Goal: Task Accomplishment & Management: Manage account settings

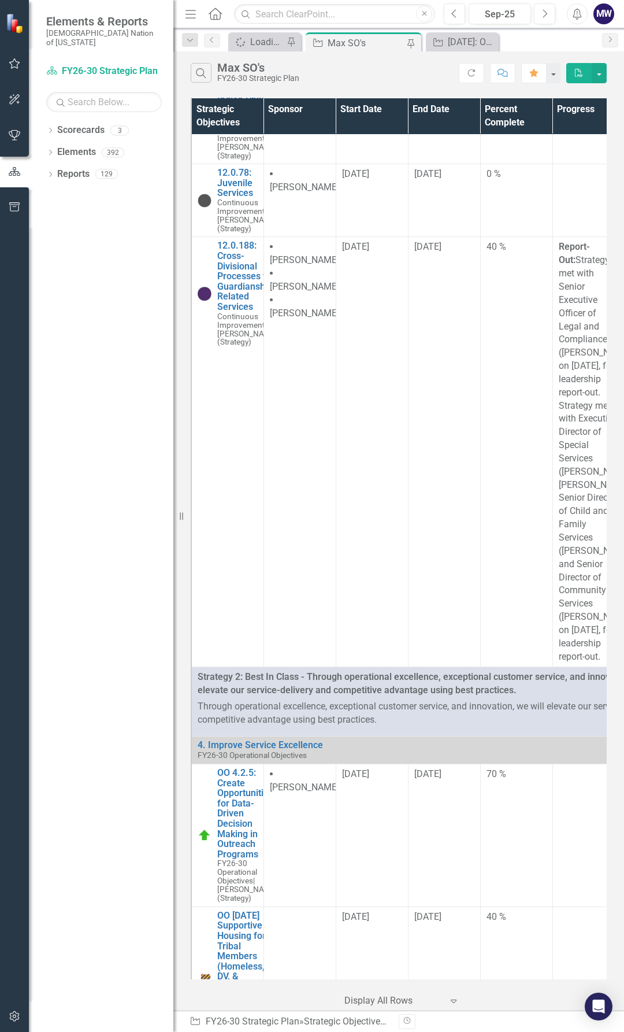
scroll to position [2466, 0]
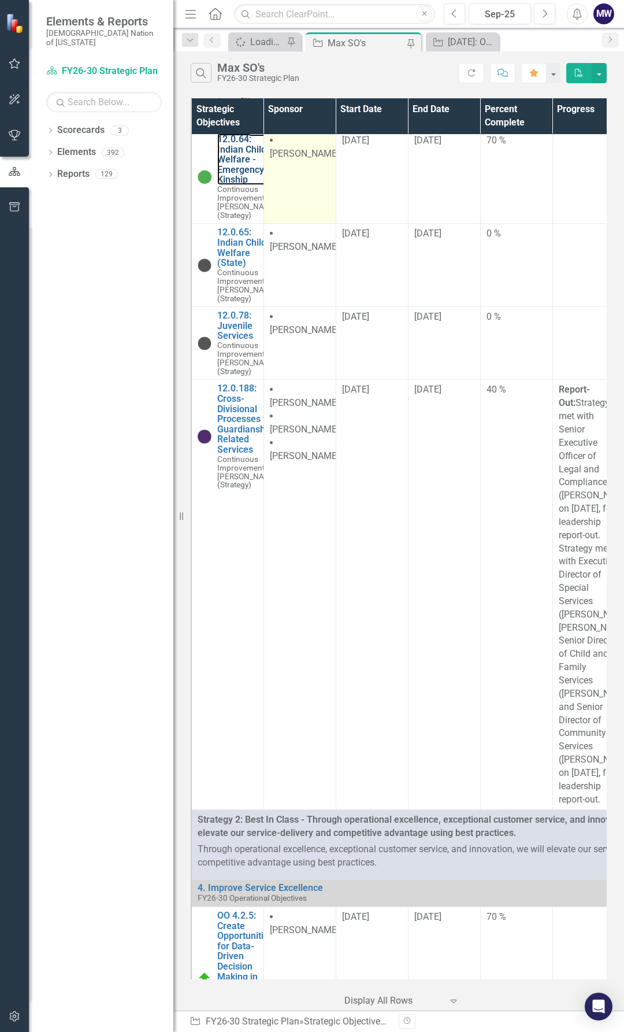
click at [236, 185] on link "12.0.64: Indian Child Welfare - Emergency Kinship" at bounding box center [247, 159] width 61 height 51
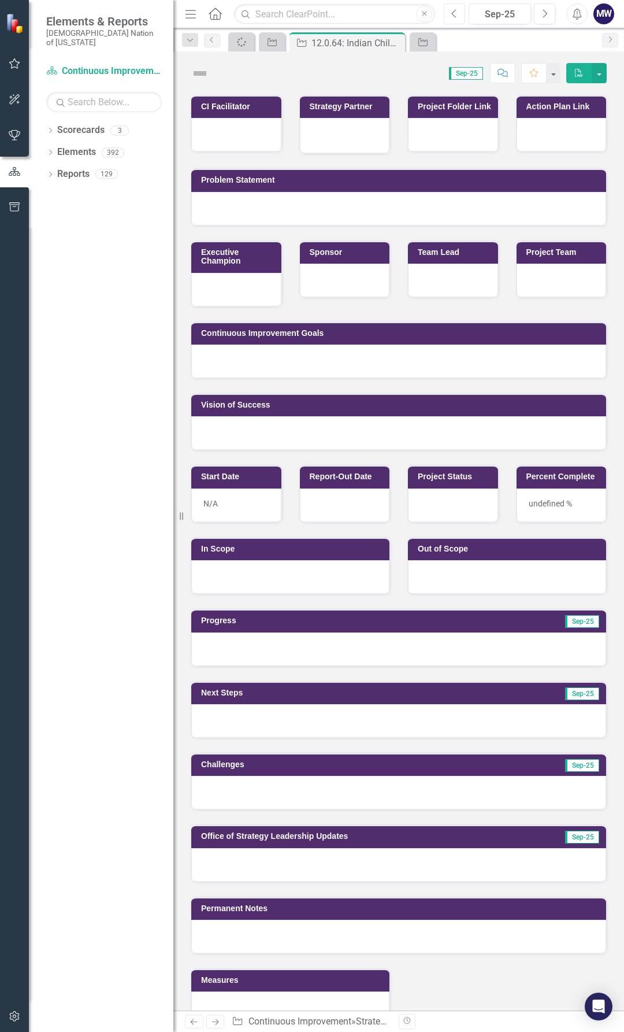
click at [451, 11] on icon "Previous" at bounding box center [454, 14] width 6 height 10
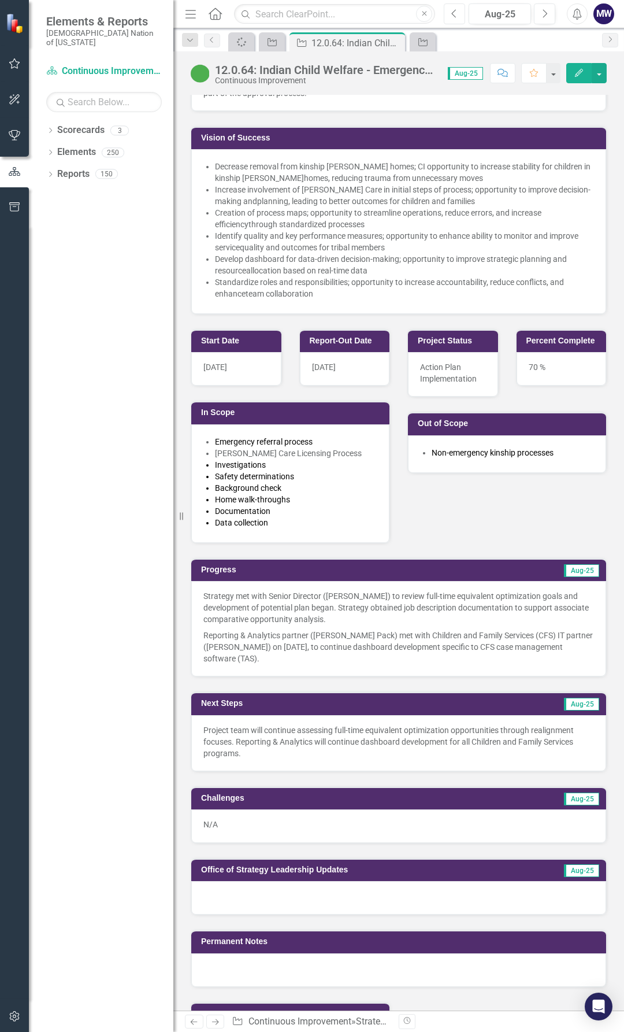
scroll to position [405, 0]
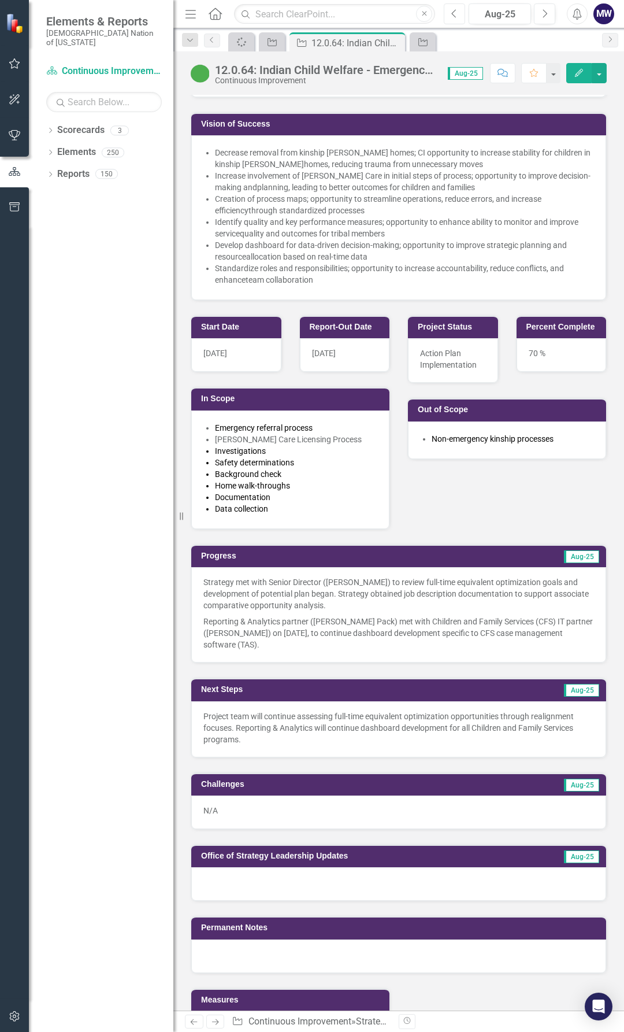
click at [454, 17] on icon "Previous" at bounding box center [454, 14] width 6 height 10
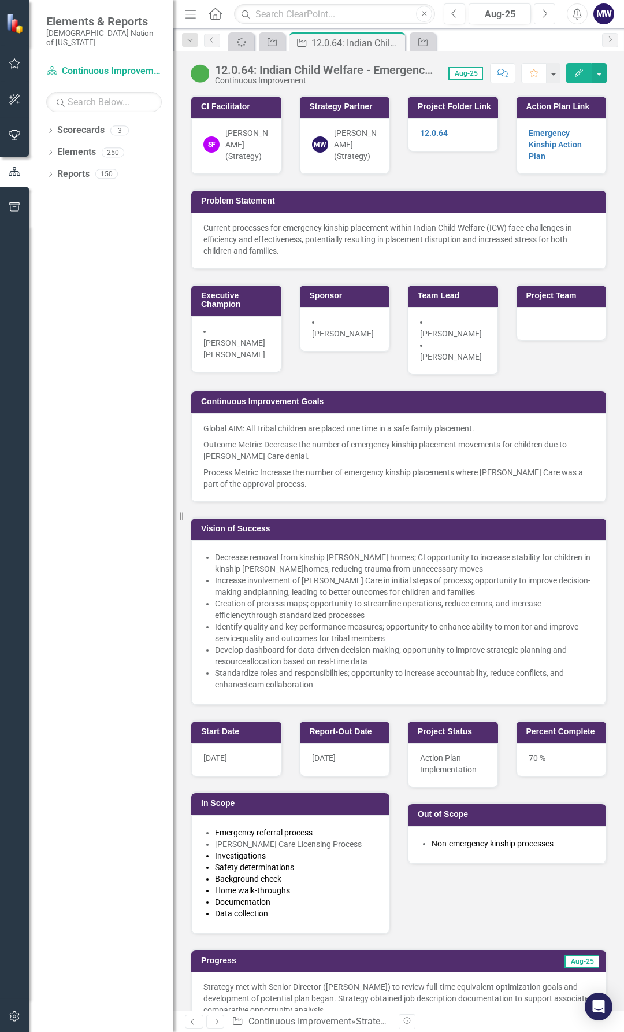
click at [542, 18] on button "Next" at bounding box center [544, 13] width 21 height 21
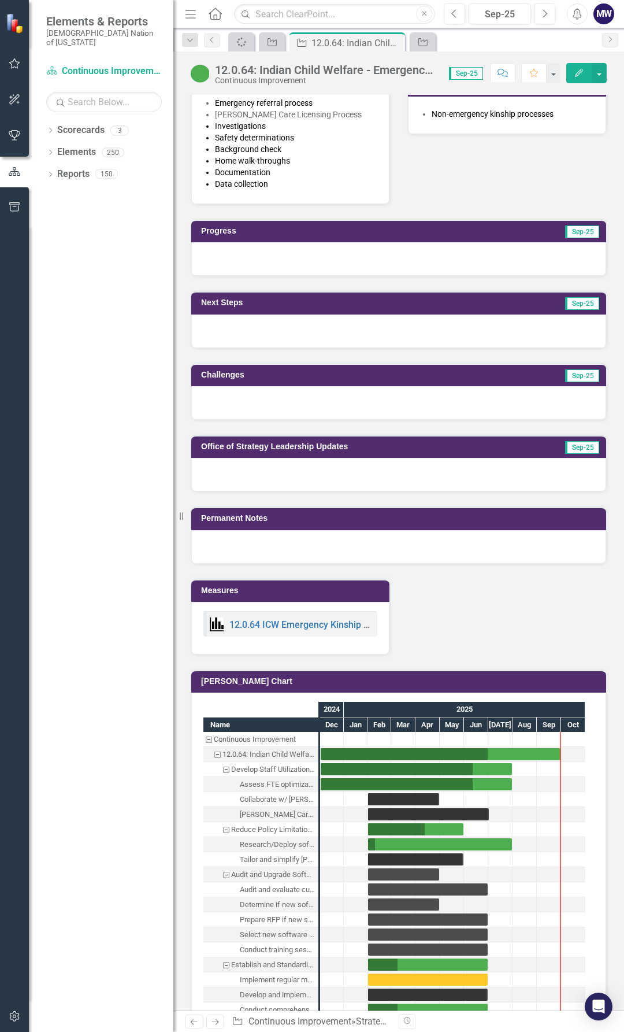
scroll to position [925, 0]
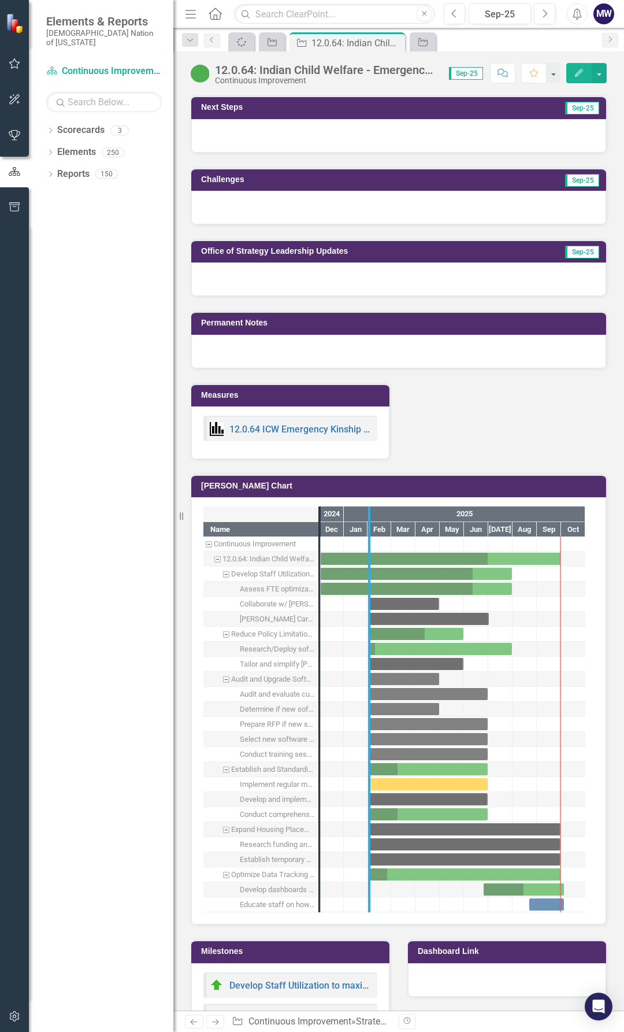
drag, startPoint x: 318, startPoint y: 760, endPoint x: 368, endPoint y: 764, distance: 49.9
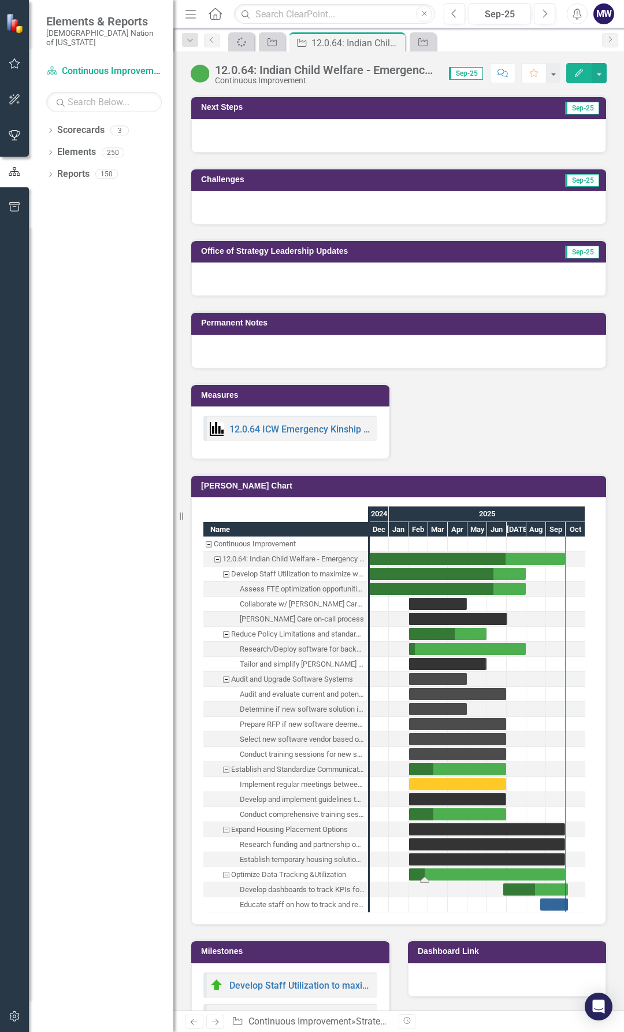
click at [476, 876] on div "Task: Start date: 2025-02-01 End date: 2025-09-30" at bounding box center [487, 874] width 156 height 12
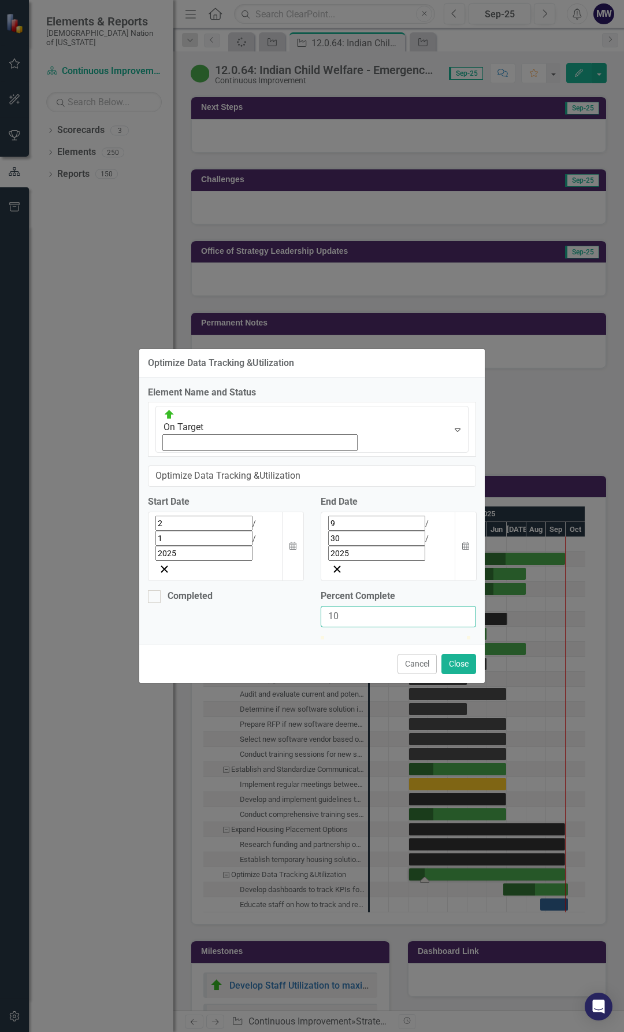
drag, startPoint x: 351, startPoint y: 542, endPoint x: 266, endPoint y: 555, distance: 86.6
click at [278, 589] on div "Completed Percent Complete 10" at bounding box center [312, 612] width 346 height 46
type input "70"
click at [446, 654] on button "Close" at bounding box center [459, 664] width 35 height 20
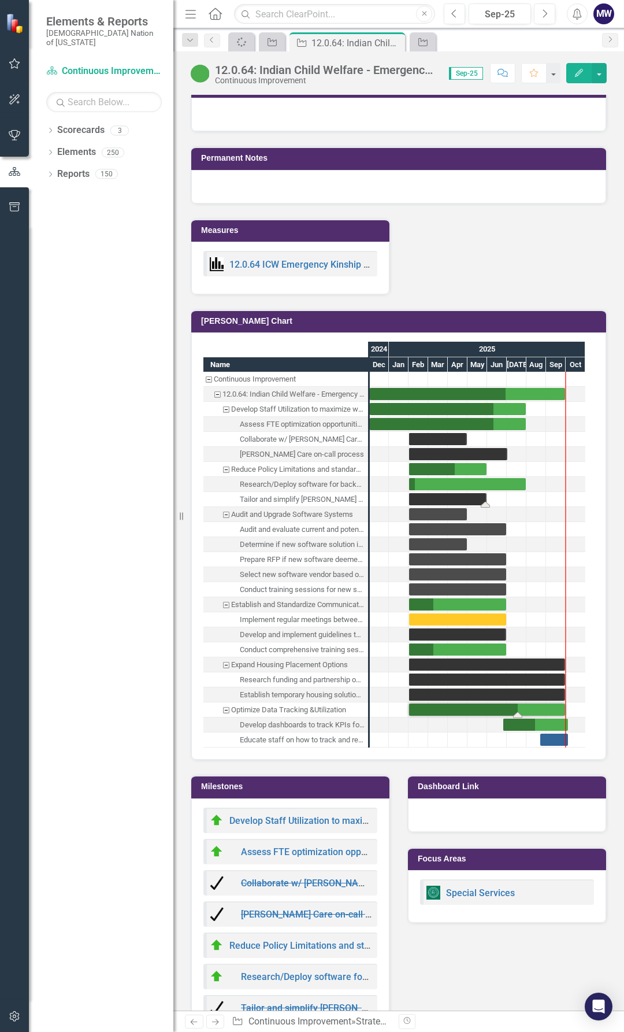
scroll to position [1156, 0]
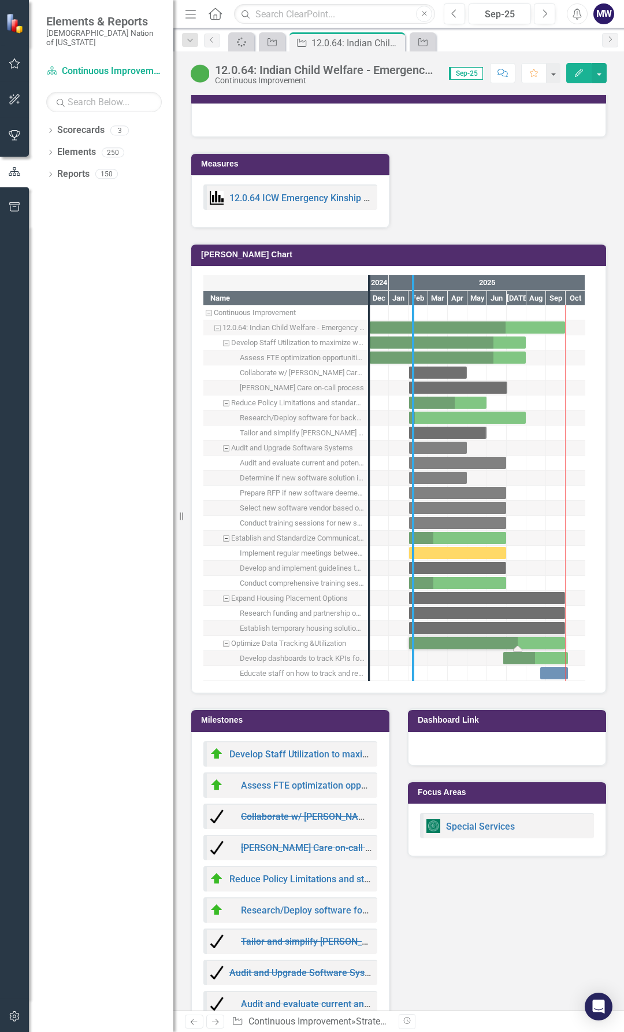
drag, startPoint x: 369, startPoint y: 415, endPoint x: 413, endPoint y: 416, distance: 43.9
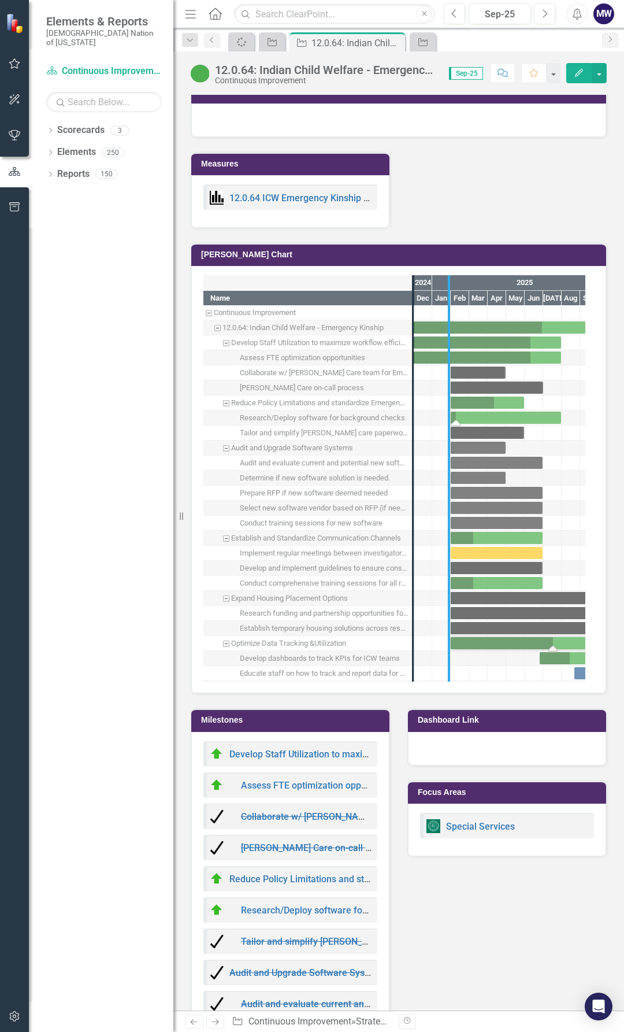
drag, startPoint x: 415, startPoint y: 421, endPoint x: 457, endPoint y: 424, distance: 41.7
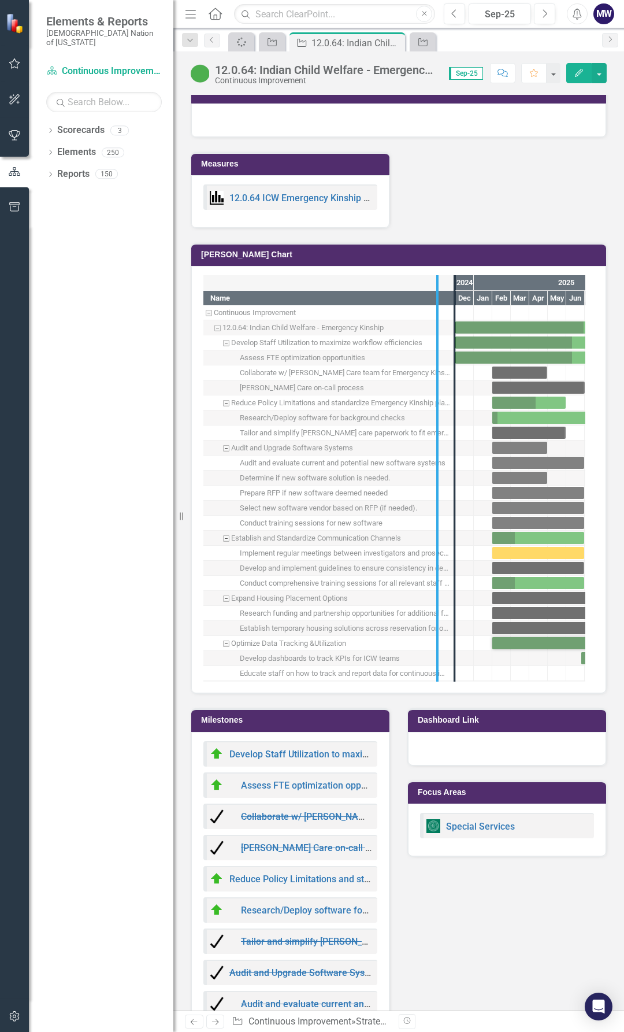
drag, startPoint x: 435, startPoint y: 424, endPoint x: 424, endPoint y: 425, distance: 11.0
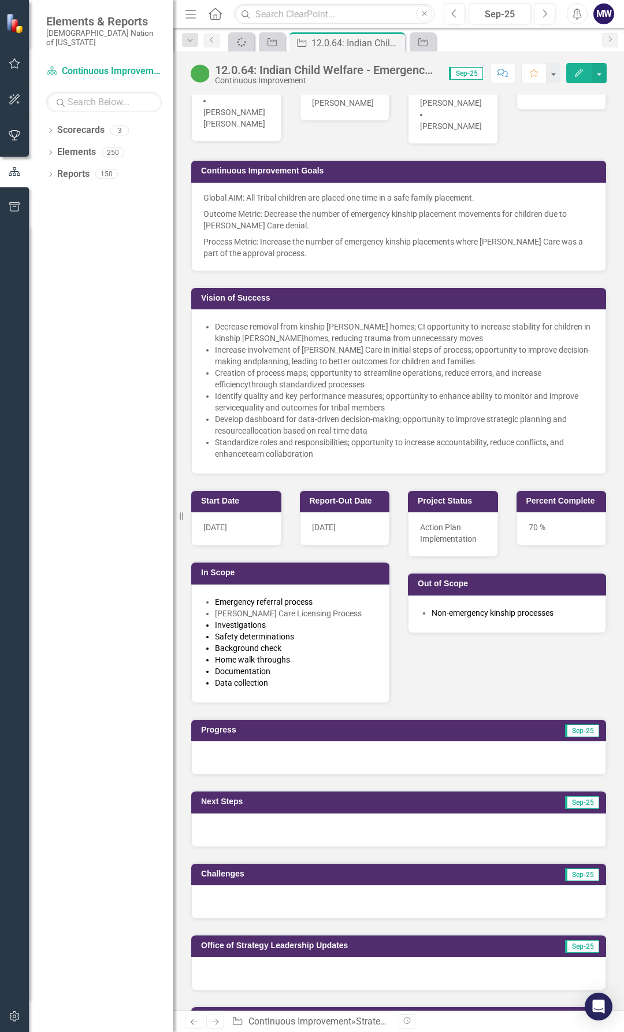
scroll to position [231, 0]
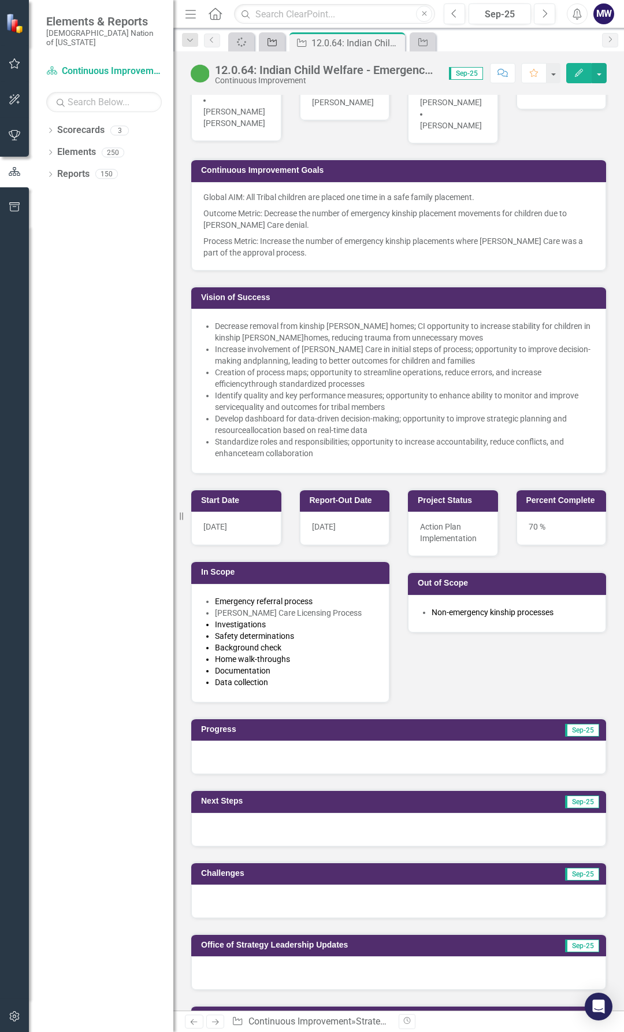
click at [275, 43] on icon "Strategic Objective" at bounding box center [272, 42] width 12 height 9
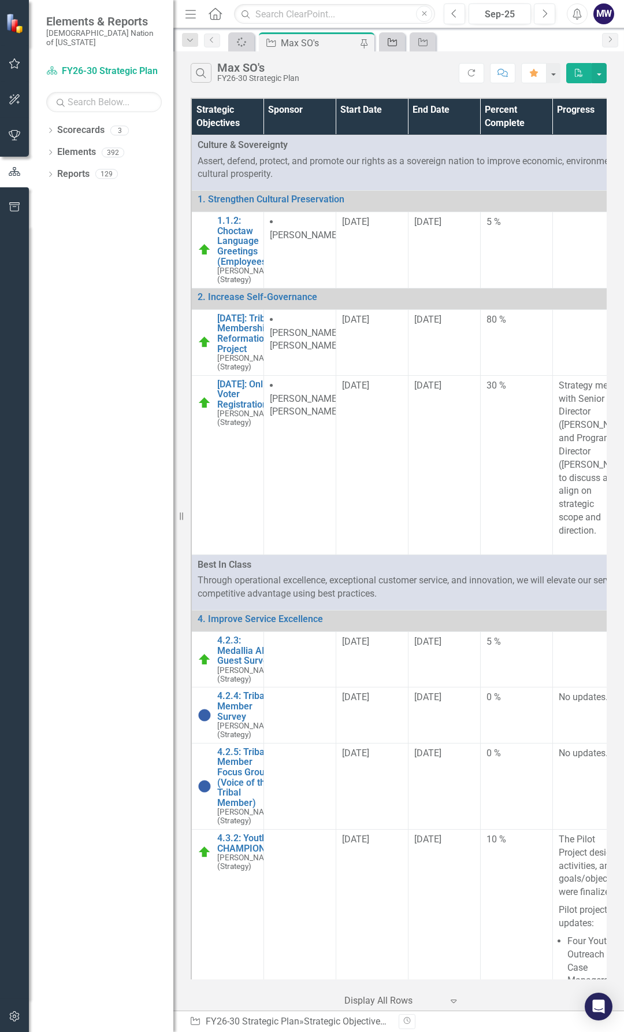
click at [389, 47] on div "Strategic Objective" at bounding box center [390, 42] width 16 height 14
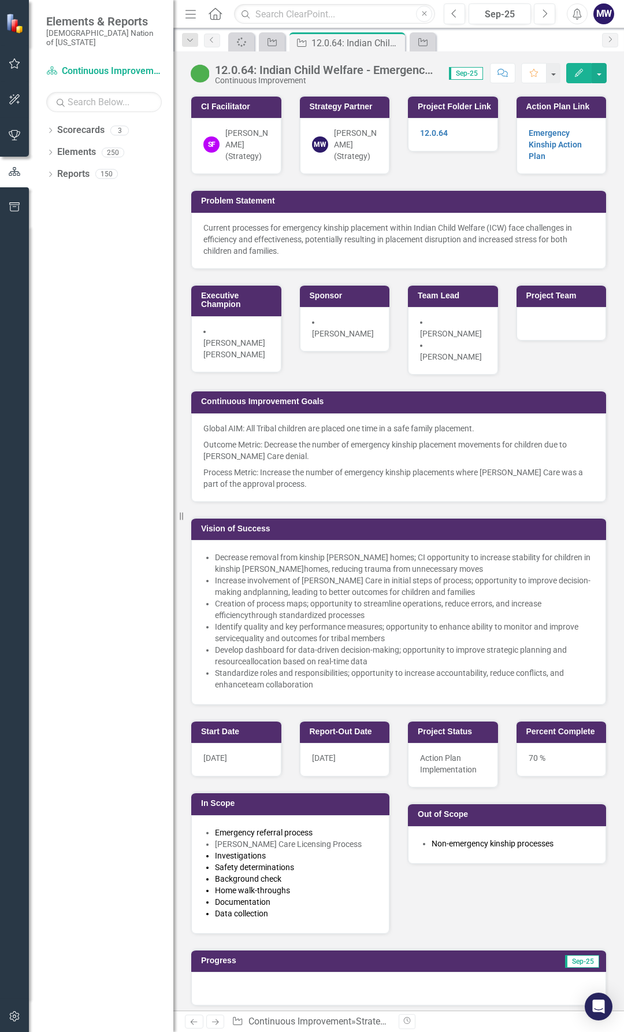
drag, startPoint x: 394, startPoint y: 44, endPoint x: 388, endPoint y: 62, distance: 19.0
drag, startPoint x: 388, startPoint y: 62, endPoint x: 585, endPoint y: 350, distance: 349.6
click at [585, 350] on div "CI Facilitator SF Sheriden Franks (Strategy) Strategy Partner MW Max White (Str…" at bounding box center [398, 392] width 433 height 625
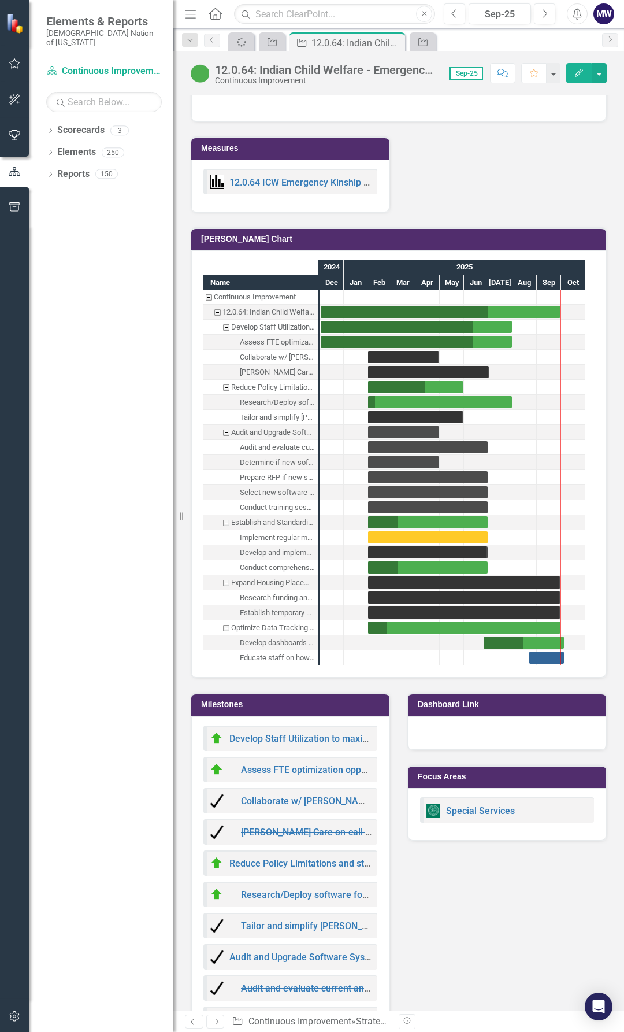
scroll to position [1387, 0]
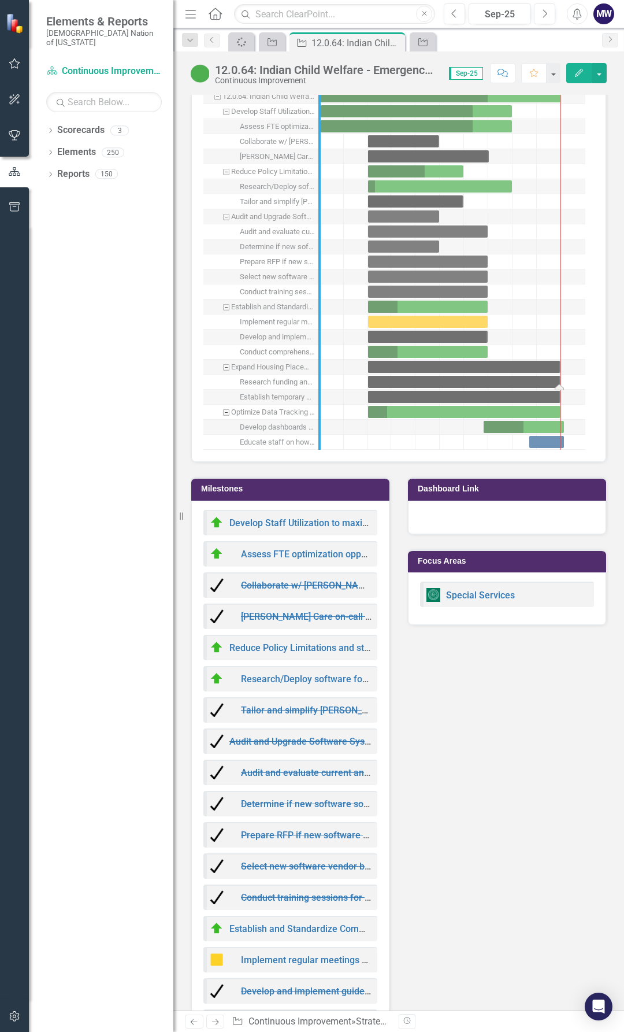
drag, startPoint x: 318, startPoint y: 389, endPoint x: 400, endPoint y: 388, distance: 82.1
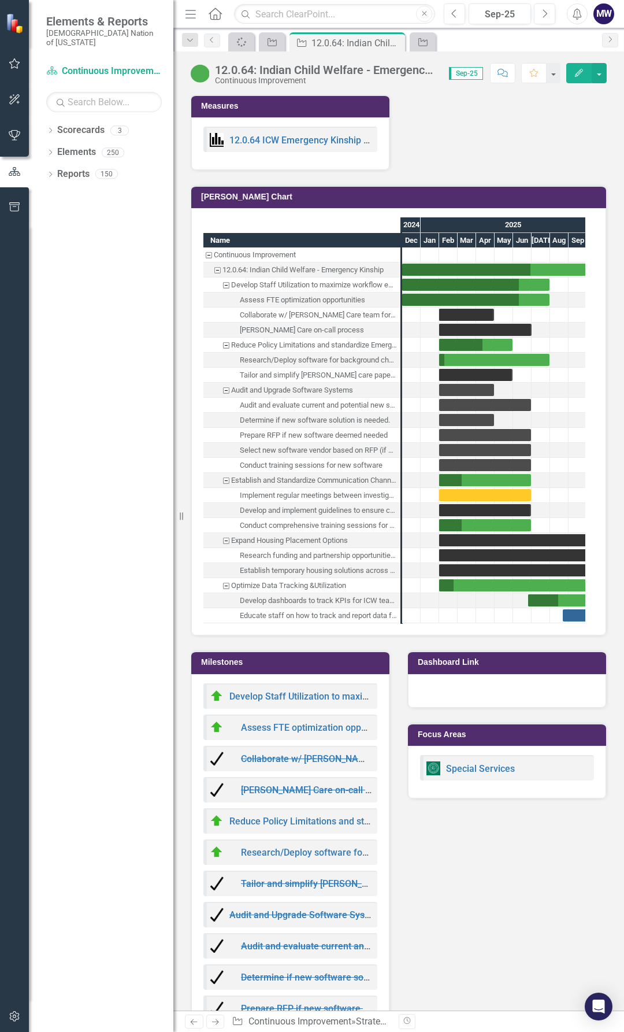
scroll to position [1098, 0]
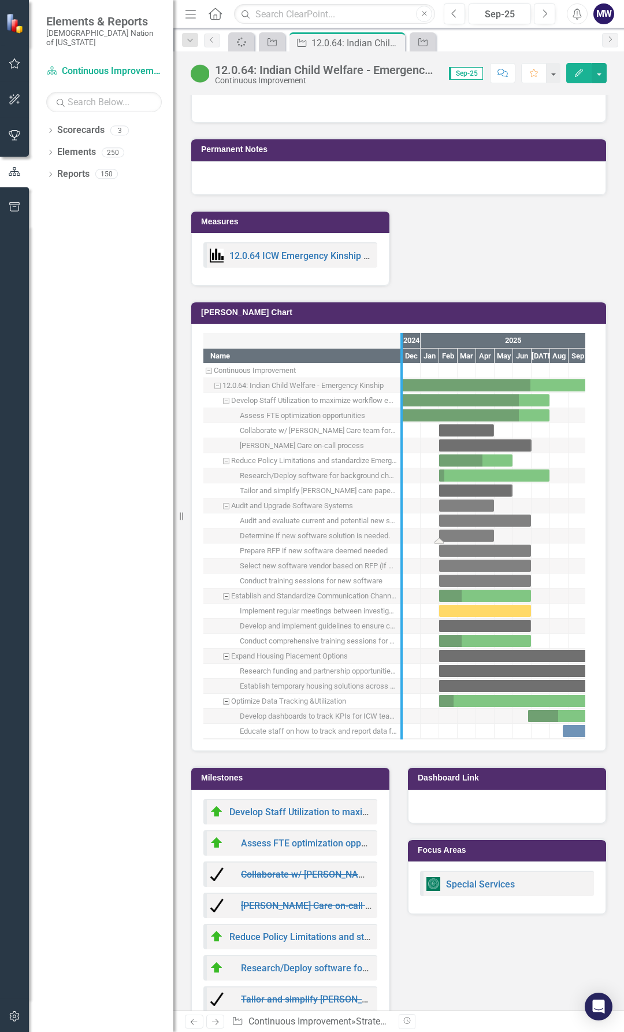
drag, startPoint x: 399, startPoint y: 542, endPoint x: 457, endPoint y: 535, distance: 57.6
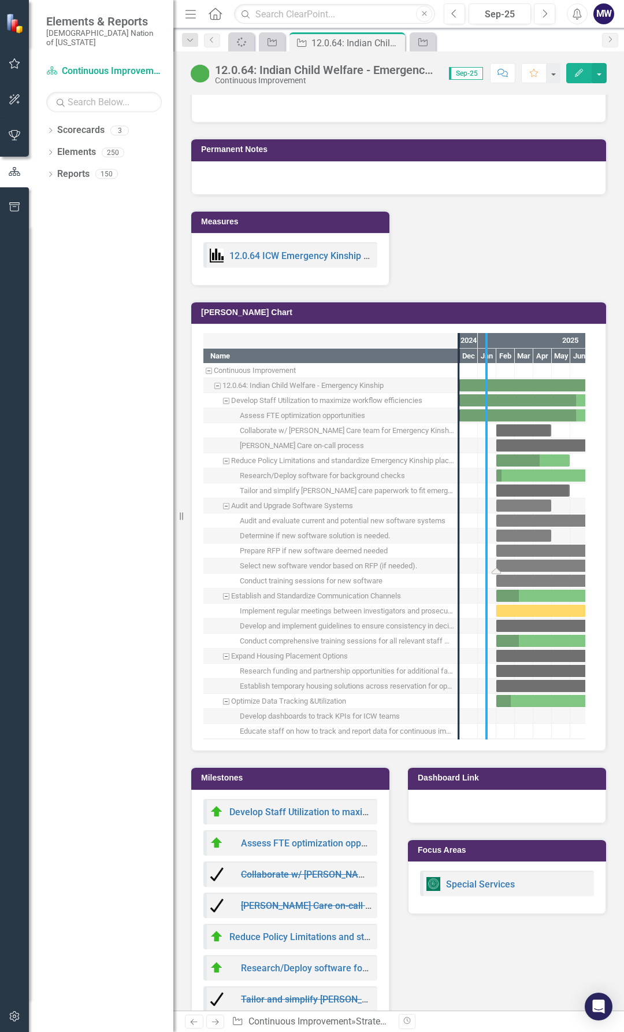
drag, startPoint x: 460, startPoint y: 568, endPoint x: 498, endPoint y: 562, distance: 38.7
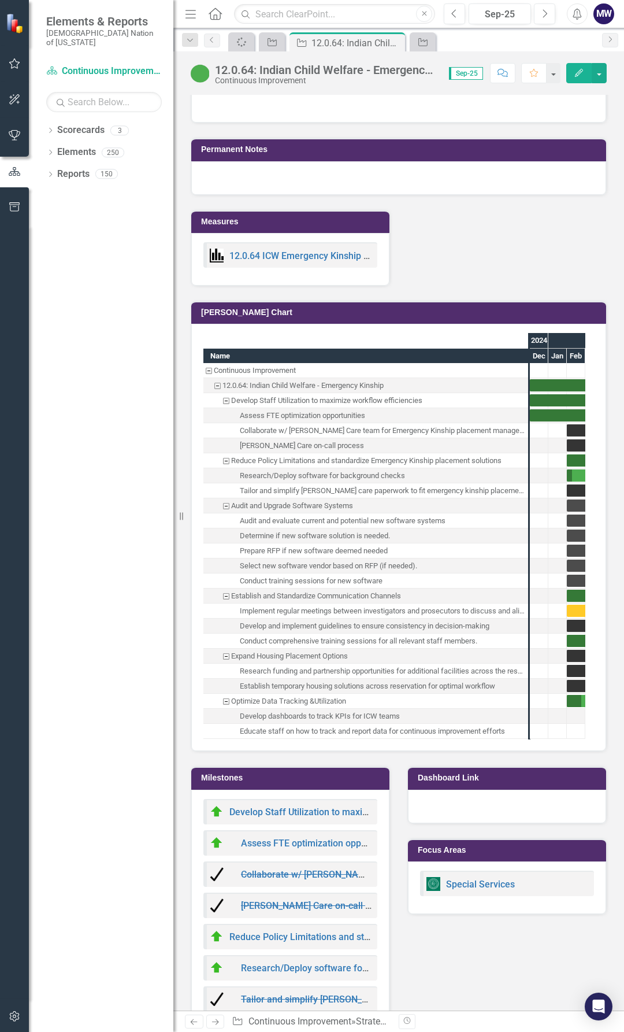
click at [485, 235] on div "Measures 12.0.64 ICW Emergency Kinship KPIs Gantt Chart Name Continuous Improve…" at bounding box center [398, 862] width 433 height 1334
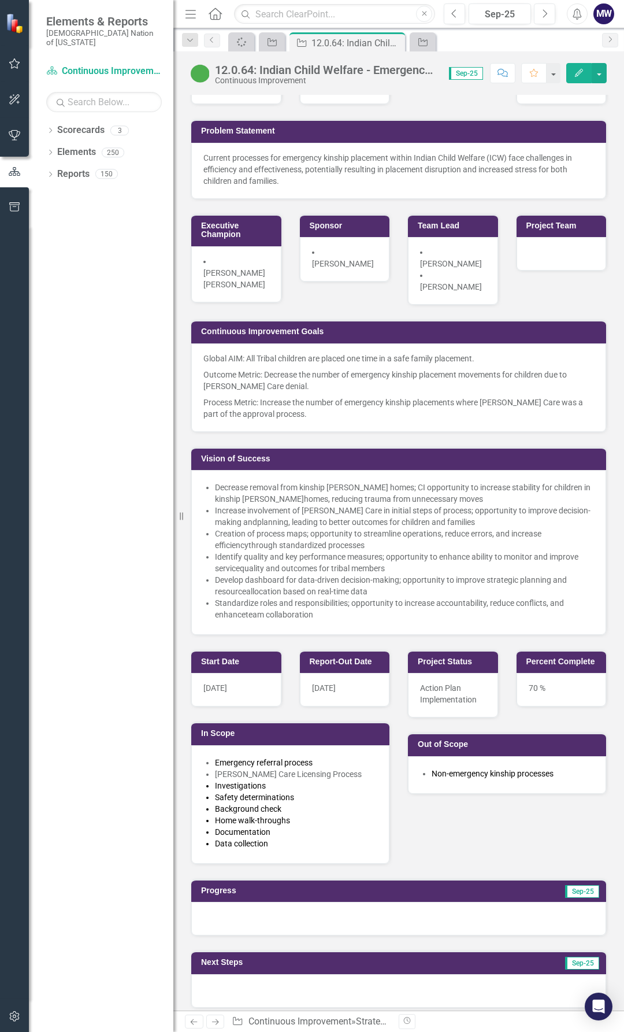
scroll to position [0, 0]
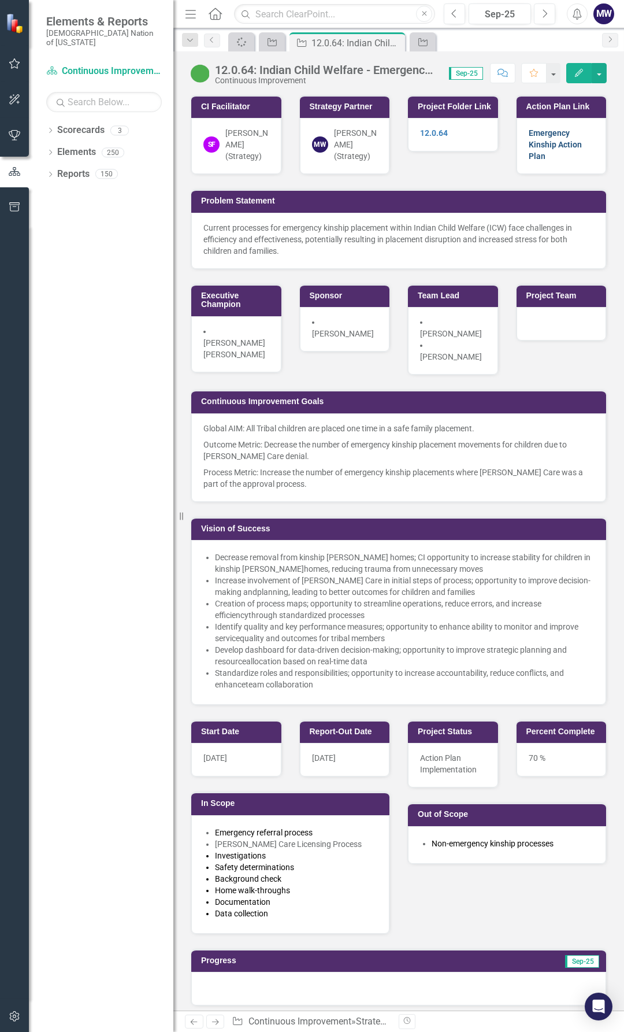
click at [542, 141] on link "Emergency Kinship Action Plan" at bounding box center [555, 144] width 53 height 32
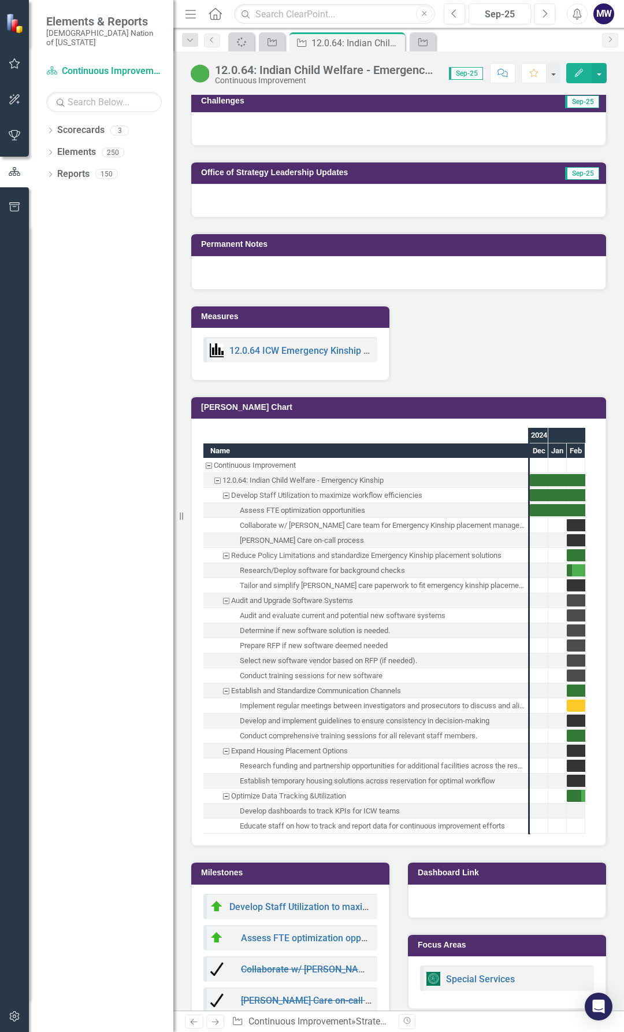
scroll to position [1040, 0]
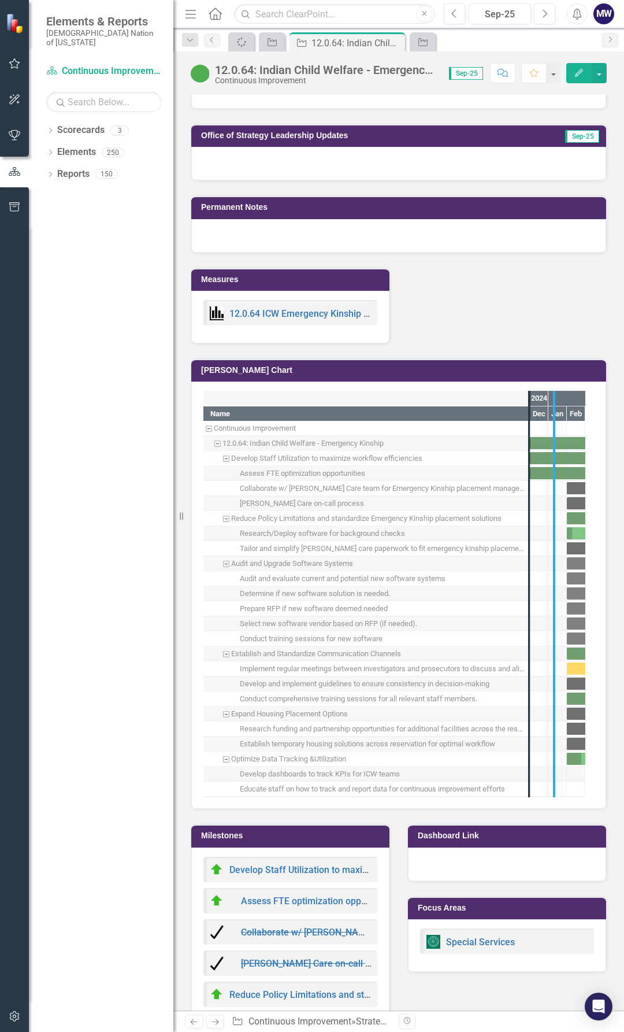
drag, startPoint x: 525, startPoint y: 685, endPoint x: 550, endPoint y: 686, distance: 24.9
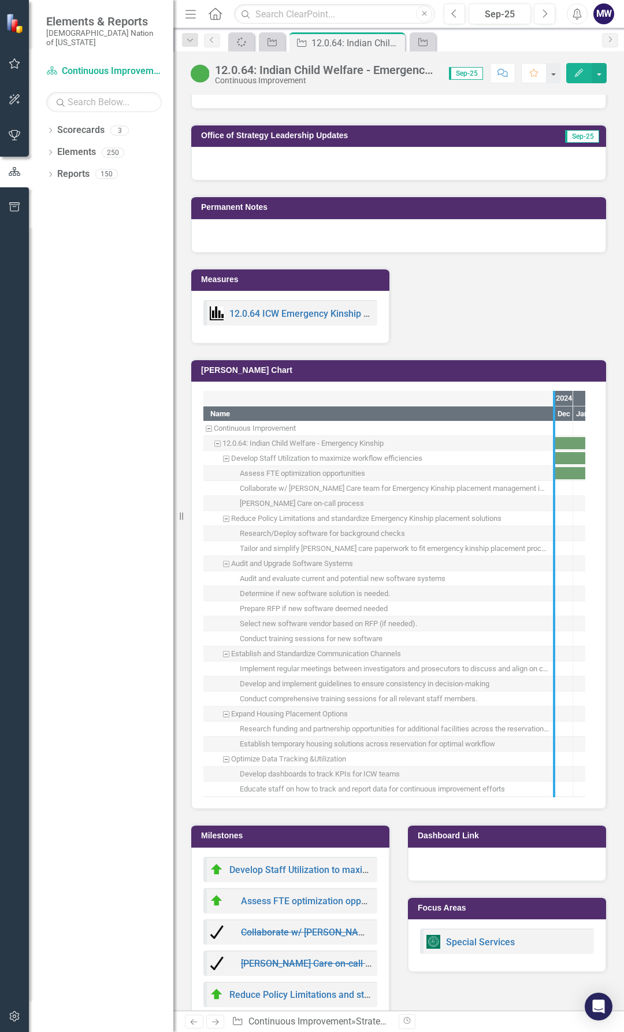
drag, startPoint x: 554, startPoint y: 685, endPoint x: 440, endPoint y: 681, distance: 113.3
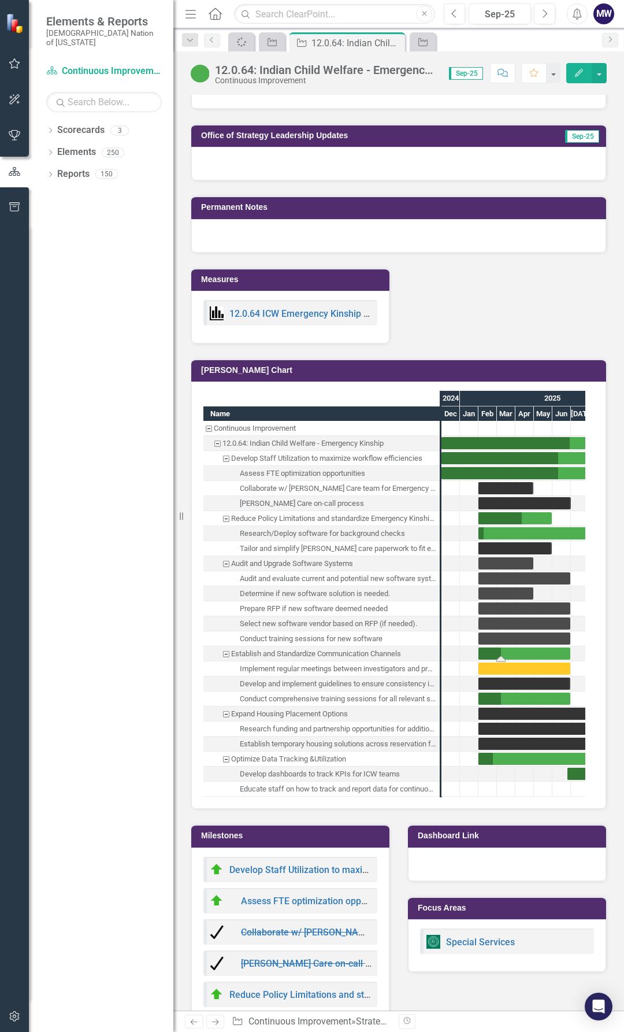
click at [518, 652] on div "Task: Start date: 2025-02-01 End date: 2025-06-30" at bounding box center [525, 653] width 92 height 12
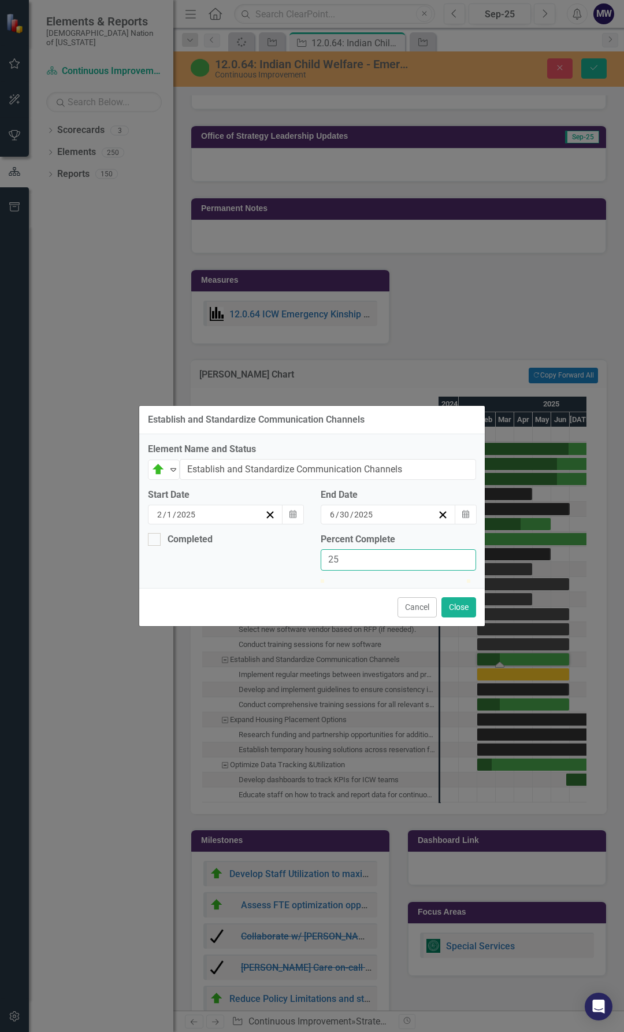
drag, startPoint x: 374, startPoint y: 549, endPoint x: 240, endPoint y: 552, distance: 134.1
click at [243, 550] on div "Completed Percent Complete 25" at bounding box center [312, 556] width 346 height 46
type input "80"
click at [469, 617] on button "Close" at bounding box center [459, 607] width 35 height 20
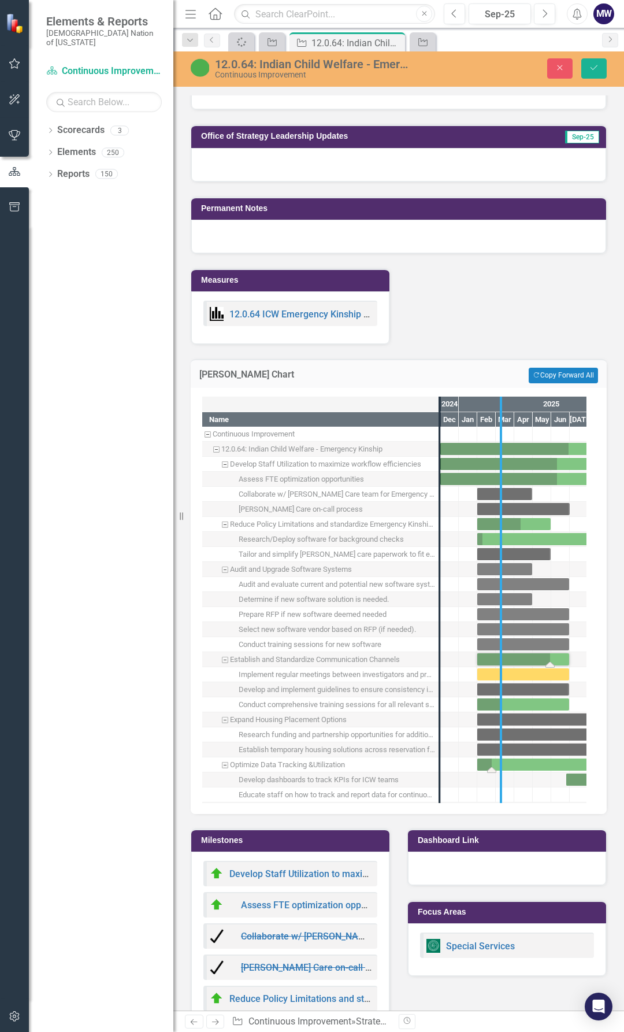
drag, startPoint x: 436, startPoint y: 757, endPoint x: 520, endPoint y: 759, distance: 83.8
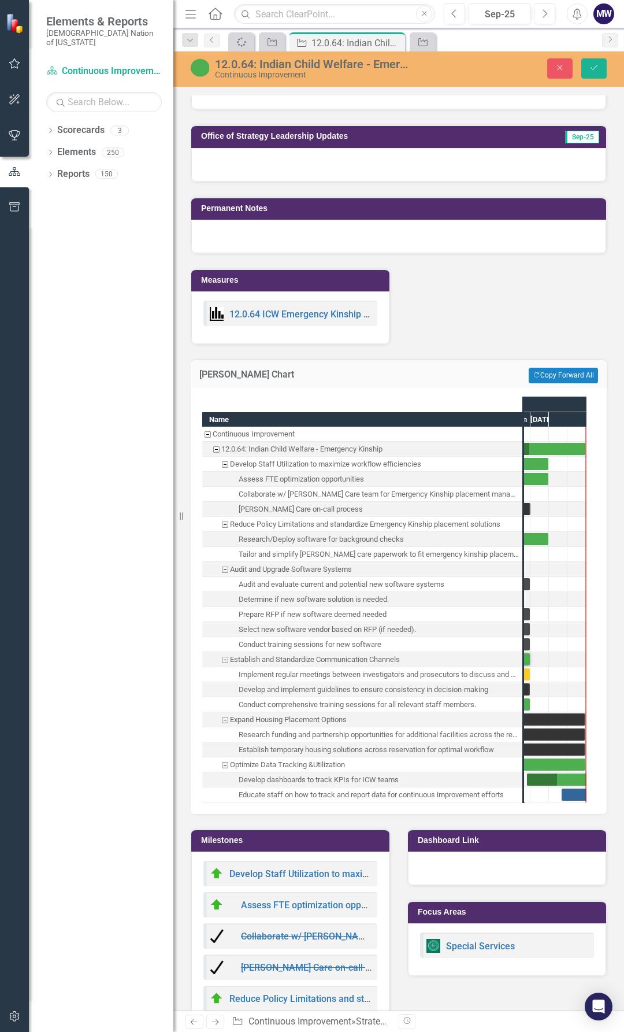
scroll to position [0, 141]
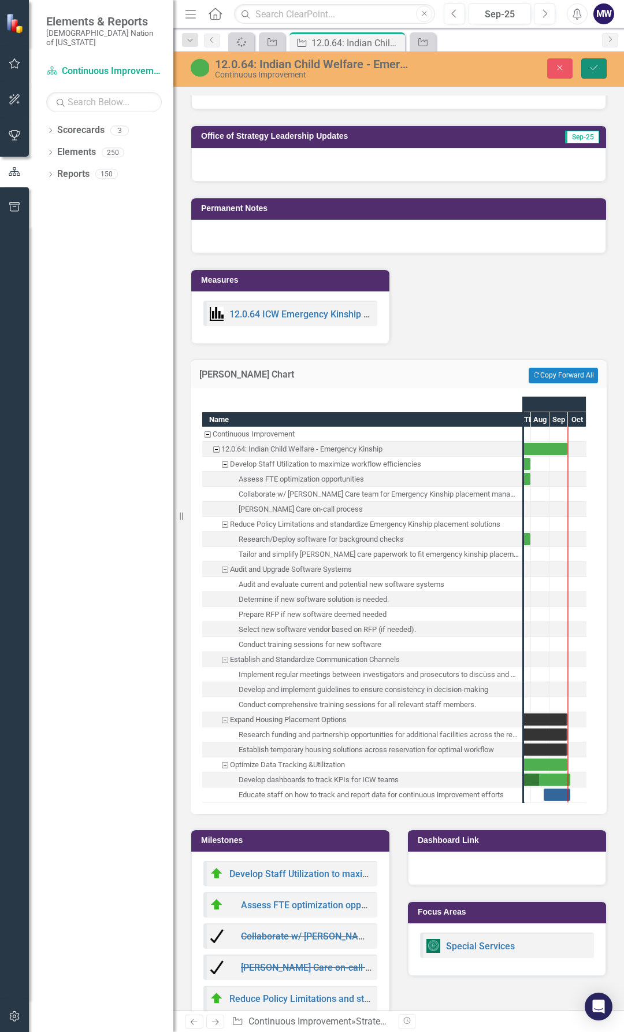
click at [595, 69] on icon "Save" at bounding box center [594, 68] width 10 height 8
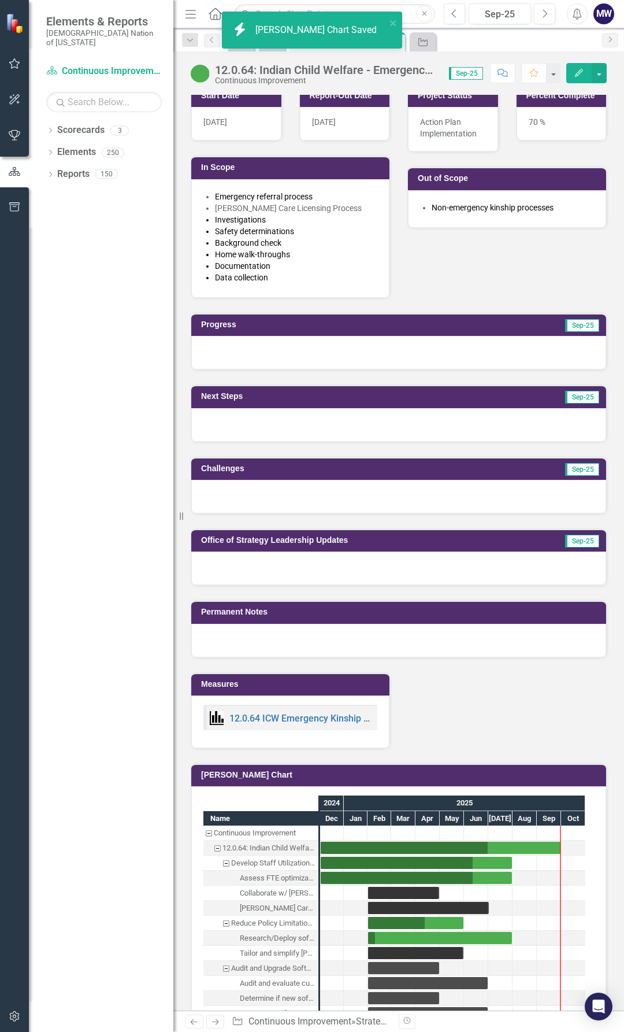
scroll to position [1040, 0]
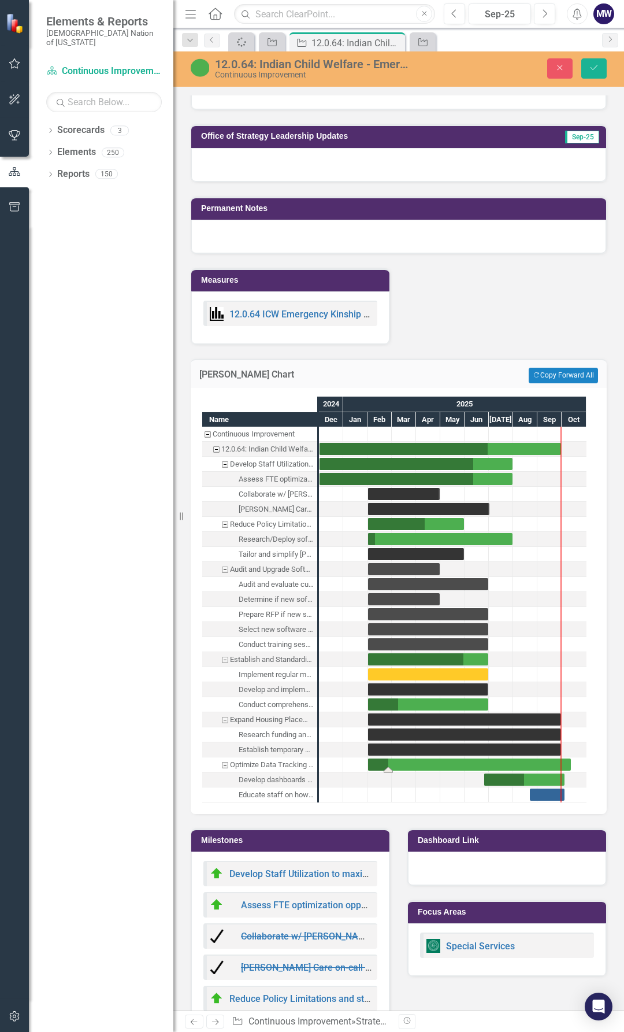
click at [560, 763] on div "Task: Start date: 2025-02-01 End date: 2025-10-12" at bounding box center [469, 764] width 203 height 12
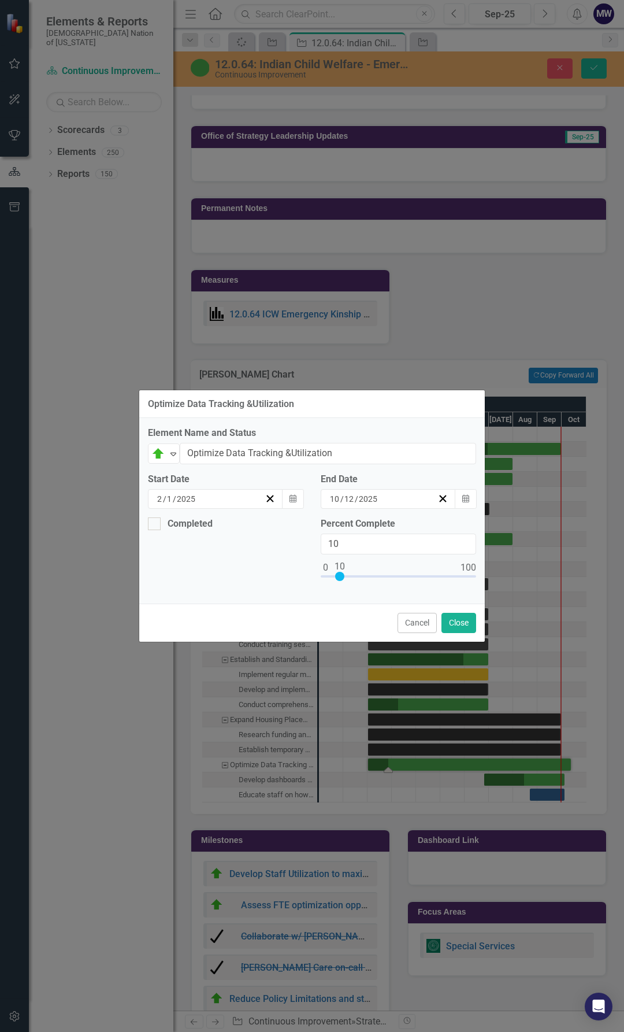
click at [210, 503] on div "2 / 1 / 2025" at bounding box center [209, 499] width 109 height 12
click at [401, 499] on div "10 / 12 / 2025" at bounding box center [382, 499] width 109 height 12
click at [426, 644] on button "31" at bounding box center [411, 642] width 29 height 21
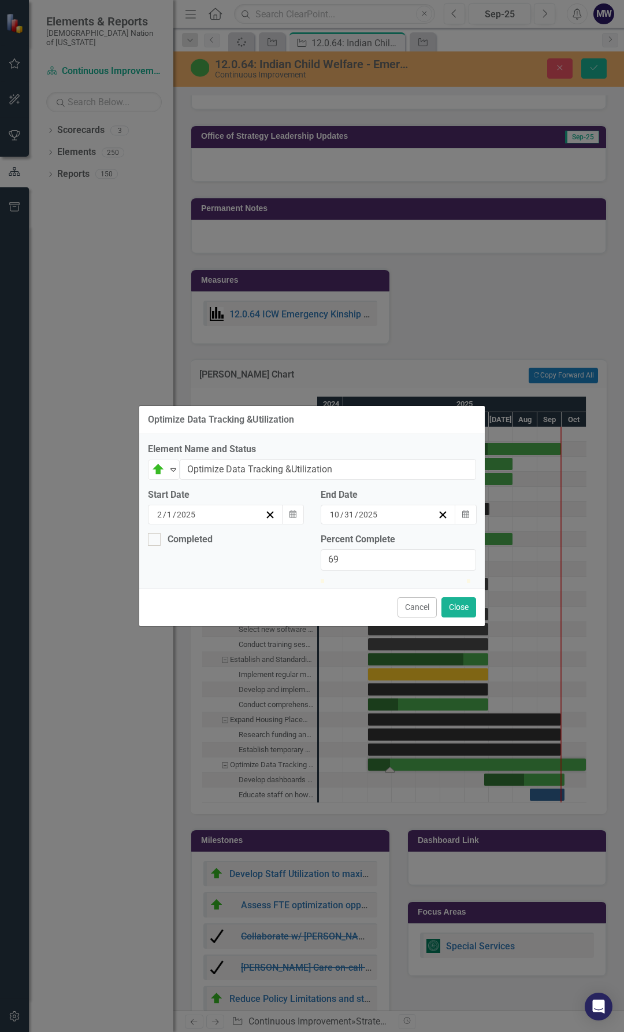
type input "70"
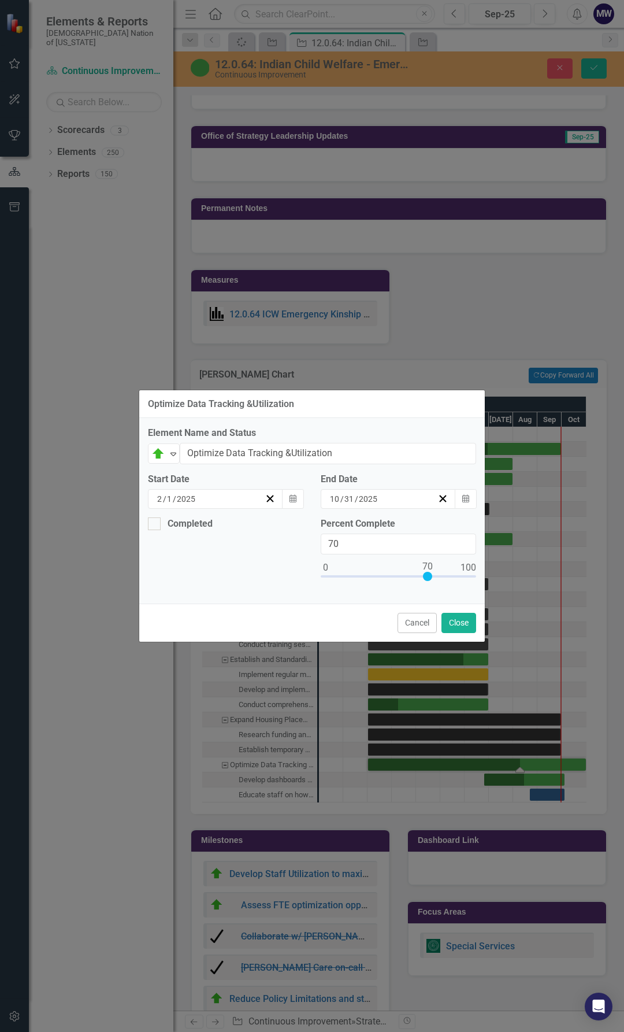
drag, startPoint x: 342, startPoint y: 577, endPoint x: 430, endPoint y: 576, distance: 88.4
click at [430, 576] on div at bounding box center [427, 576] width 9 height 9
click at [457, 624] on button "Close" at bounding box center [459, 623] width 35 height 20
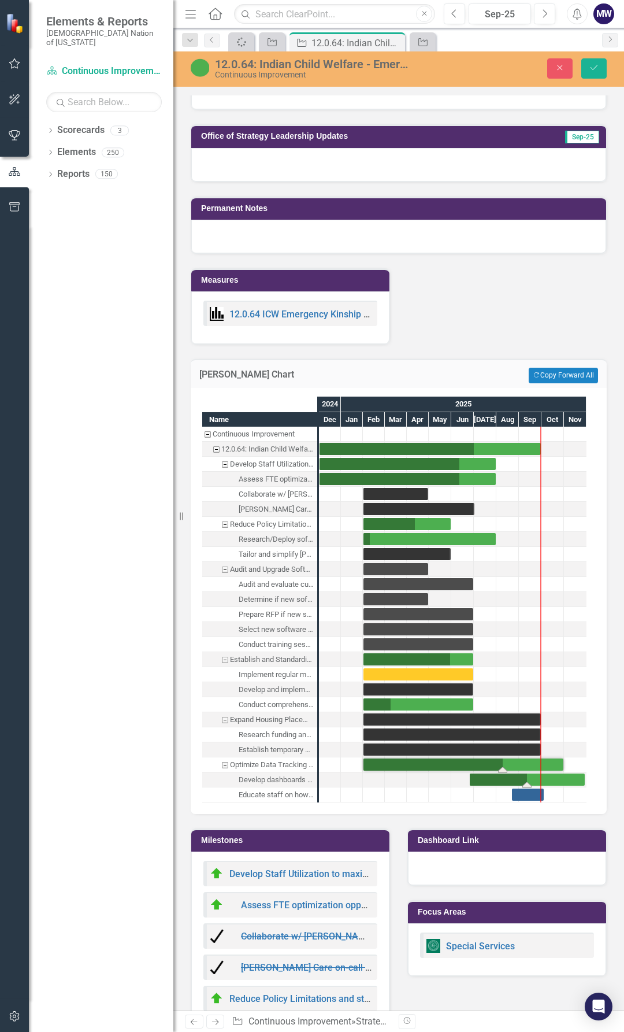
drag, startPoint x: 564, startPoint y: 778, endPoint x: 584, endPoint y: 776, distance: 20.4
drag, startPoint x: 585, startPoint y: 778, endPoint x: 564, endPoint y: 778, distance: 20.8
click at [562, 779] on div "Task: Start date: 2025-06-25 End date: 2025-11-01" at bounding box center [517, 779] width 95 height 12
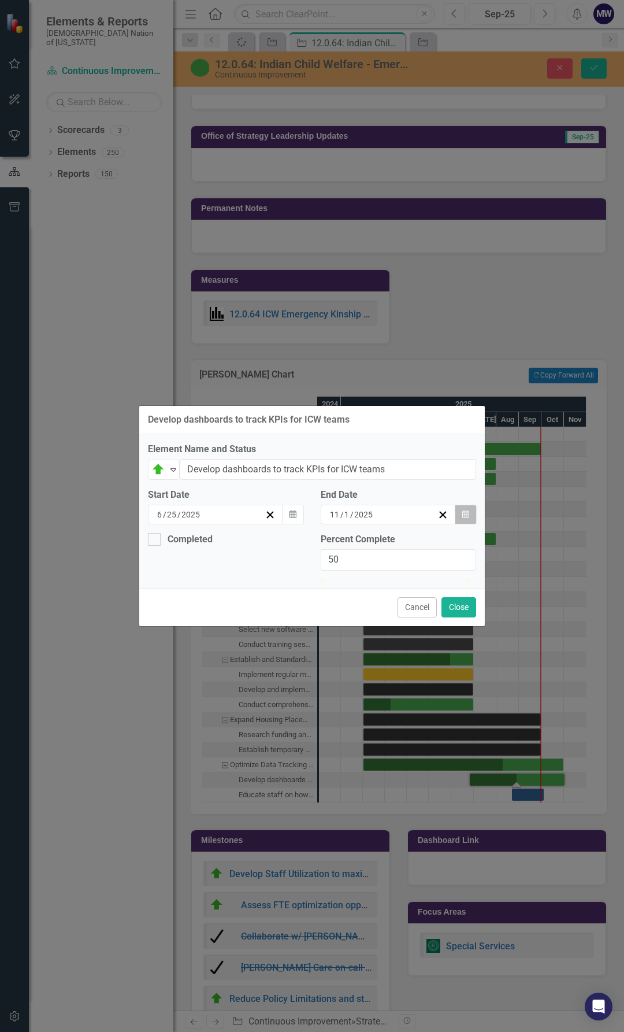
click at [470, 505] on button "Calendar" at bounding box center [466, 515] width 22 height 20
click at [426, 565] on button "31" at bounding box center [411, 575] width 29 height 21
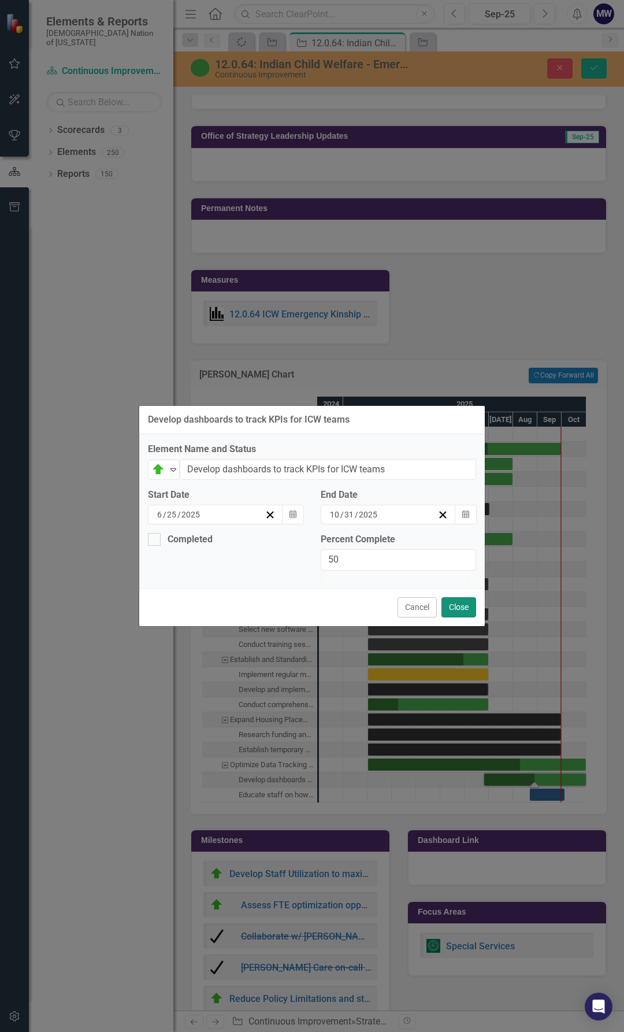
click at [457, 617] on button "Close" at bounding box center [459, 607] width 35 height 20
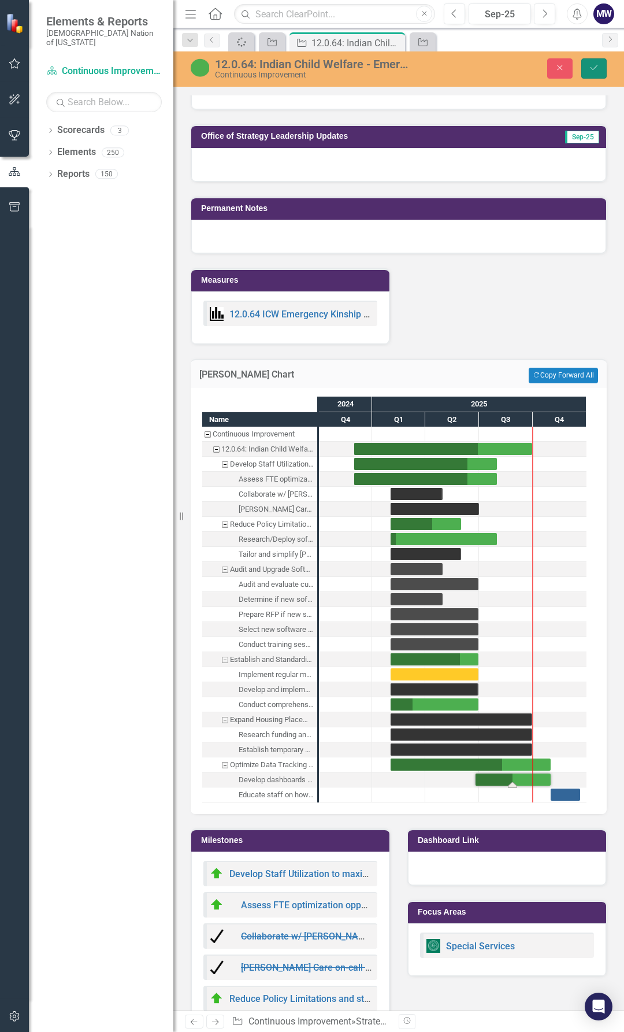
click at [598, 74] on button "Save" at bounding box center [593, 68] width 25 height 20
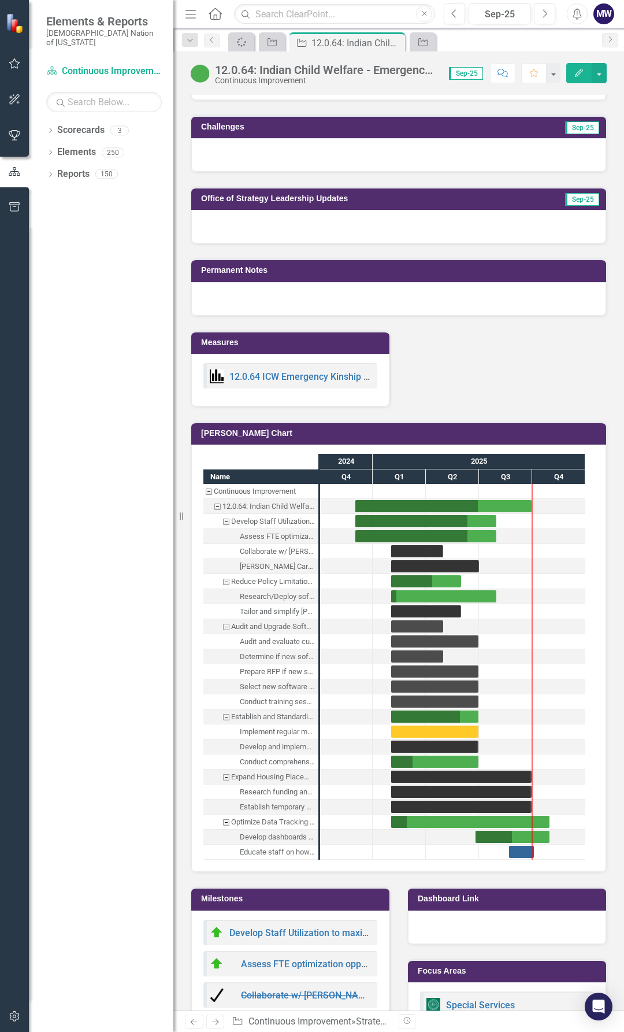
scroll to position [982, 0]
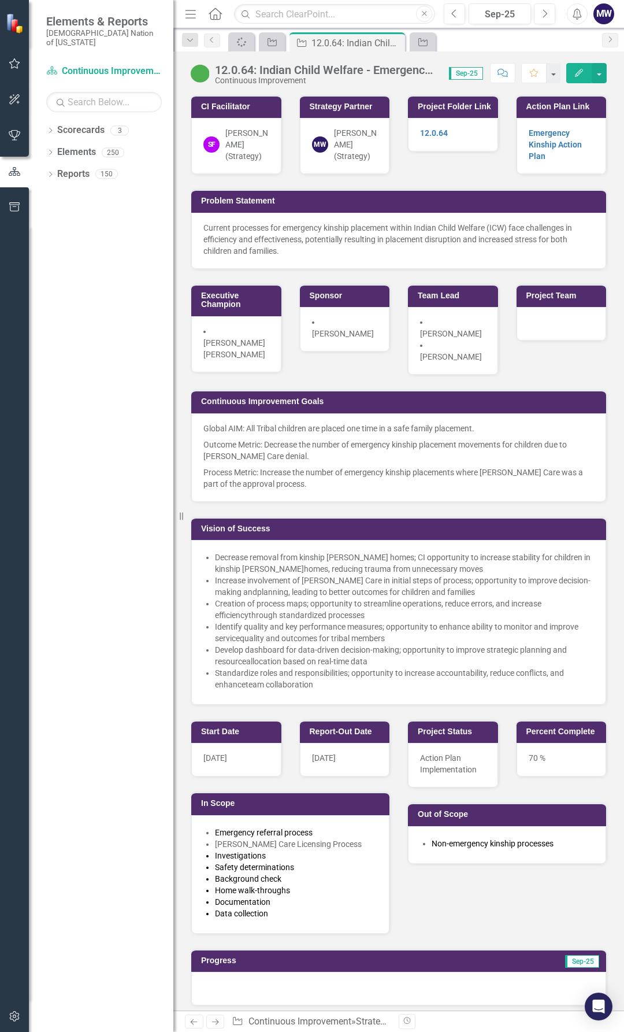
scroll to position [982, 0]
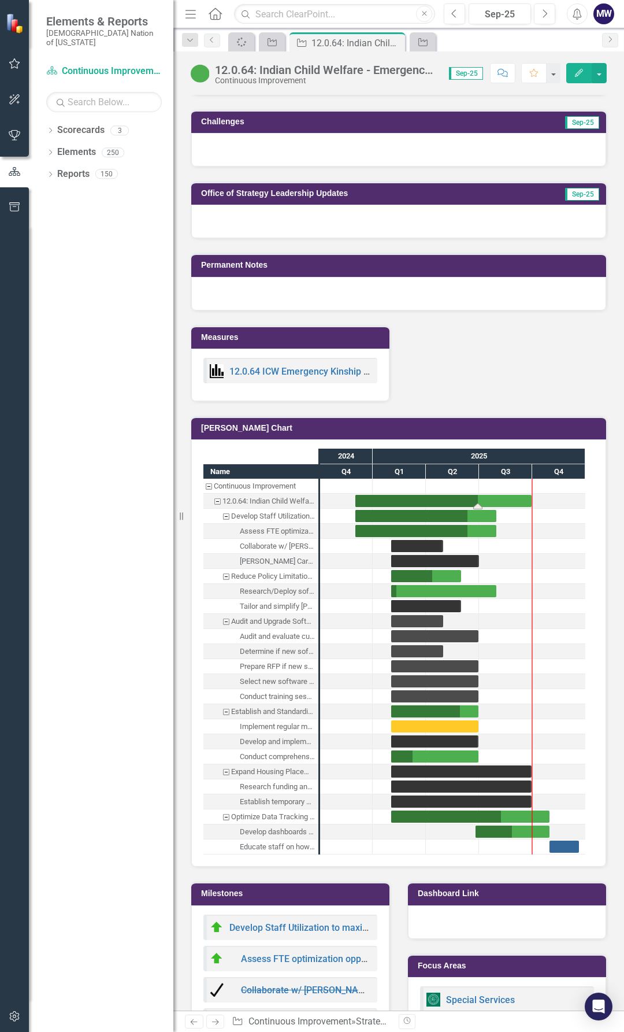
click at [523, 500] on div "Task: Start date: 2024-12-01 End date: 2025-09-30" at bounding box center [443, 501] width 176 height 12
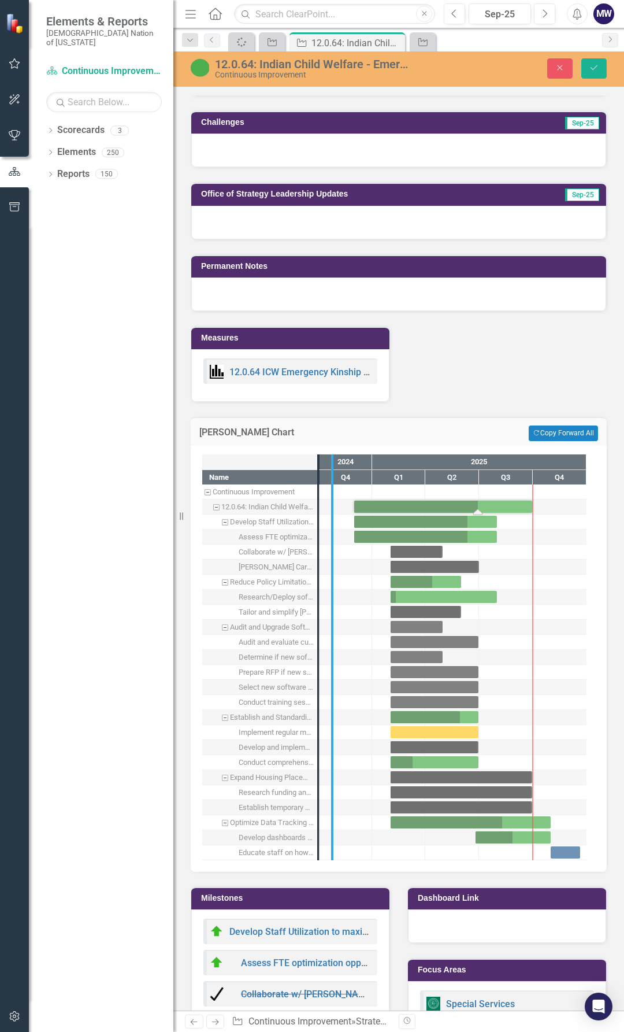
drag, startPoint x: 320, startPoint y: 568, endPoint x: 387, endPoint y: 578, distance: 67.4
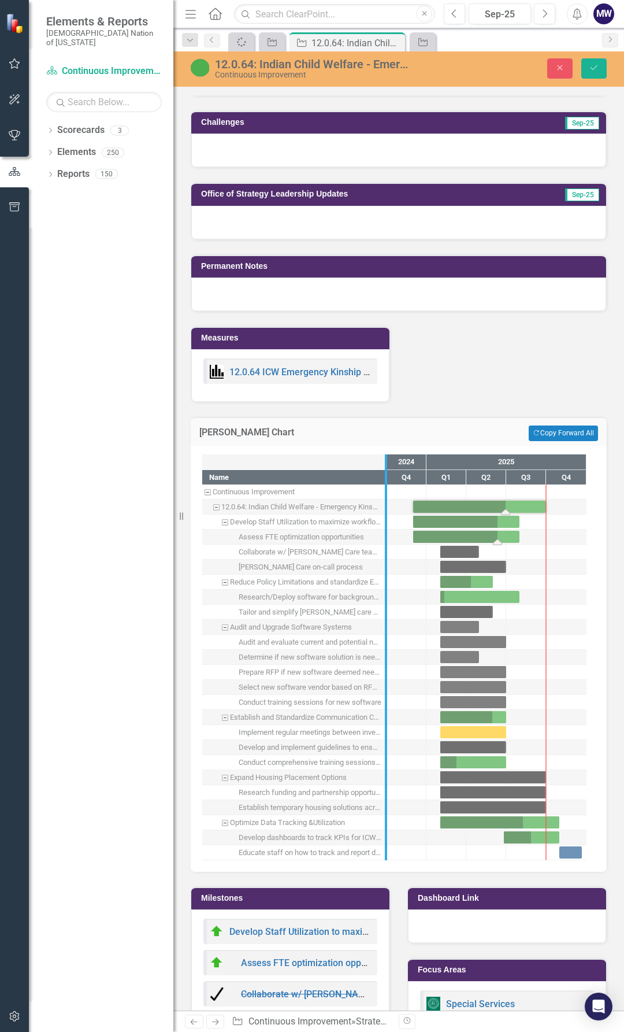
drag, startPoint x: 387, startPoint y: 538, endPoint x: 414, endPoint y: 542, distance: 26.8
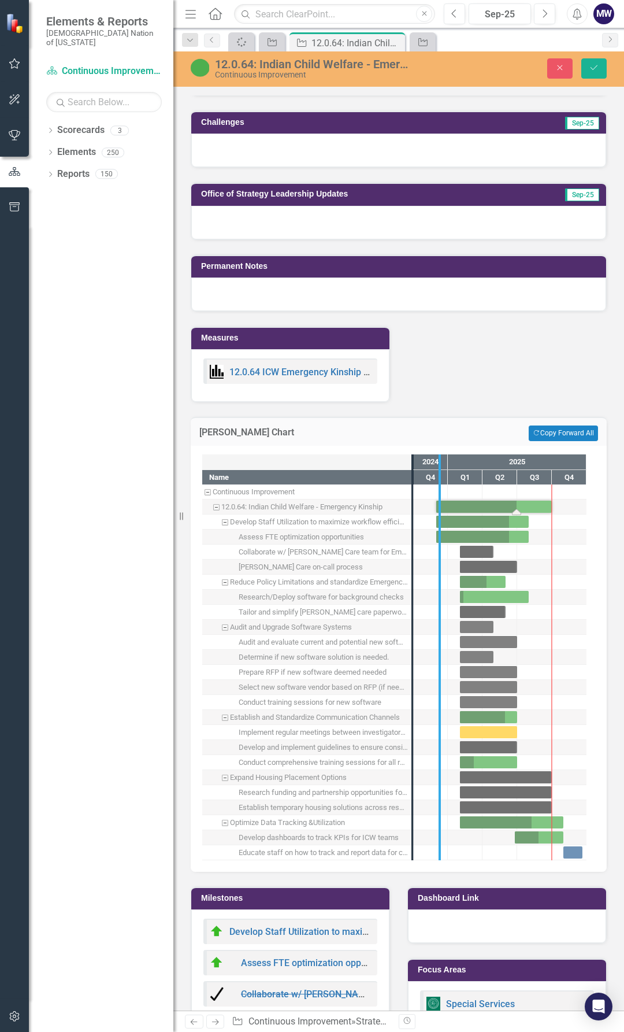
drag, startPoint x: 411, startPoint y: 564, endPoint x: 442, endPoint y: 568, distance: 30.8
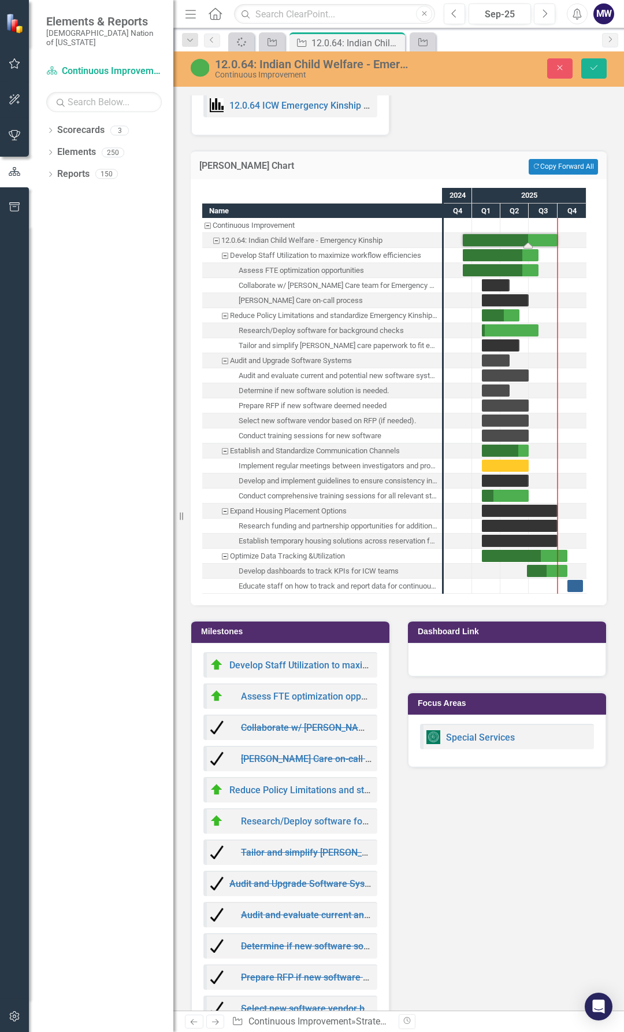
scroll to position [1156, 0]
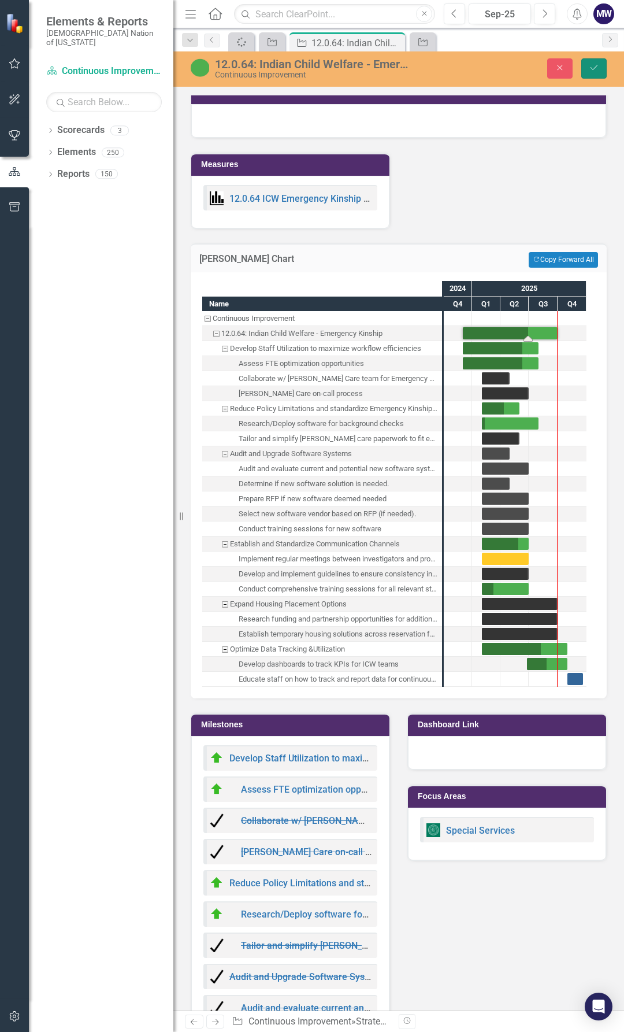
click at [592, 70] on icon "Save" at bounding box center [594, 68] width 10 height 8
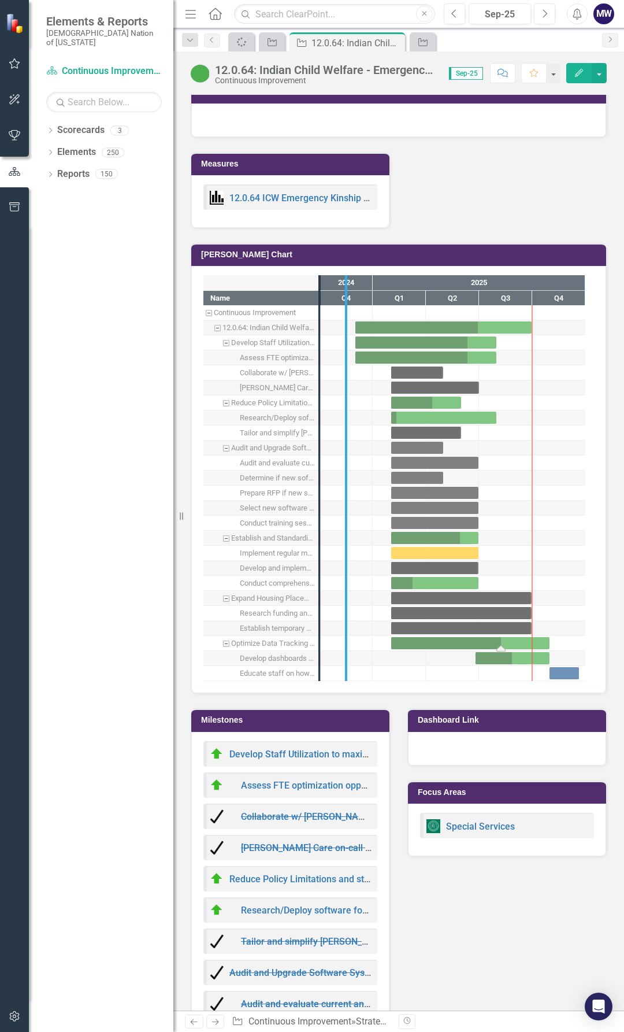
drag, startPoint x: 333, startPoint y: 643, endPoint x: 396, endPoint y: 645, distance: 63.6
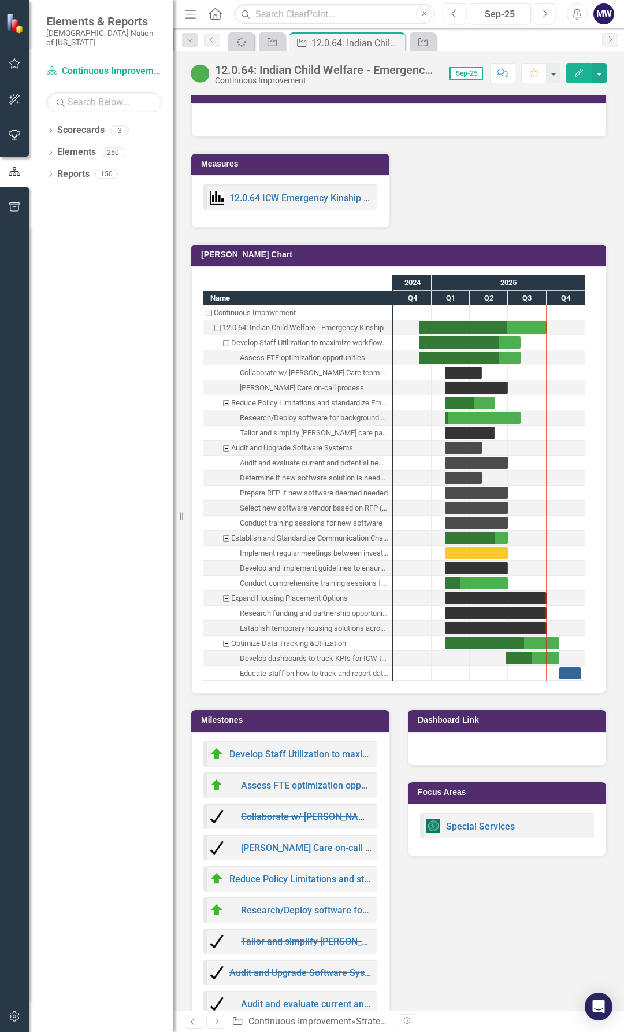
drag, startPoint x: 399, startPoint y: 632, endPoint x: 414, endPoint y: 633, distance: 15.6
click at [414, 633] on div at bounding box center [413, 628] width 38 height 14
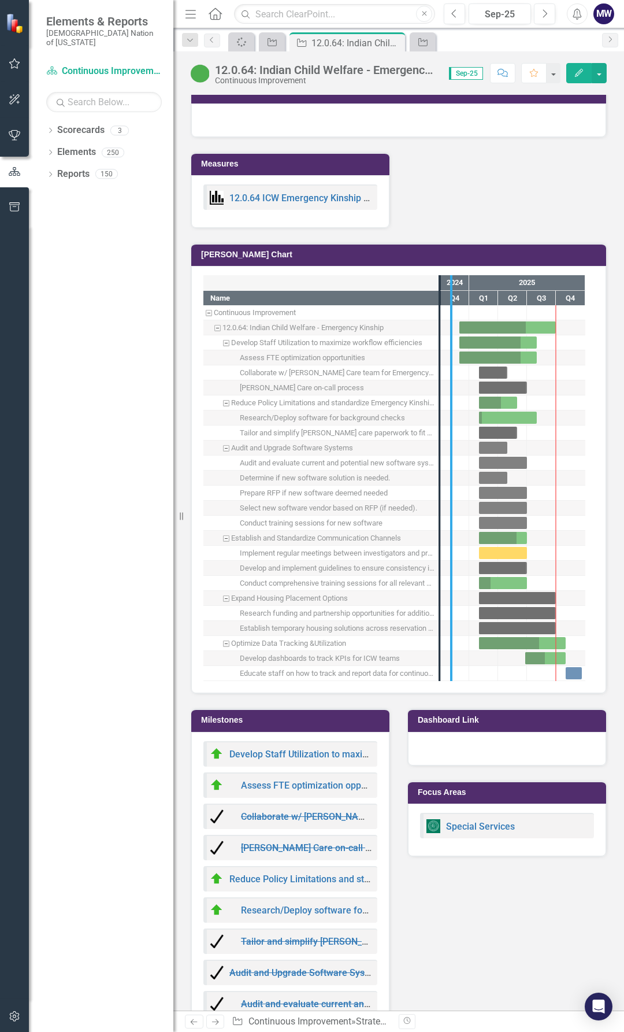
drag, startPoint x: 439, startPoint y: 469, endPoint x: 452, endPoint y: 472, distance: 12.9
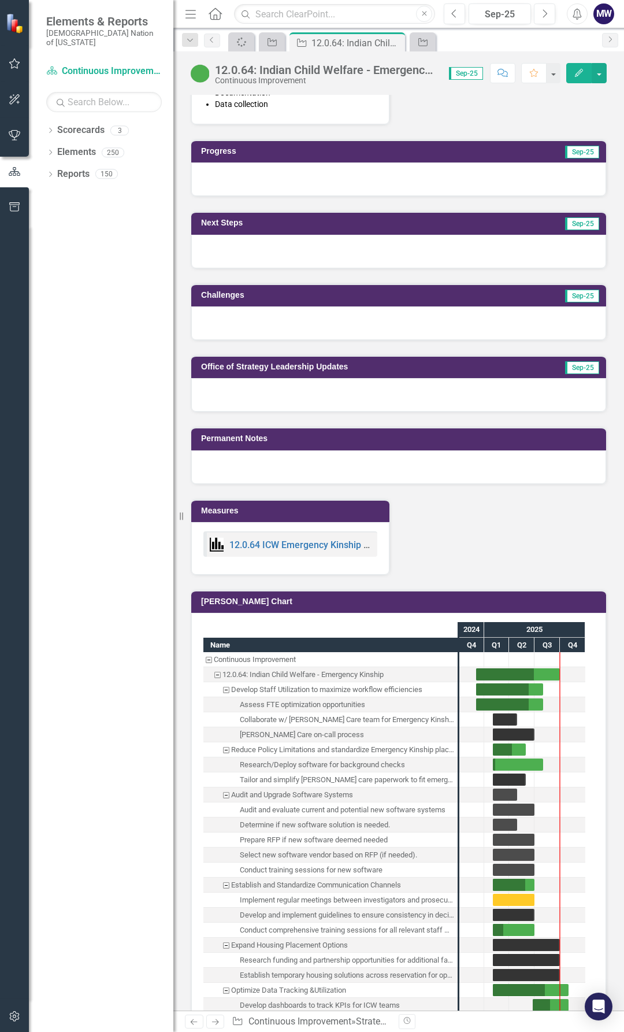
scroll to position [462, 0]
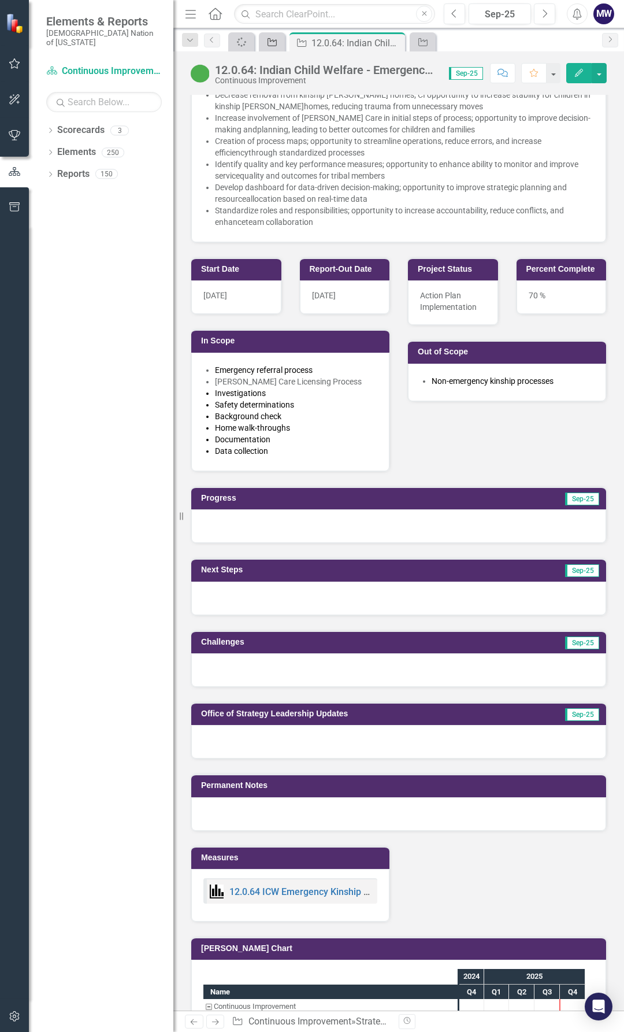
click at [276, 39] on icon "Strategic Objective" at bounding box center [272, 42] width 12 height 9
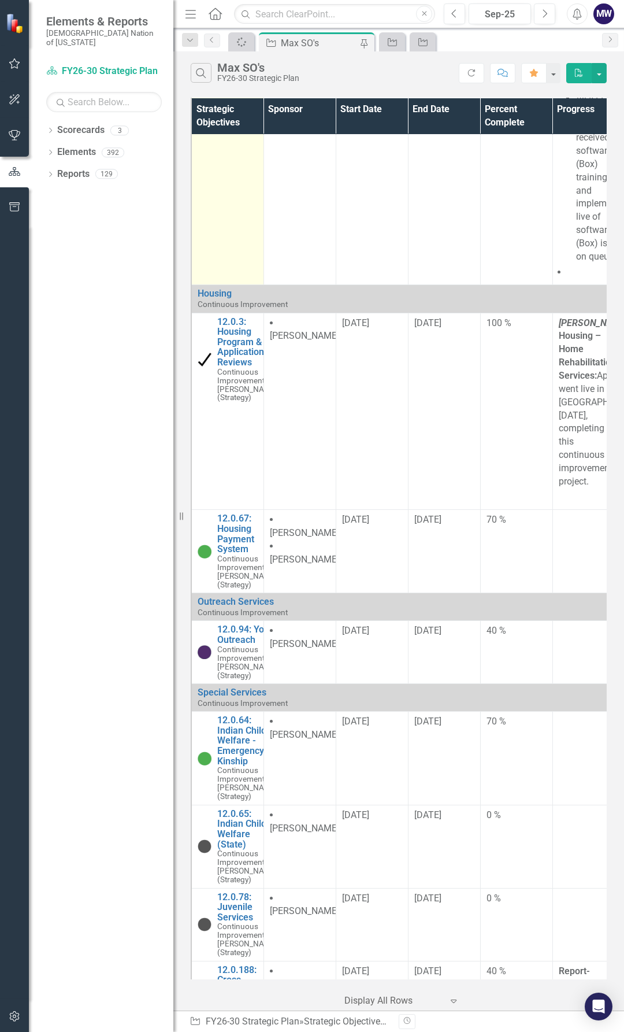
scroll to position [2138, 0]
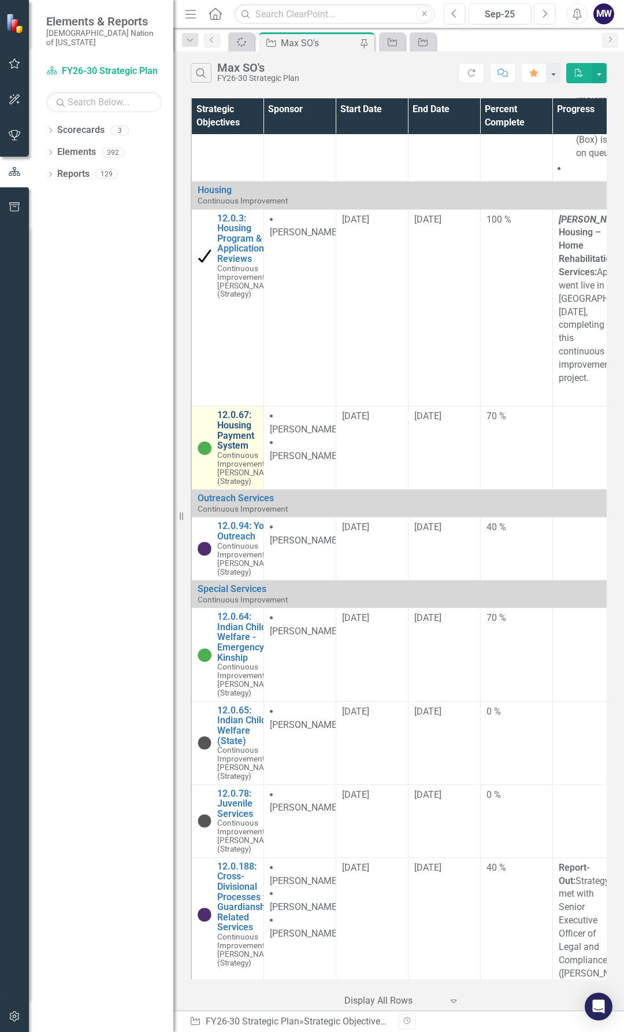
click at [242, 450] on link "12.0.67: Housing Payment System" at bounding box center [247, 430] width 61 height 40
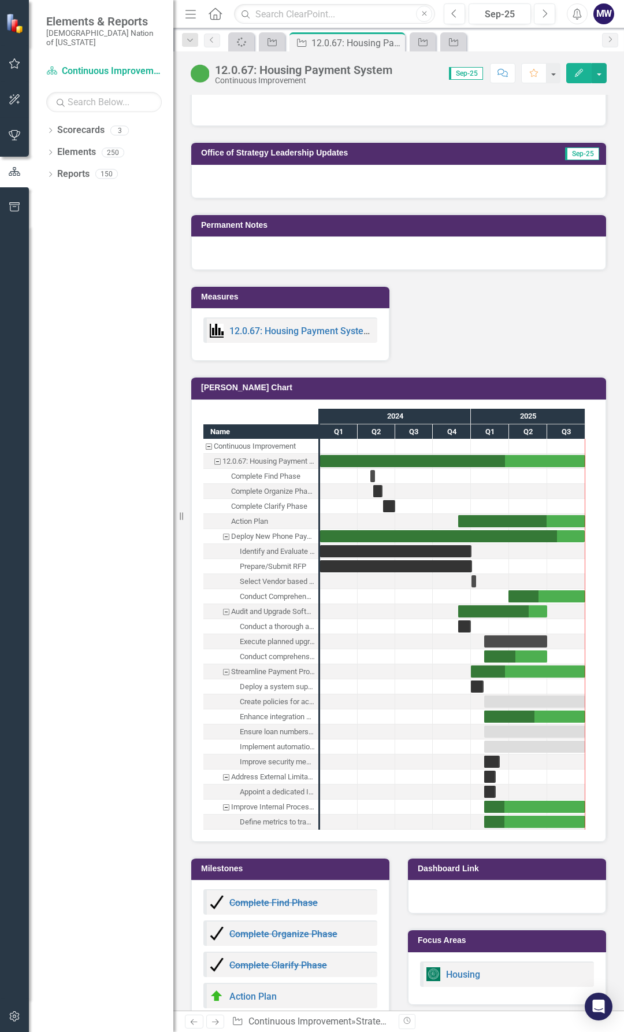
scroll to position [1040, 0]
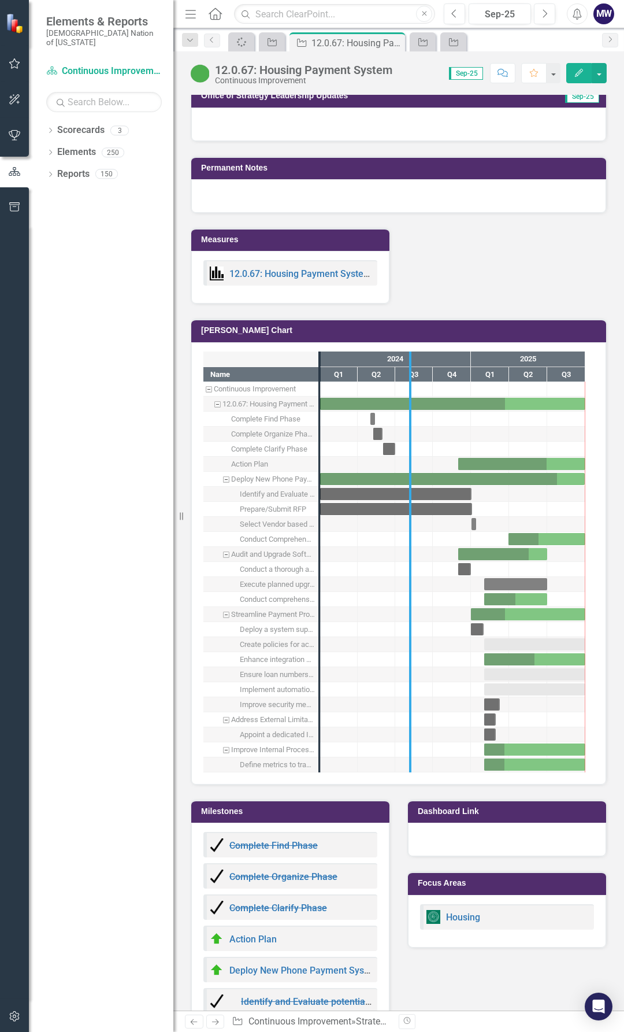
drag, startPoint x: 322, startPoint y: 684, endPoint x: 414, endPoint y: 684, distance: 91.9
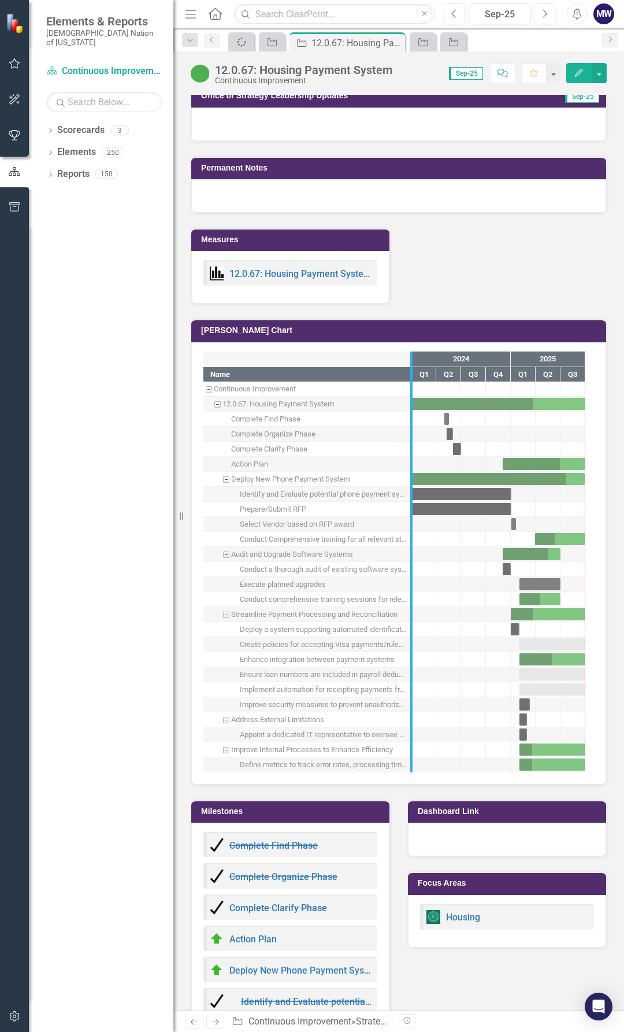
drag, startPoint x: 411, startPoint y: 691, endPoint x: 468, endPoint y: 689, distance: 56.7
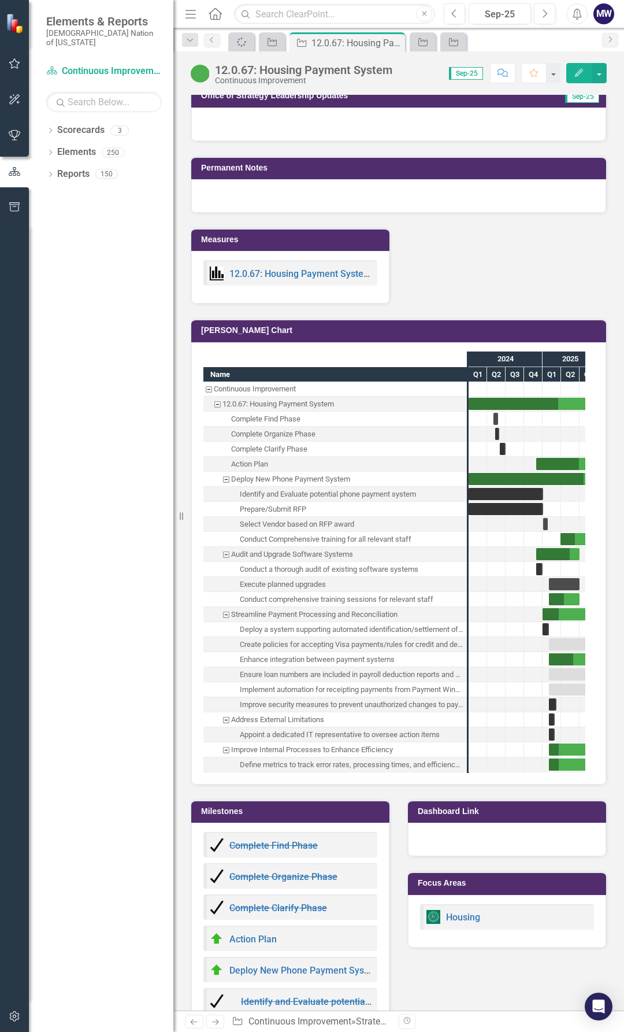
drag, startPoint x: 466, startPoint y: 714, endPoint x: 502, endPoint y: 716, distance: 35.9
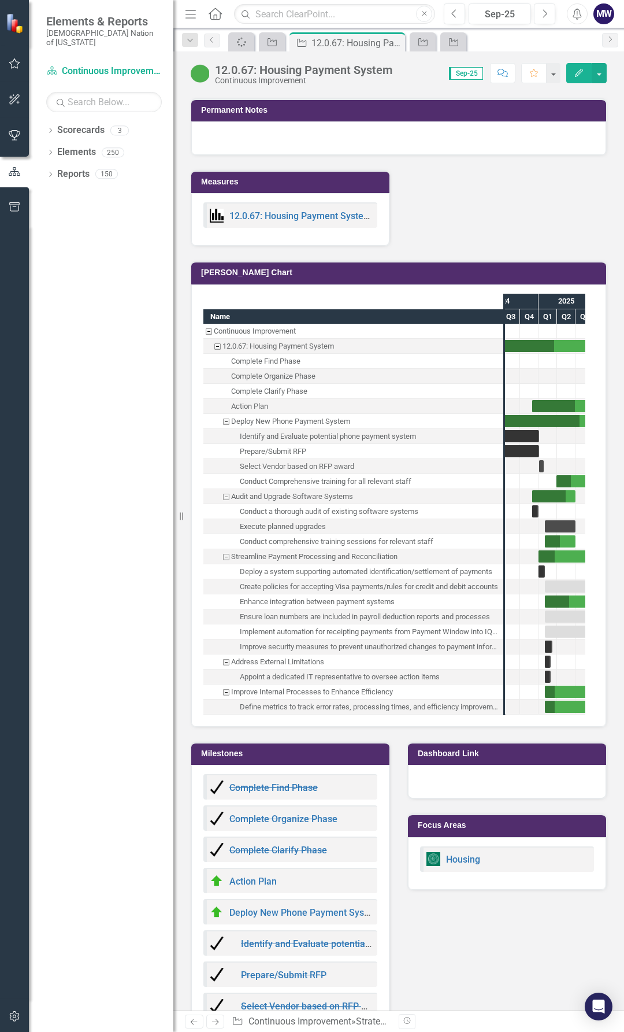
scroll to position [0, 0]
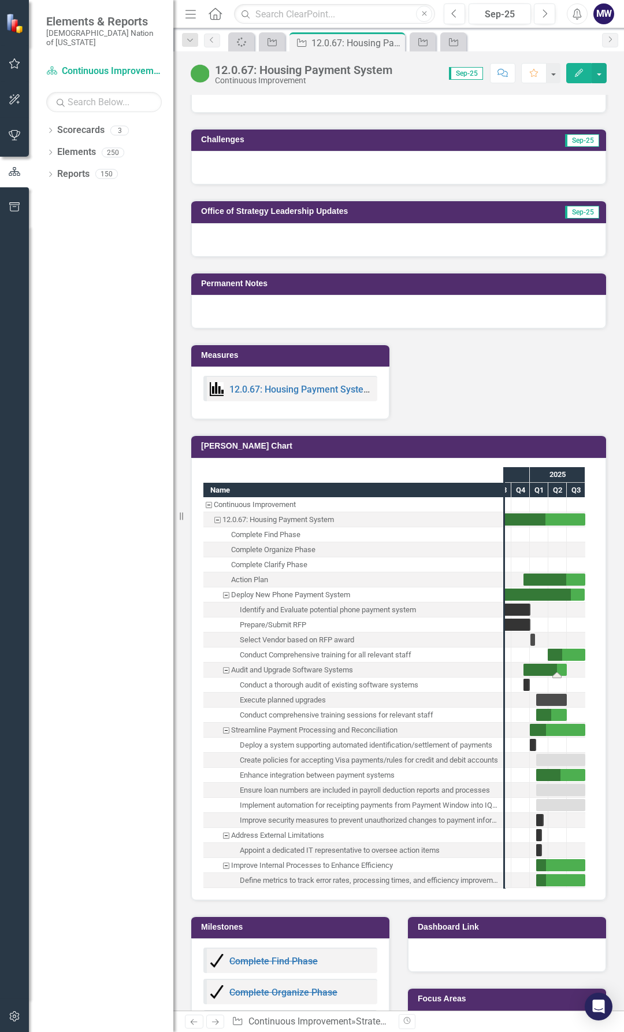
click at [553, 676] on div "Task: Start date: 2024-12-01 End date: 2025-06-30" at bounding box center [545, 669] width 43 height 12
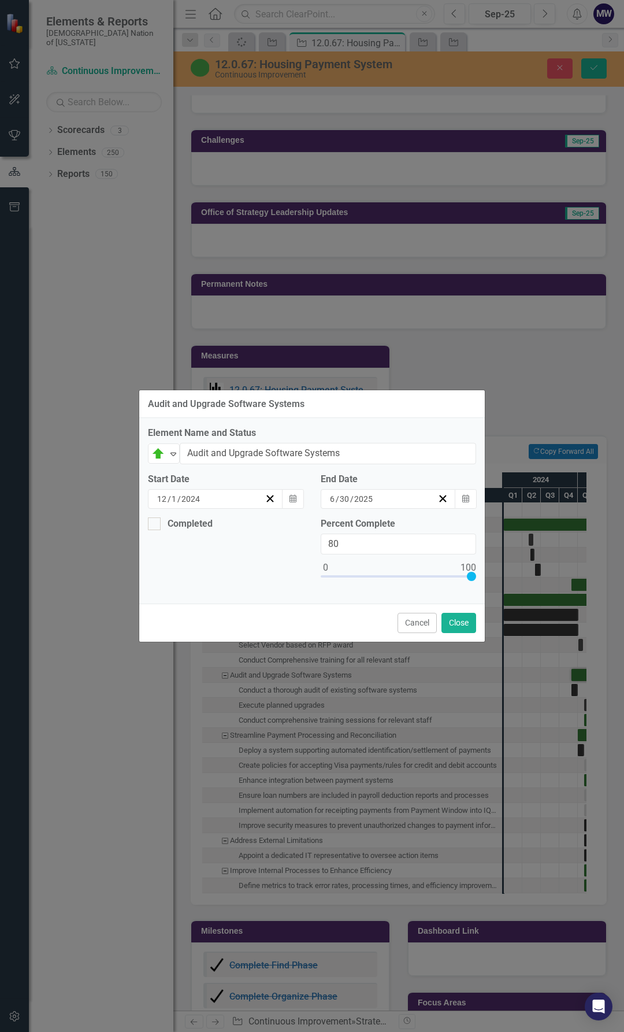
drag, startPoint x: 475, startPoint y: 585, endPoint x: 541, endPoint y: 625, distance: 76.7
click at [555, 601] on div "Audit and Upgrade Software Systems Element Name and Status On Target Expand Aud…" at bounding box center [312, 516] width 624 height 1032
type input "100"
click at [156, 524] on div at bounding box center [154, 523] width 13 height 13
click at [155, 524] on input "Completed" at bounding box center [152, 521] width 8 height 8
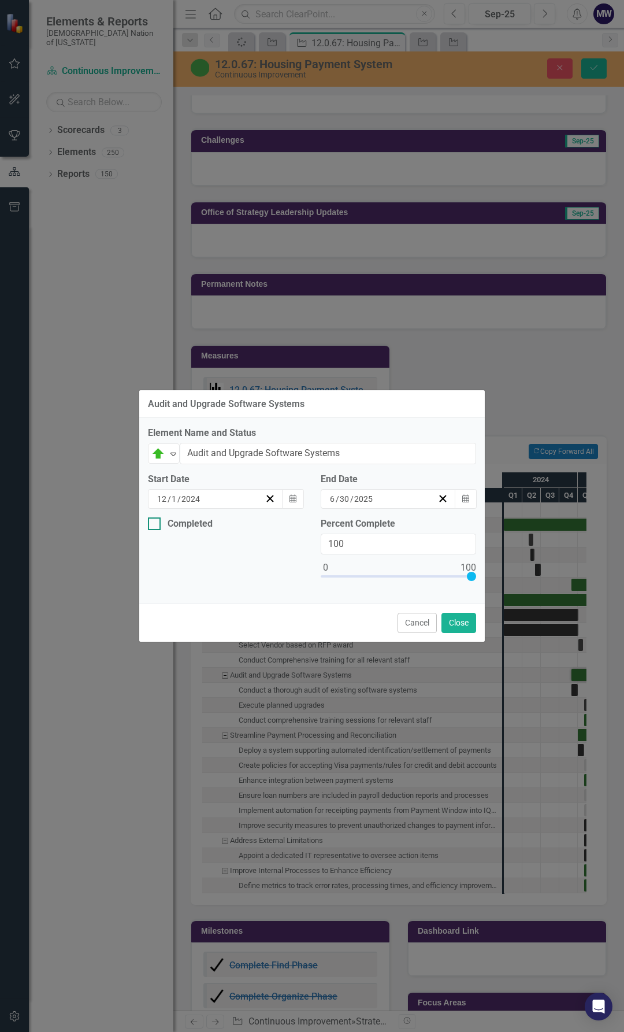
checkbox input "true"
click at [294, 573] on button "Calendar" at bounding box center [293, 568] width 22 height 20
click at [175, 598] on button "‹" at bounding box center [187, 589] width 25 height 25
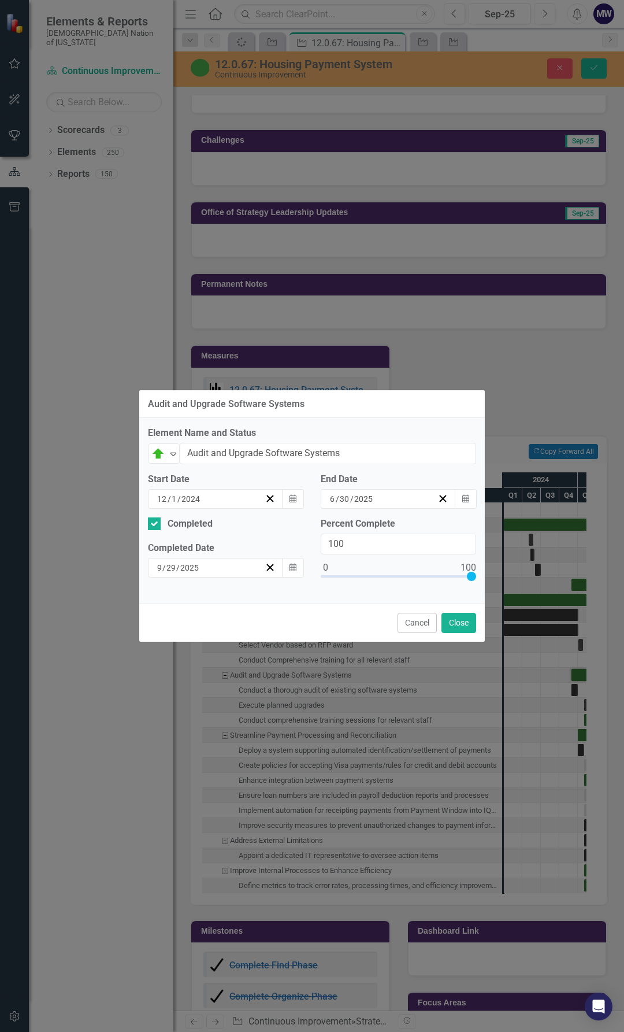
click at [175, 598] on button "‹" at bounding box center [187, 589] width 25 height 25
drag, startPoint x: 215, startPoint y: 717, endPoint x: 246, endPoint y: 721, distance: 31.5
click at [245, 716] on abbr "30" at bounding box center [249, 711] width 9 height 9
drag, startPoint x: 168, startPoint y: 450, endPoint x: 169, endPoint y: 462, distance: 11.7
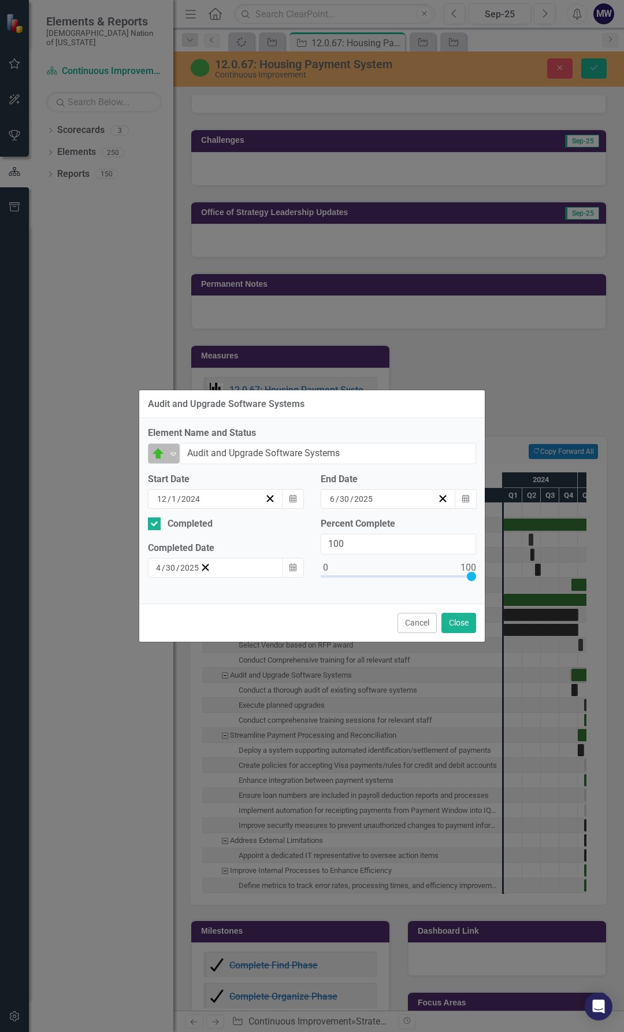
click at [168, 451] on icon "Expand" at bounding box center [174, 453] width 12 height 9
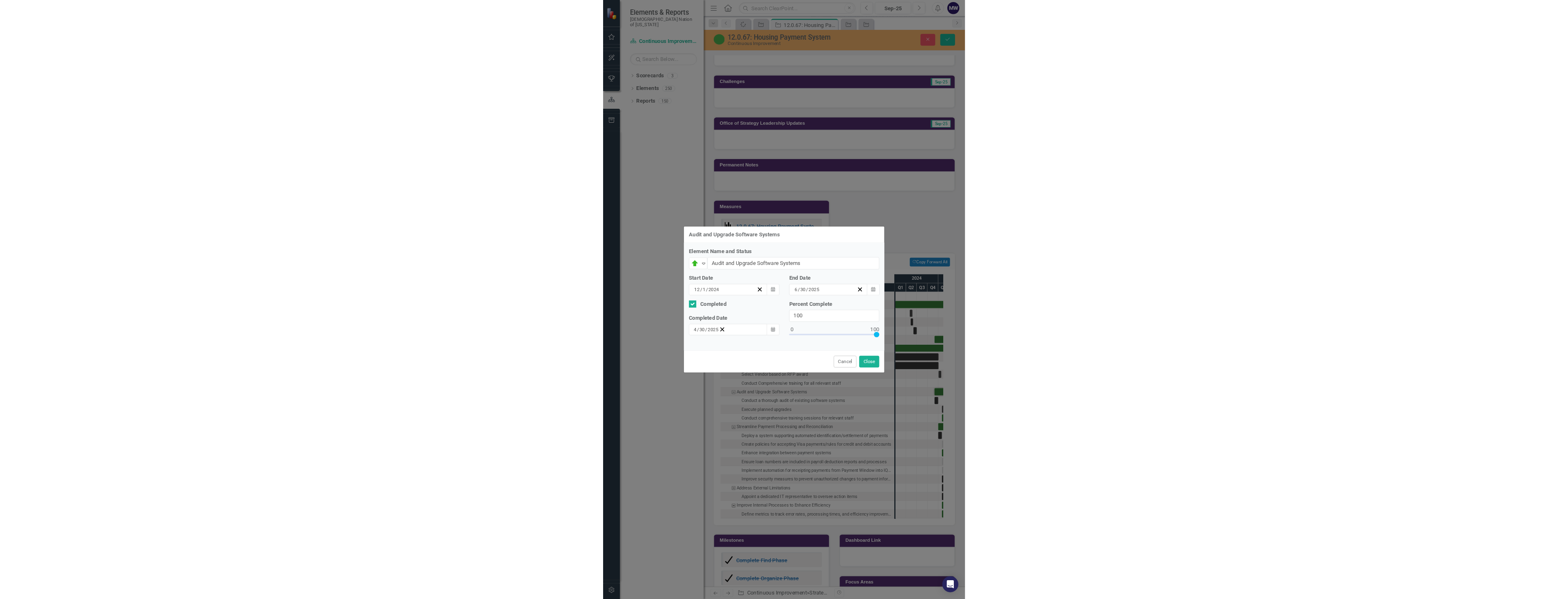
scroll to position [2, 0]
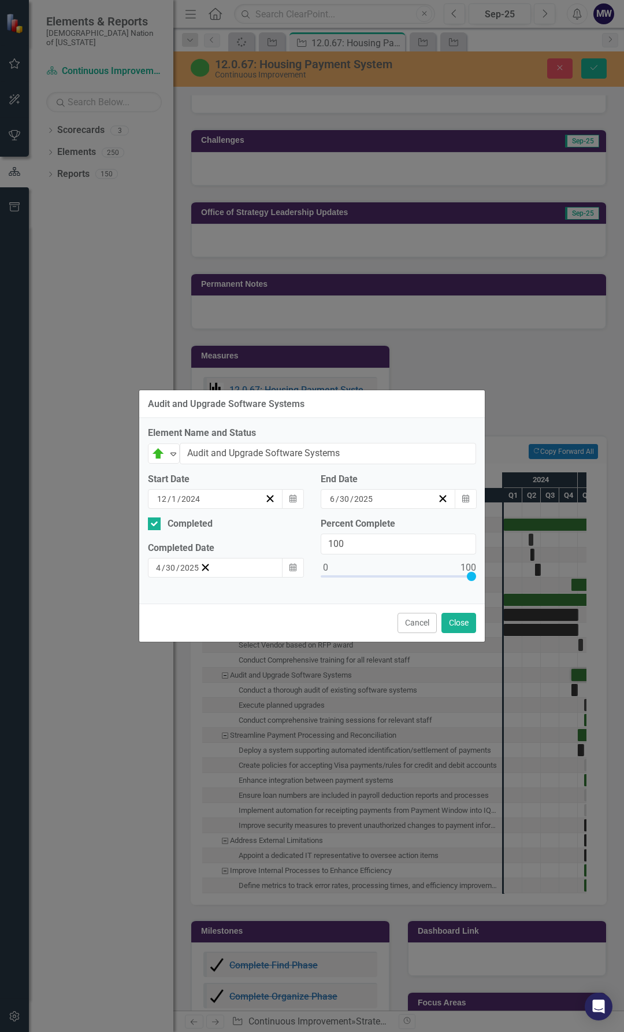
click at [465, 617] on button "Close" at bounding box center [459, 623] width 35 height 20
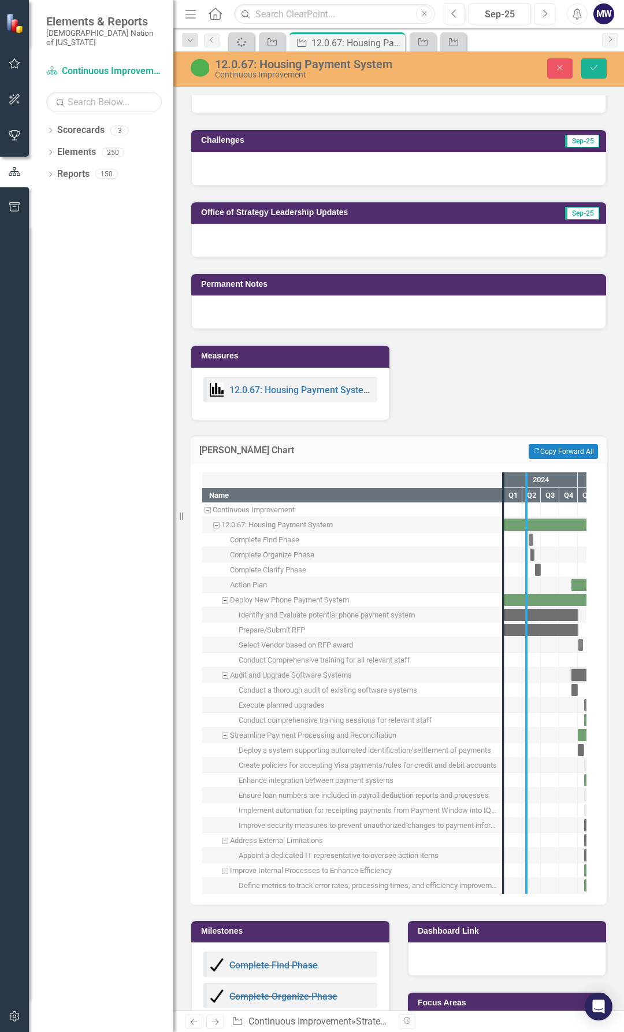
drag, startPoint x: 502, startPoint y: 752, endPoint x: 525, endPoint y: 749, distance: 23.4
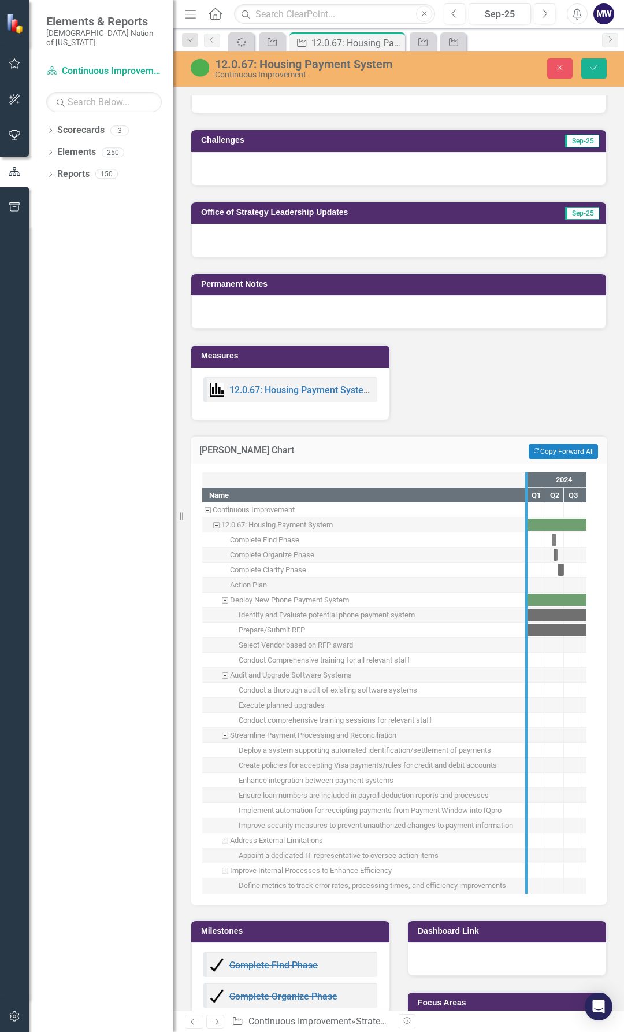
drag, startPoint x: 527, startPoint y: 699, endPoint x: 465, endPoint y: 698, distance: 61.8
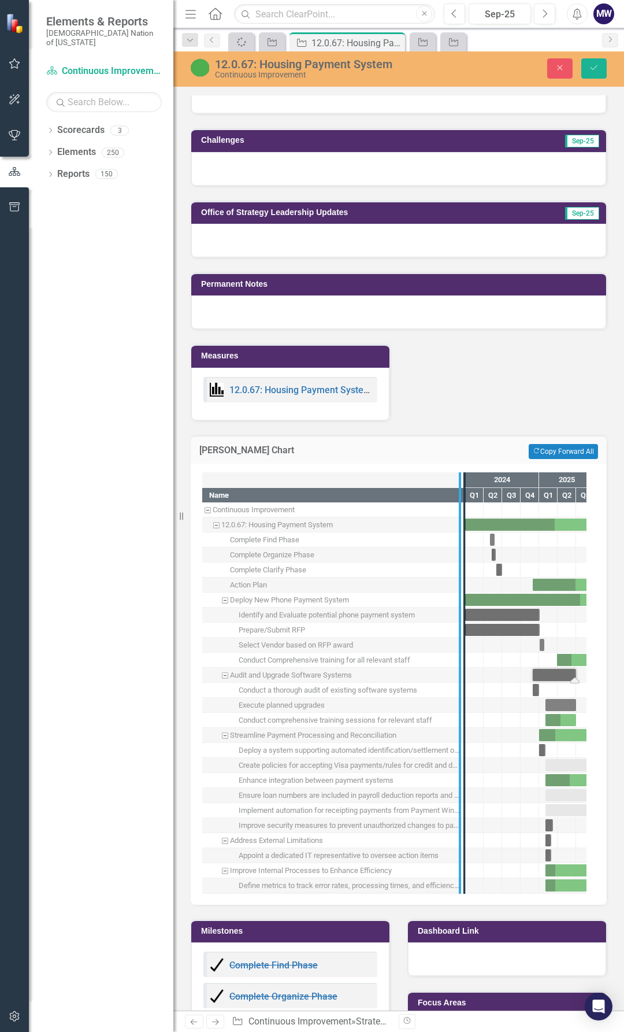
drag, startPoint x: 461, startPoint y: 747, endPoint x: 424, endPoint y: 747, distance: 37.0
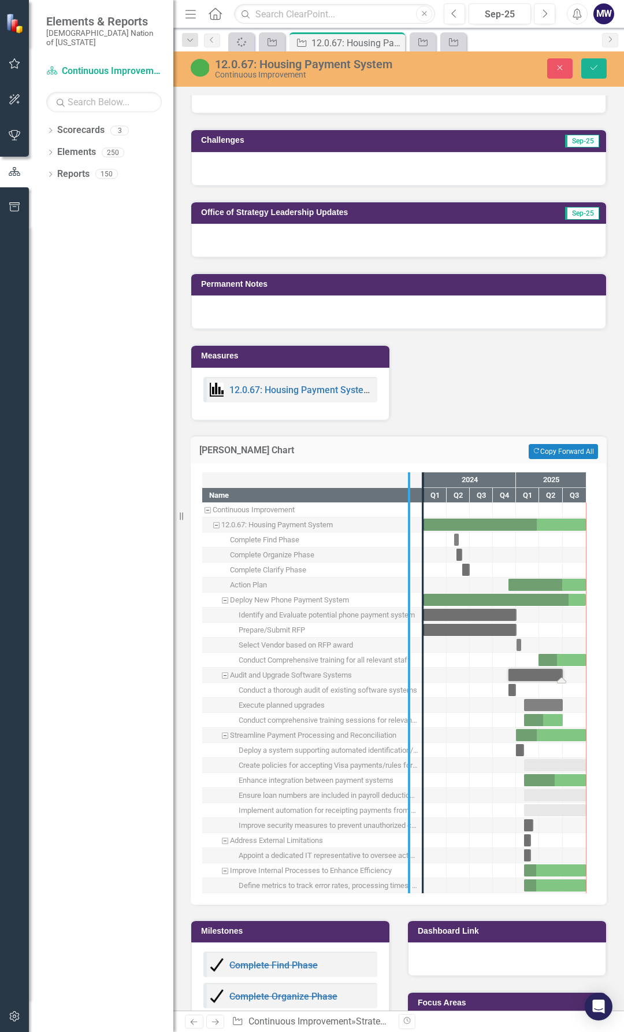
drag, startPoint x: 420, startPoint y: 726, endPoint x: 358, endPoint y: 726, distance: 61.8
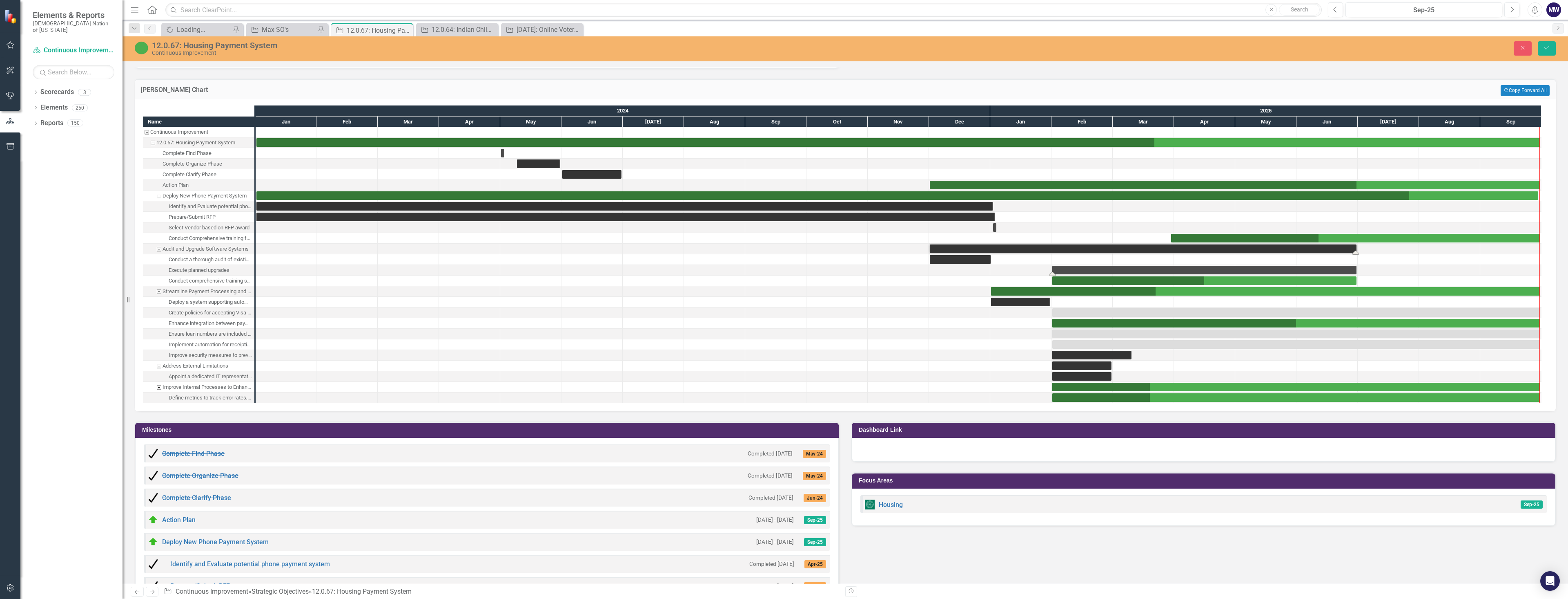
scroll to position [750, 0]
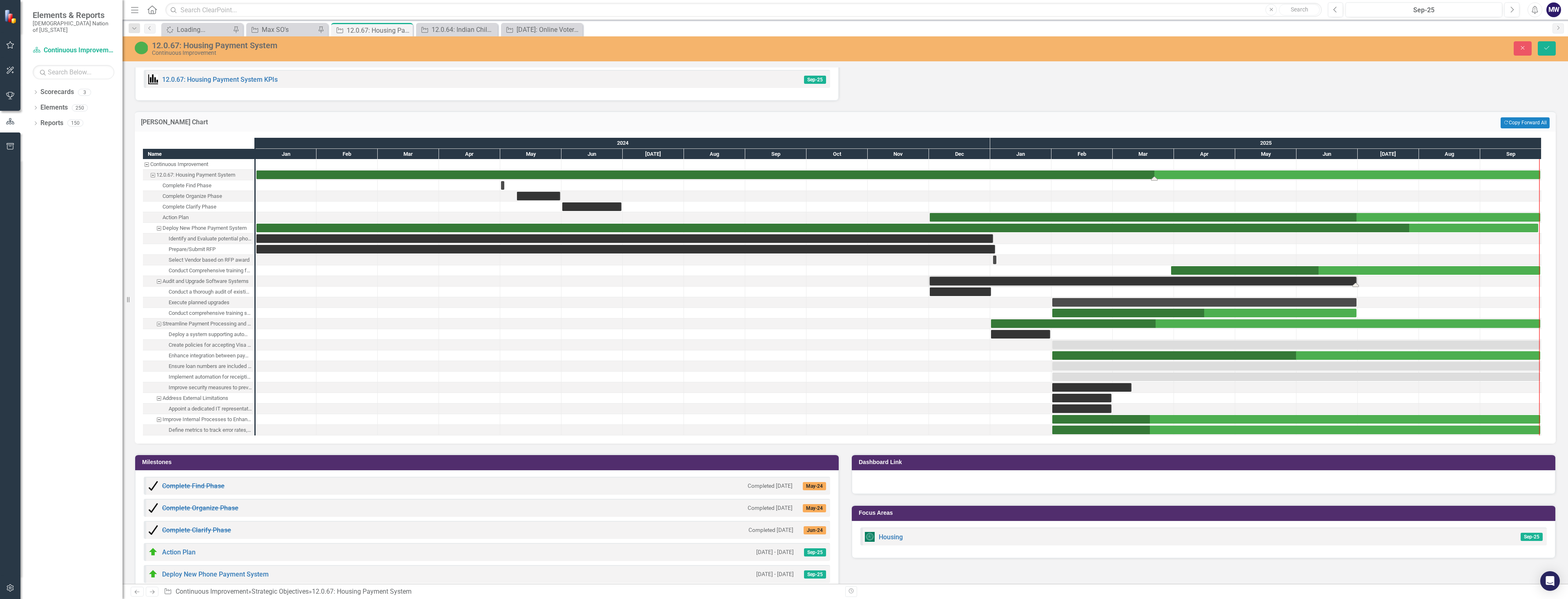
click at [441, 175] on div "Task: Start date: 2024-01-01 End date: 2025-09-30" at bounding box center [898, 175] width 1284 height 8
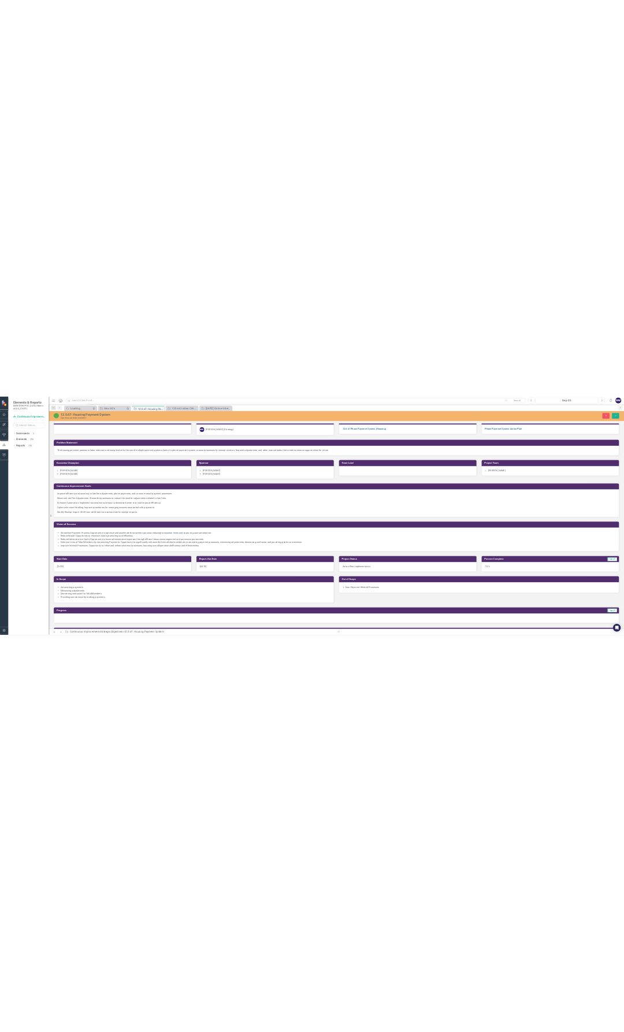
scroll to position [0, 0]
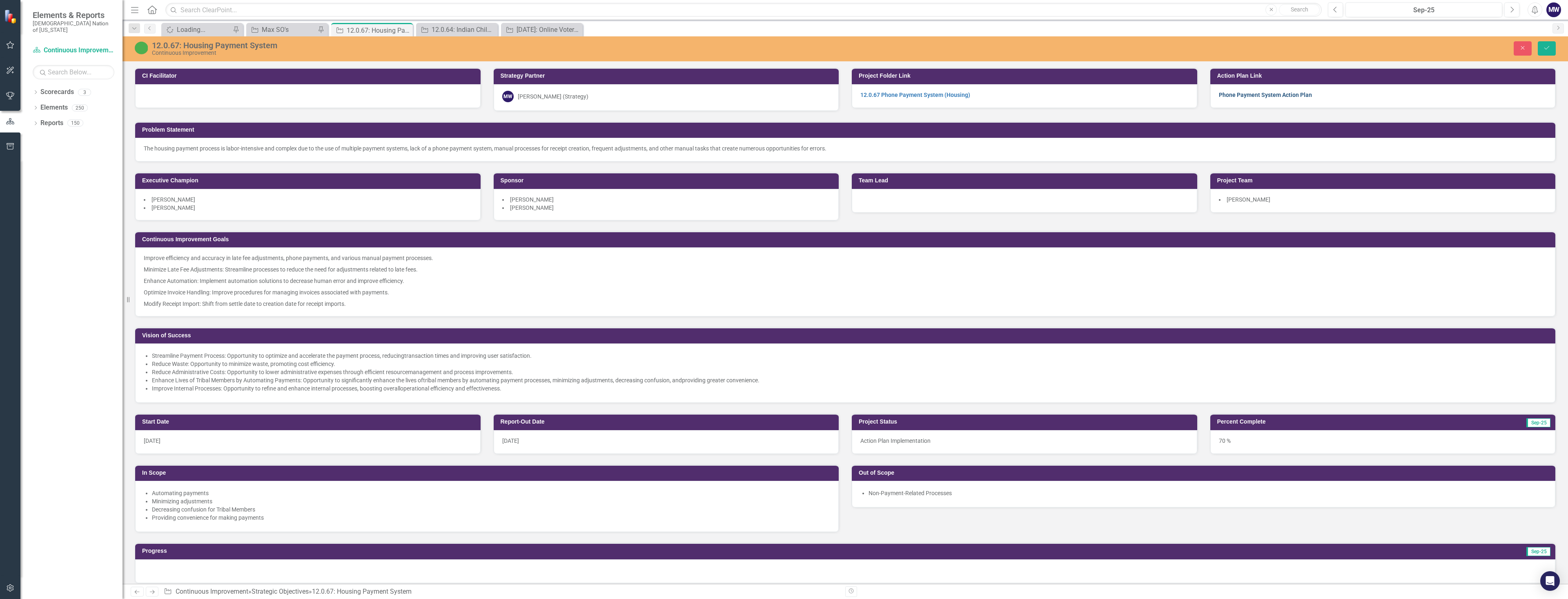
click at [441, 96] on link "Phone Payment System Action Plan" at bounding box center [1266, 94] width 93 height 6
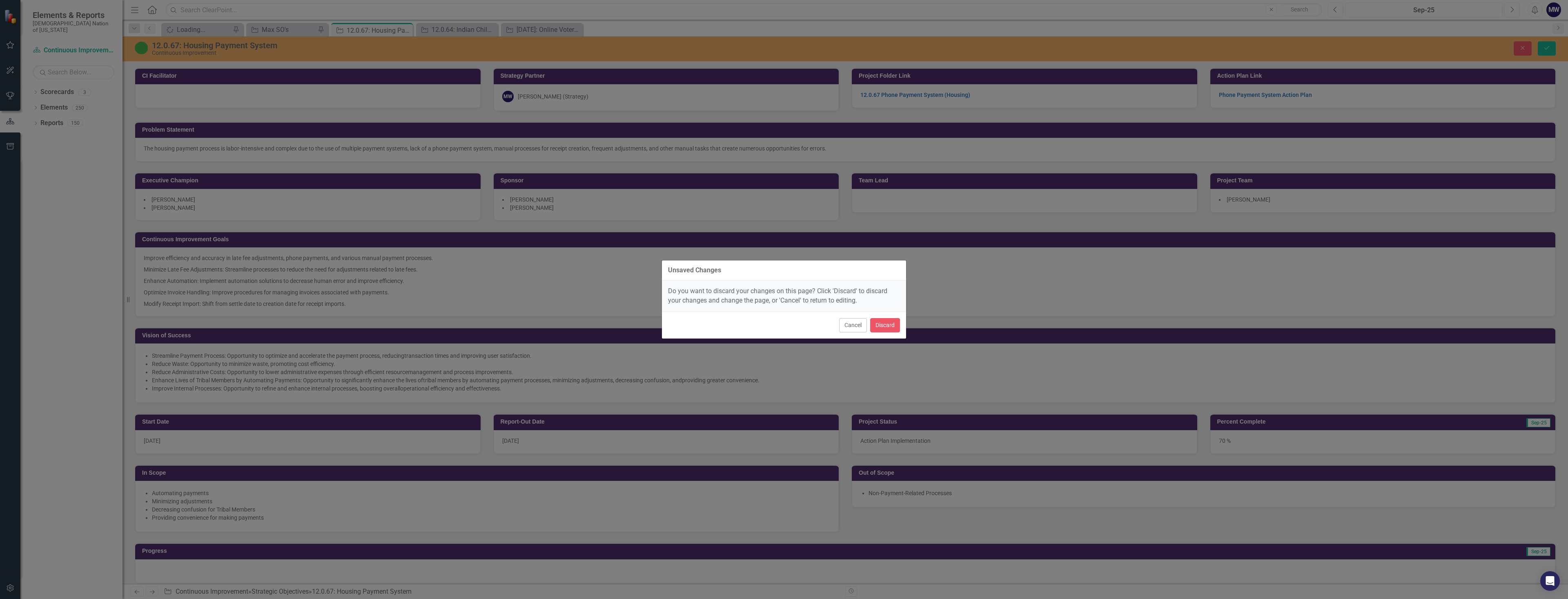
click at [441, 90] on div "Unsaved Changes Do you want to discard your changes on this page? Click 'Discar…" at bounding box center [784, 299] width 1568 height 599
click at [441, 323] on button "Cancel" at bounding box center [853, 325] width 28 height 14
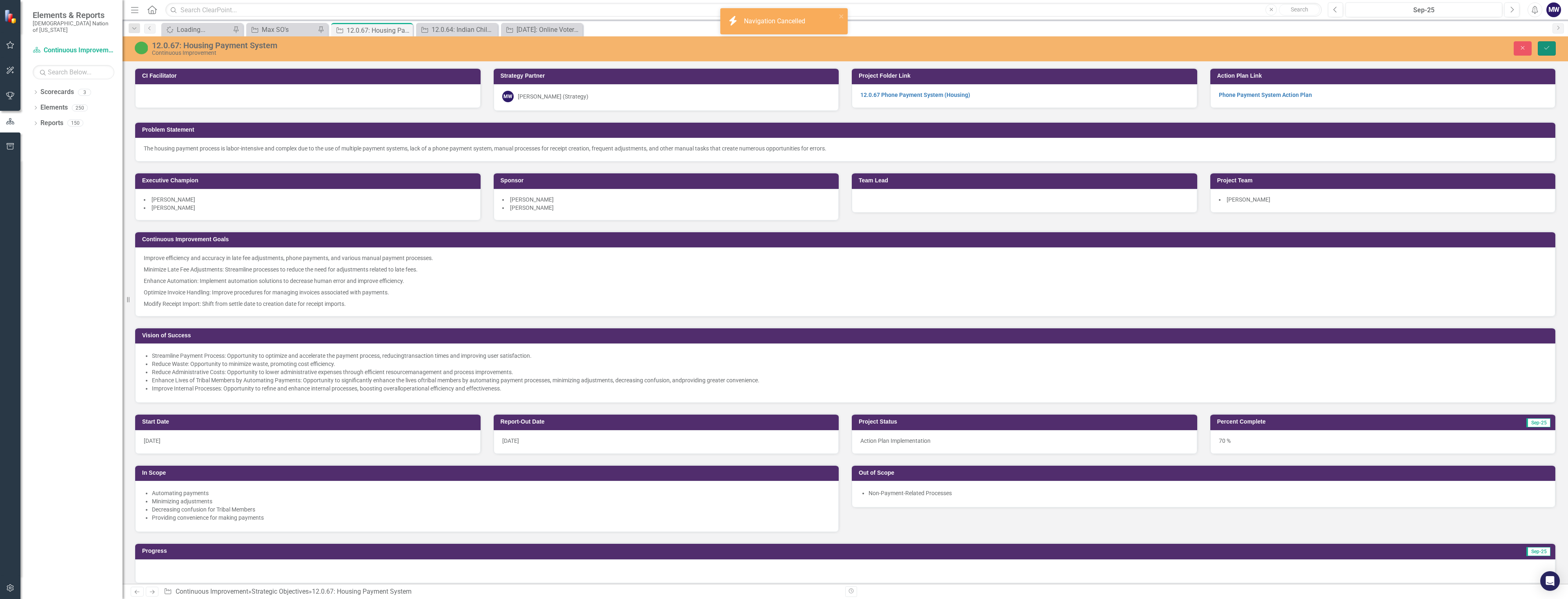
click at [441, 48] on button "Save" at bounding box center [1546, 48] width 18 height 14
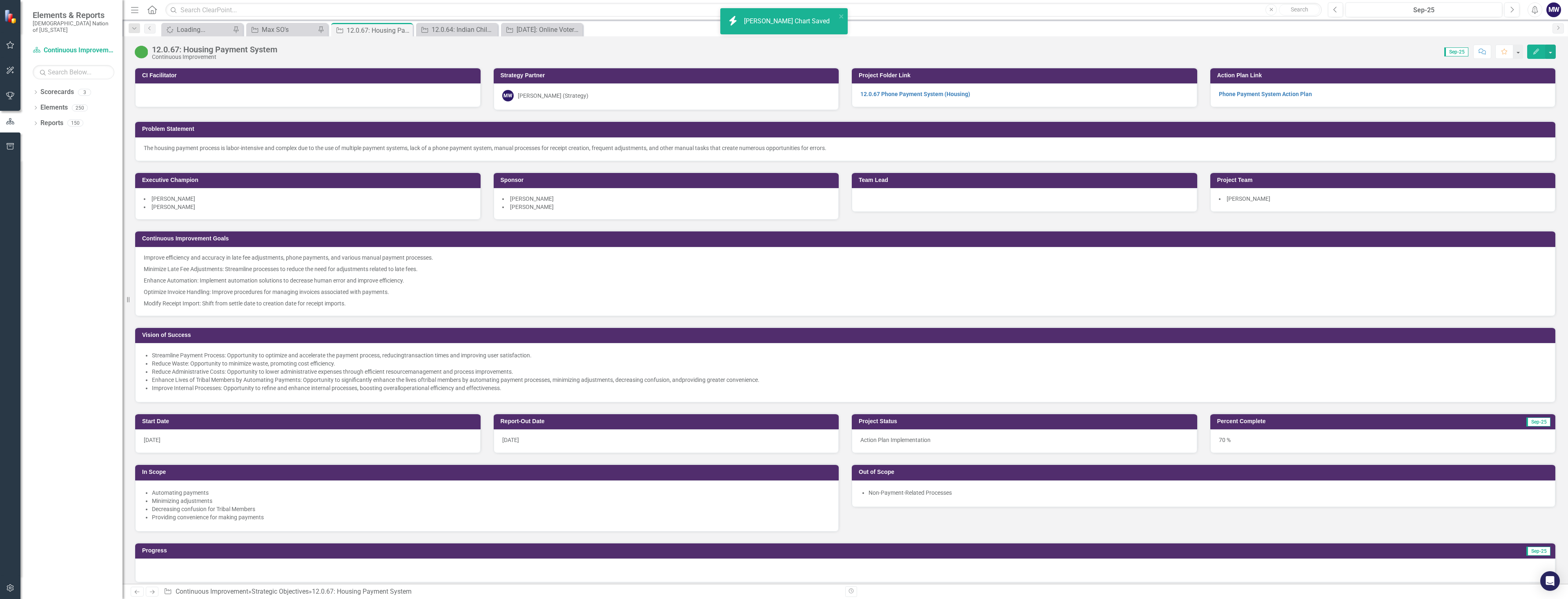
click at [441, 90] on div "Phone Payment System Action Plan" at bounding box center [1383, 95] width 346 height 24
click at [441, 95] on link "Phone Payment System Action Plan" at bounding box center [1266, 93] width 93 height 6
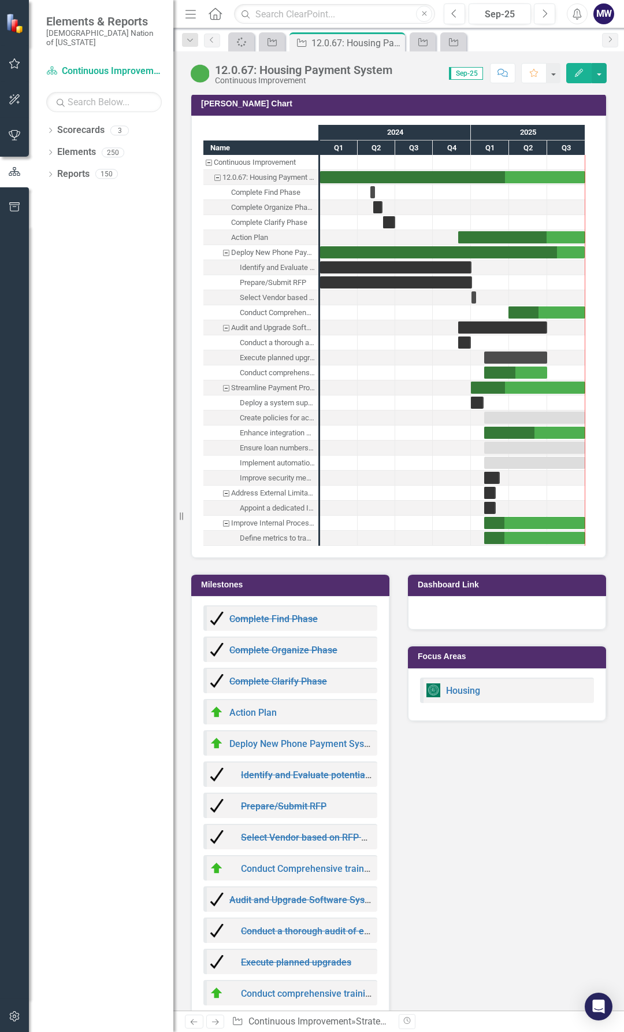
scroll to position [1271, 0]
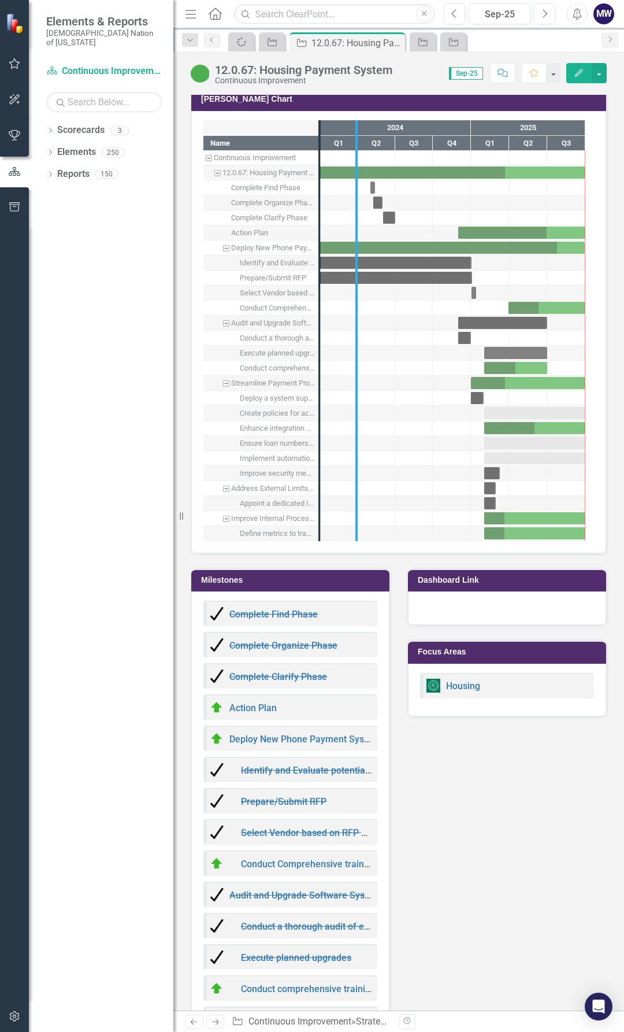
drag, startPoint x: 320, startPoint y: 488, endPoint x: 370, endPoint y: 488, distance: 50.9
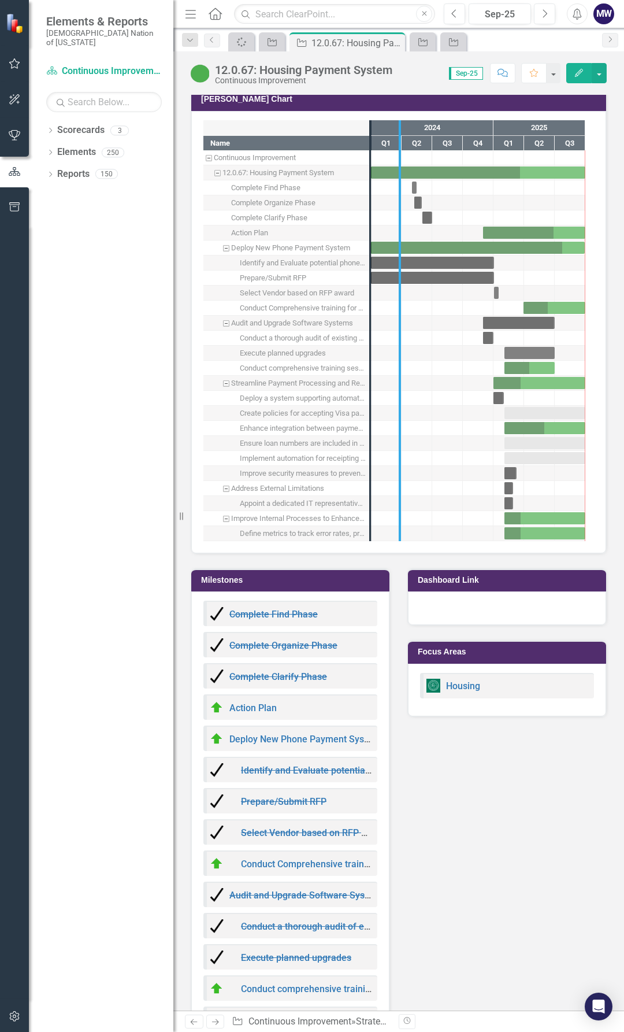
drag, startPoint x: 370, startPoint y: 496, endPoint x: 405, endPoint y: 495, distance: 35.3
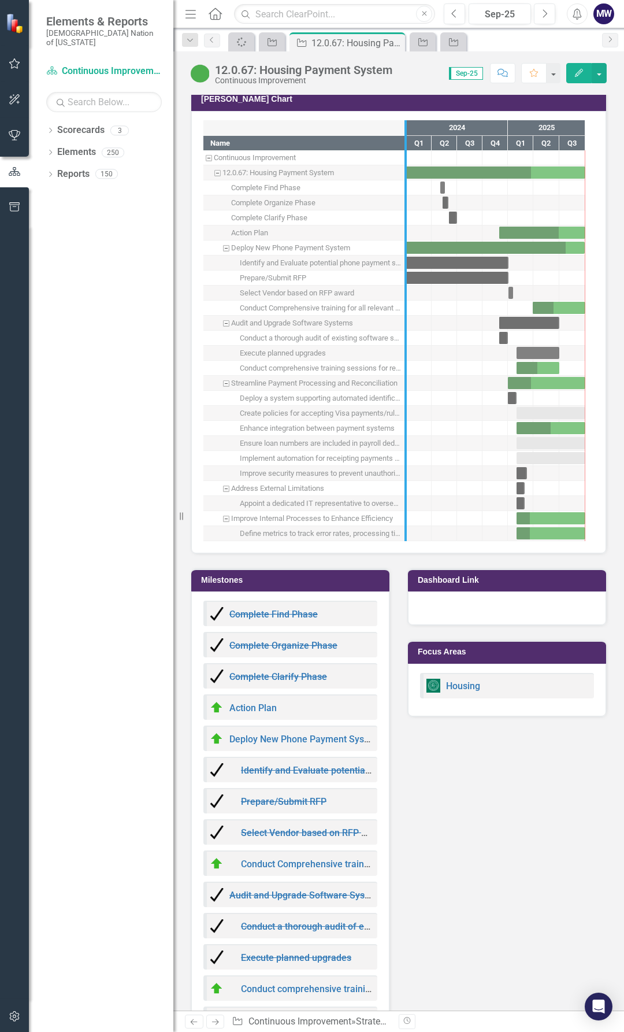
drag, startPoint x: 406, startPoint y: 488, endPoint x: 429, endPoint y: 490, distance: 23.2
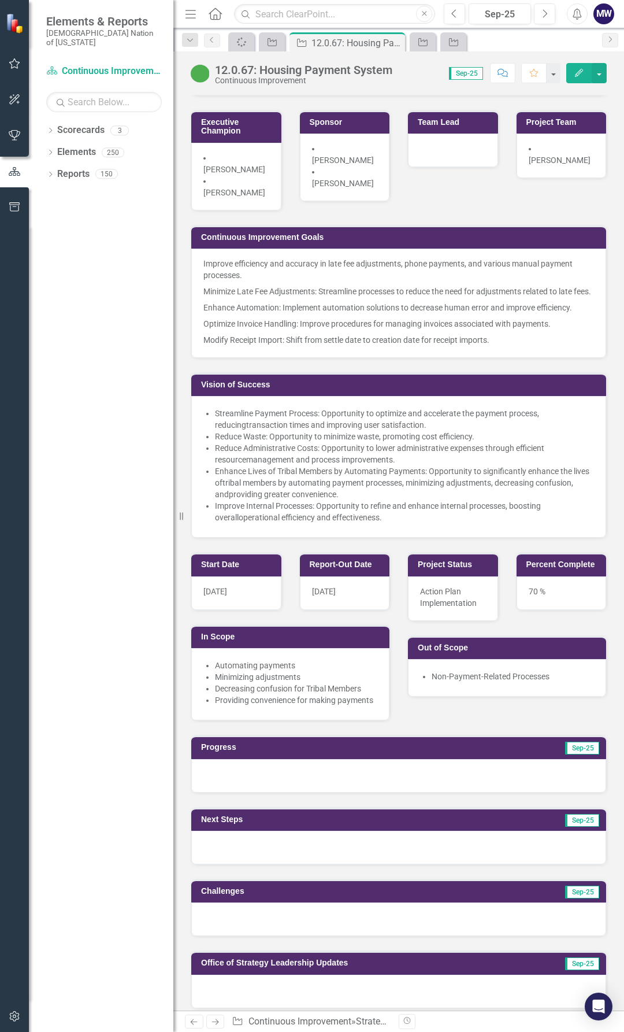
scroll to position [0, 0]
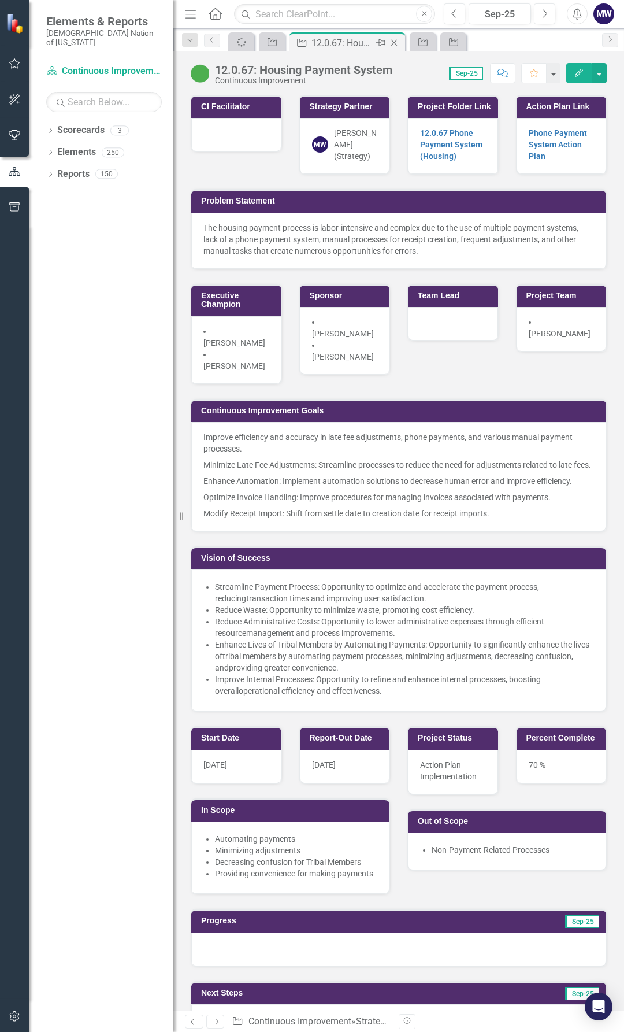
drag, startPoint x: 335, startPoint y: 39, endPoint x: 349, endPoint y: 43, distance: 15.0
click at [335, 39] on div "12.0.67: Housing Payment System" at bounding box center [342, 43] width 62 height 14
click at [393, 41] on icon "Close" at bounding box center [394, 42] width 12 height 9
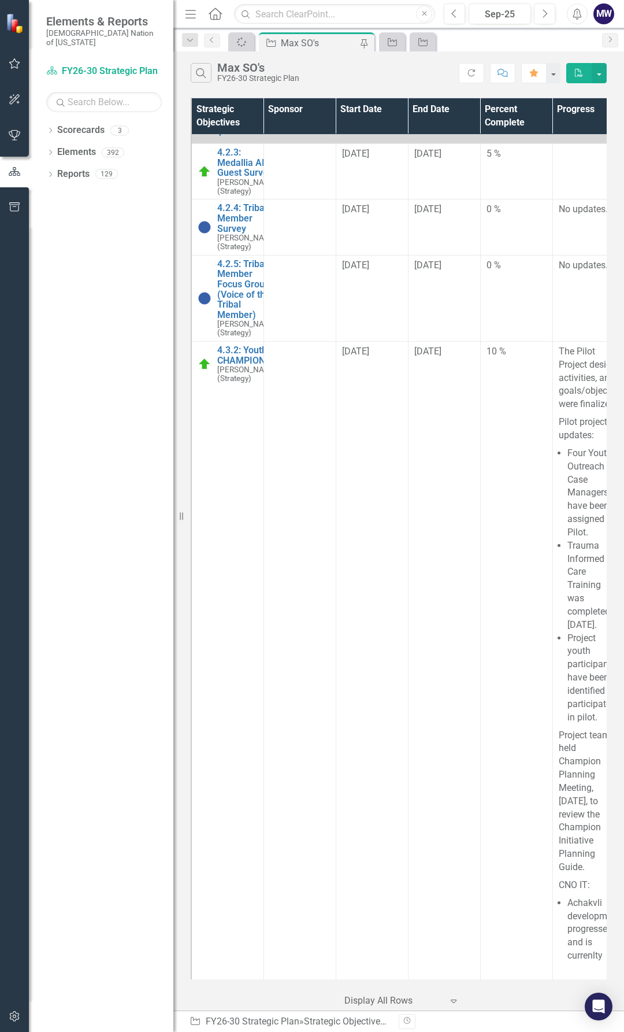
scroll to position [488, 28]
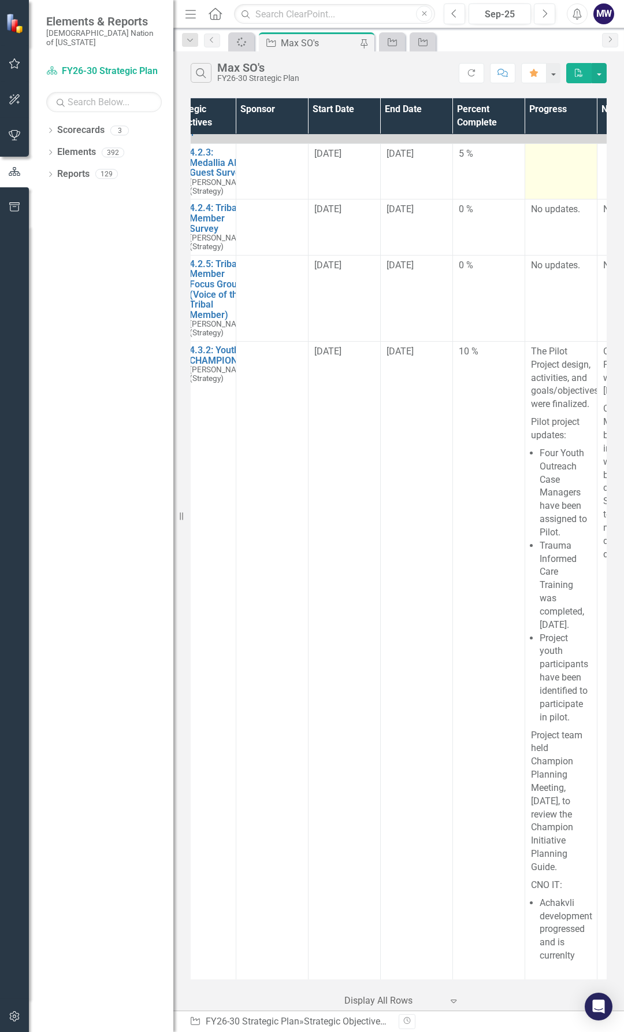
click at [571, 195] on td at bounding box center [561, 171] width 72 height 55
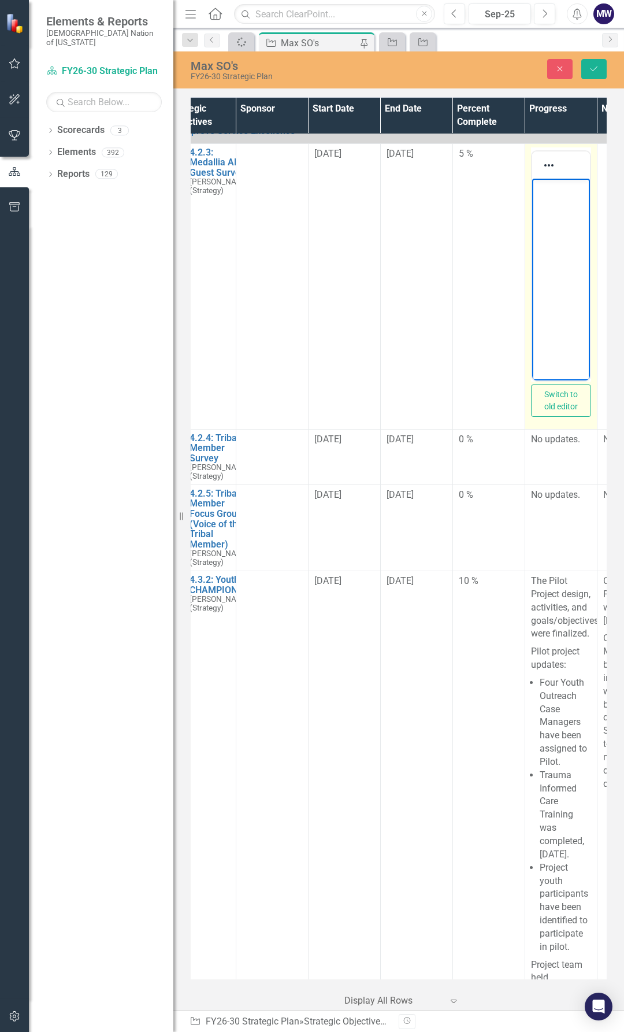
scroll to position [0, 0]
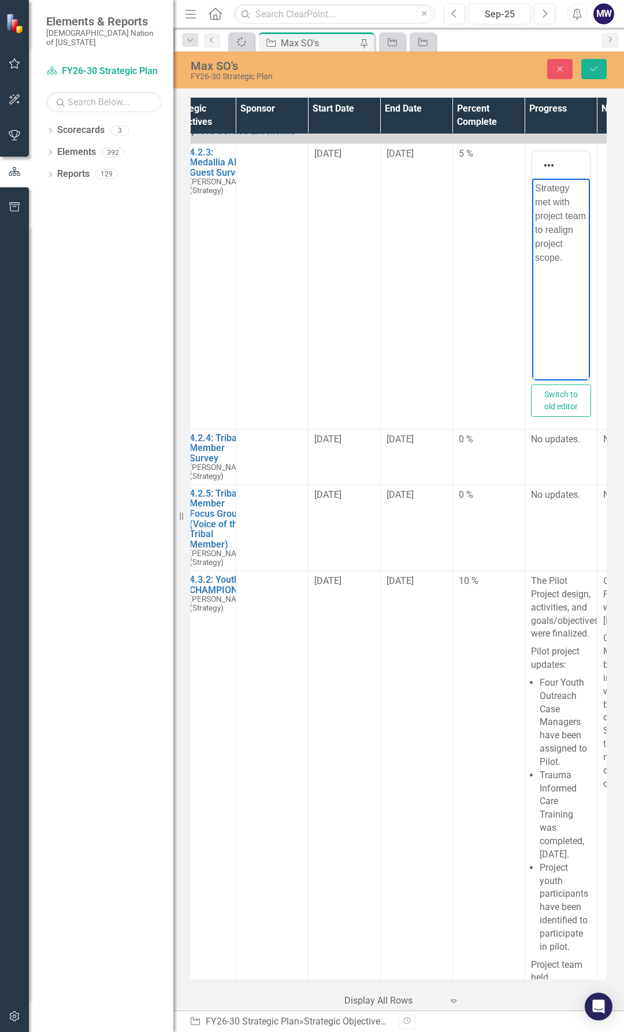
scroll to position [488, 99]
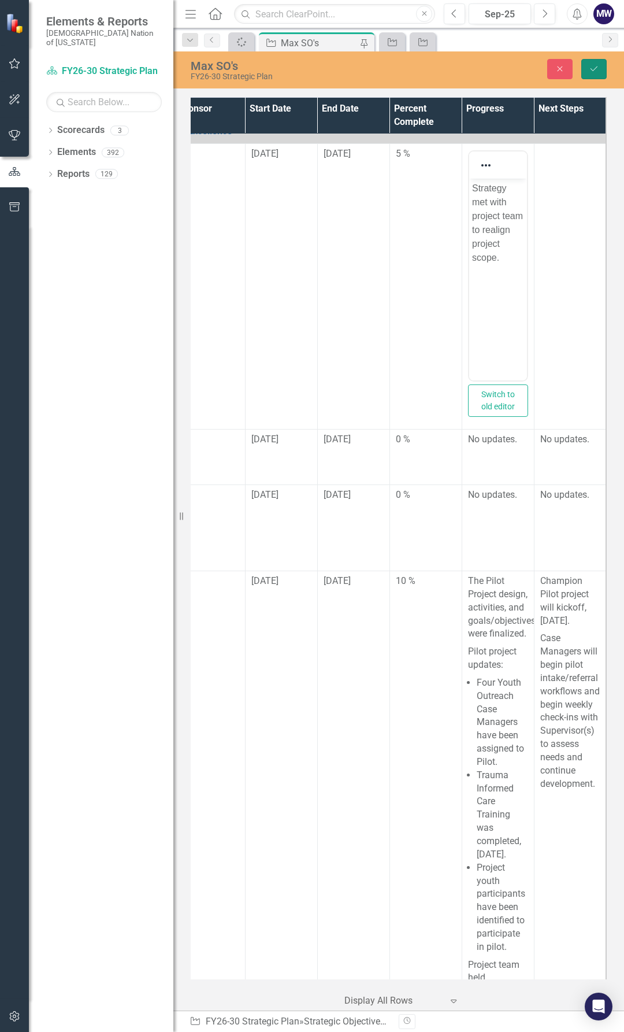
click at [594, 69] on icon "Save" at bounding box center [594, 69] width 10 height 8
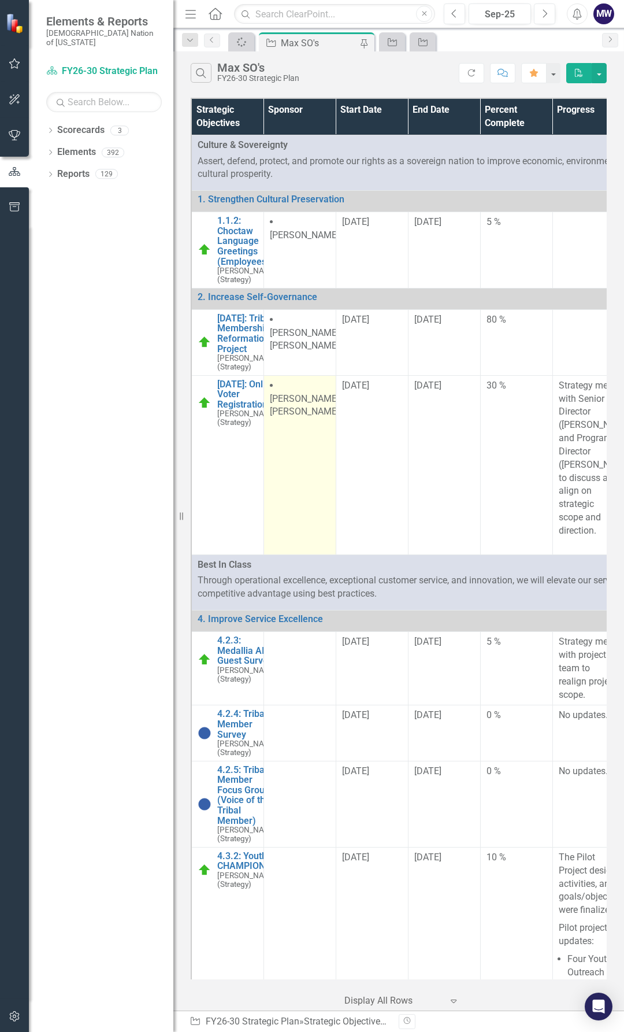
scroll to position [58, 0]
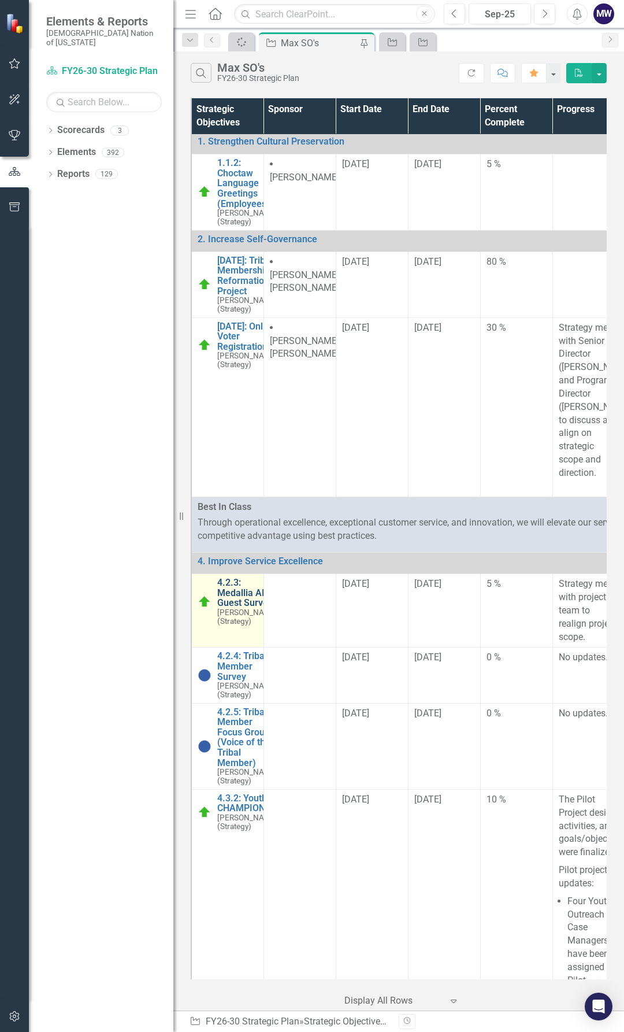
click at [238, 608] on link "4.2.3: Medallia AI Guest Surveys" at bounding box center [247, 592] width 61 height 31
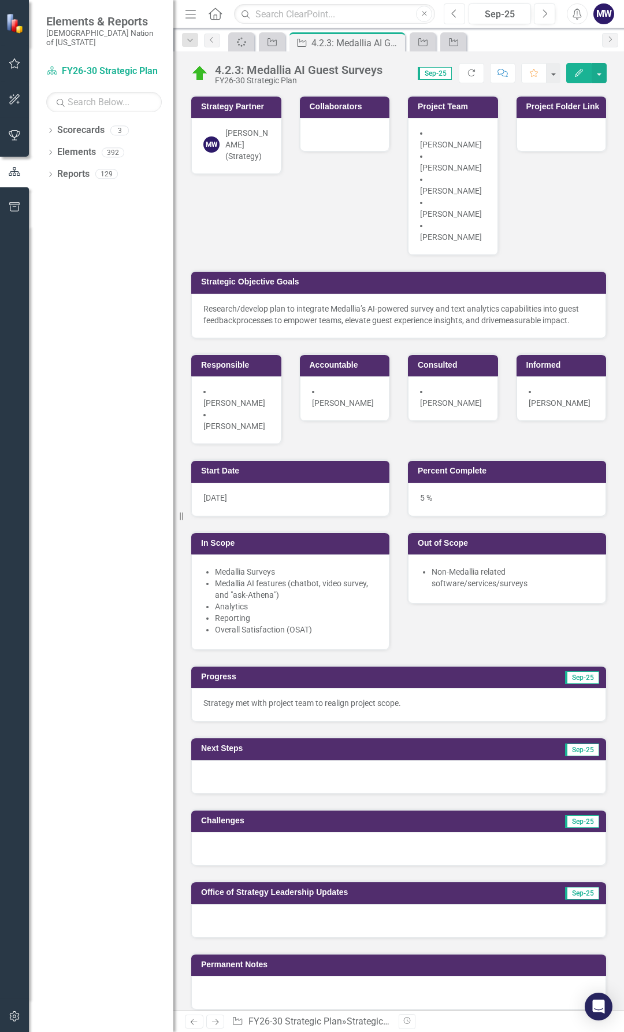
click at [456, 21] on button "Previous" at bounding box center [454, 13] width 21 height 21
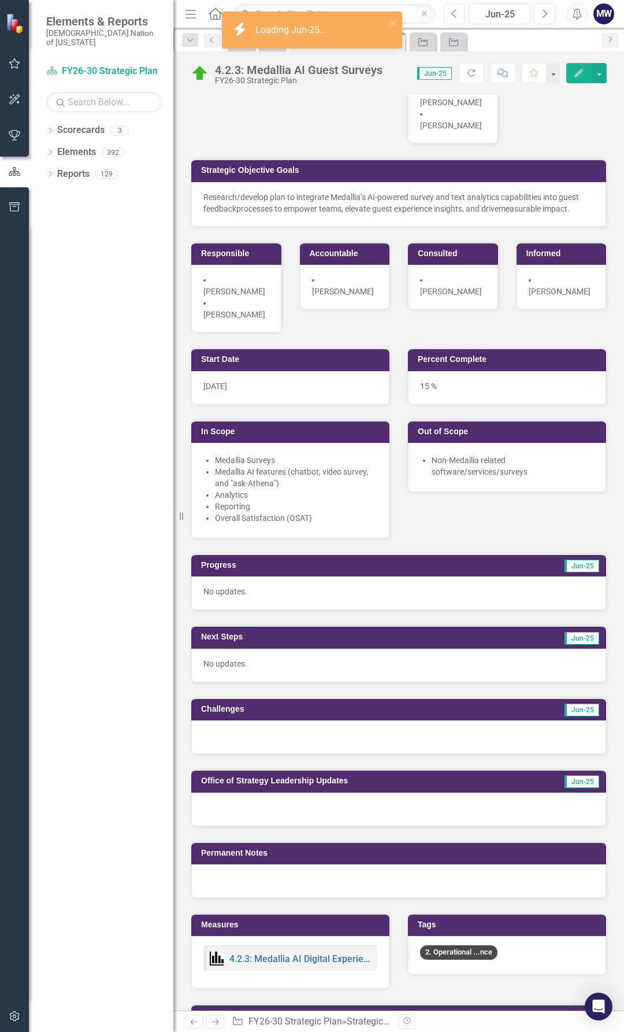
scroll to position [116, 0]
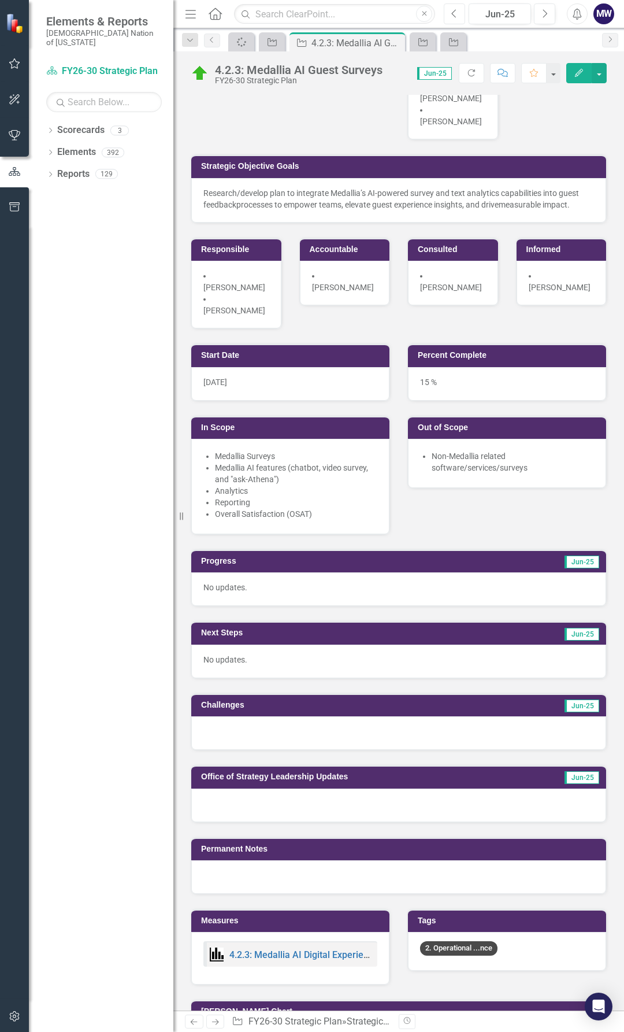
click at [451, 13] on icon "Previous" at bounding box center [454, 14] width 6 height 10
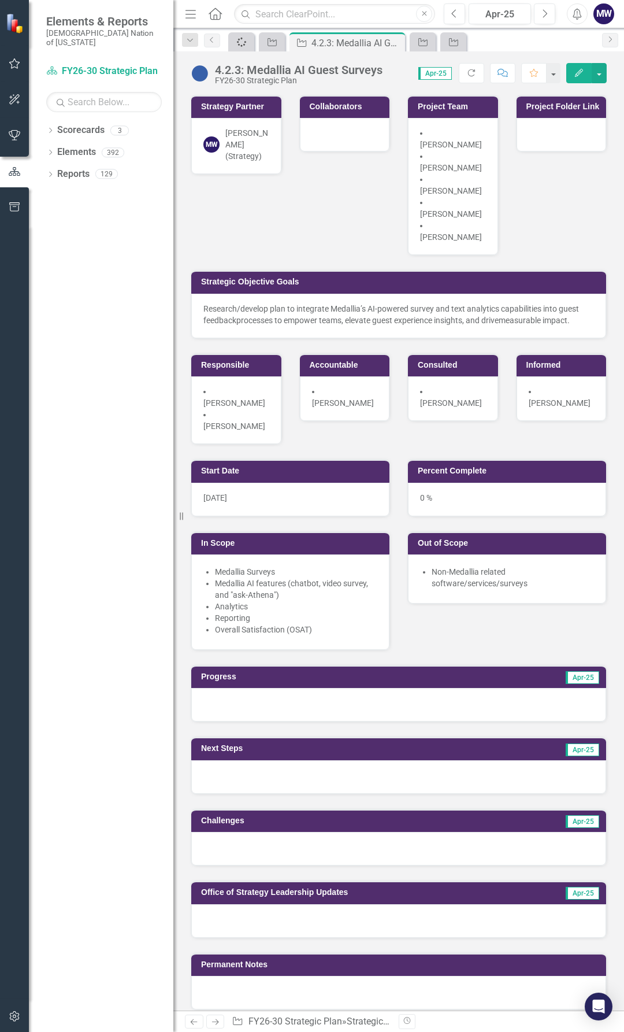
click at [244, 42] on icon "Spinner" at bounding box center [242, 42] width 14 height 13
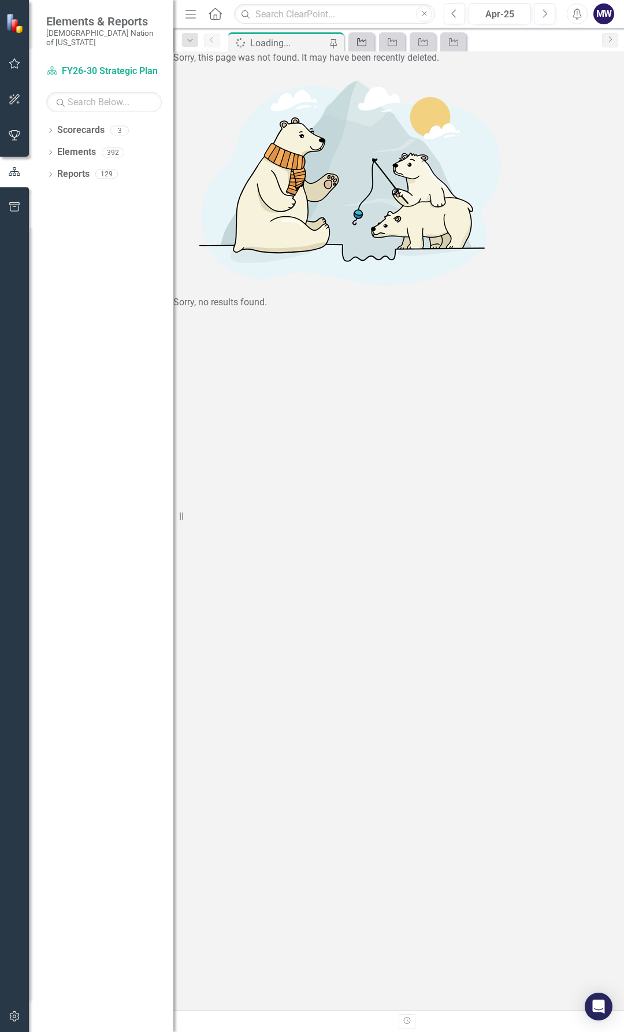
click at [357, 45] on icon "Strategic Objective" at bounding box center [362, 42] width 12 height 9
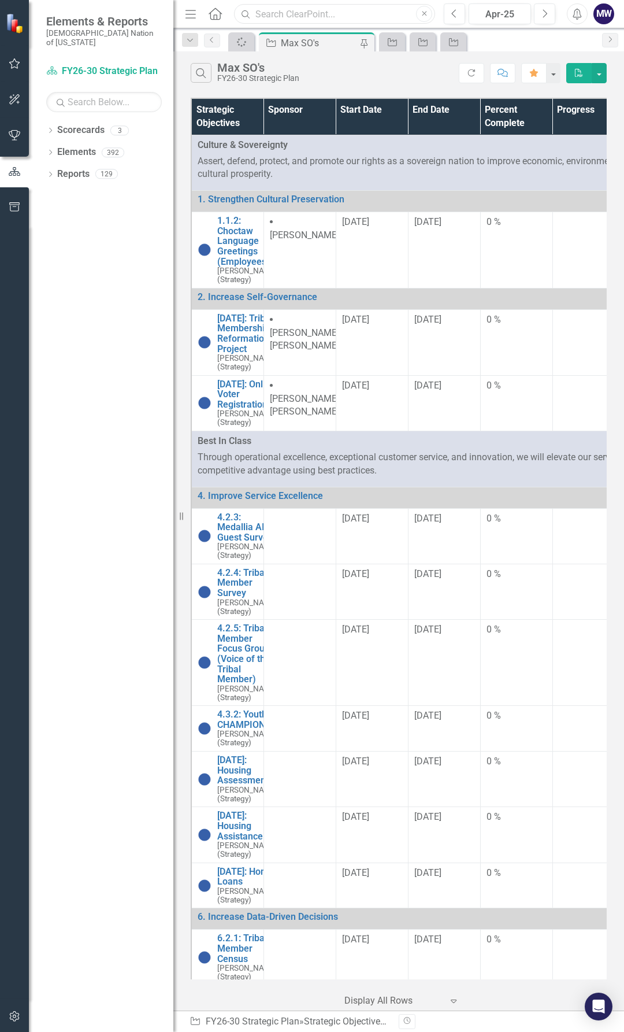
drag, startPoint x: 288, startPoint y: 14, endPoint x: 296, endPoint y: 17, distance: 8.3
click at [288, 14] on input "text" at bounding box center [334, 14] width 201 height 20
type input "m"
click at [300, 13] on input "text" at bounding box center [334, 14] width 201 height 20
click at [302, 13] on input "text" at bounding box center [334, 14] width 201 height 20
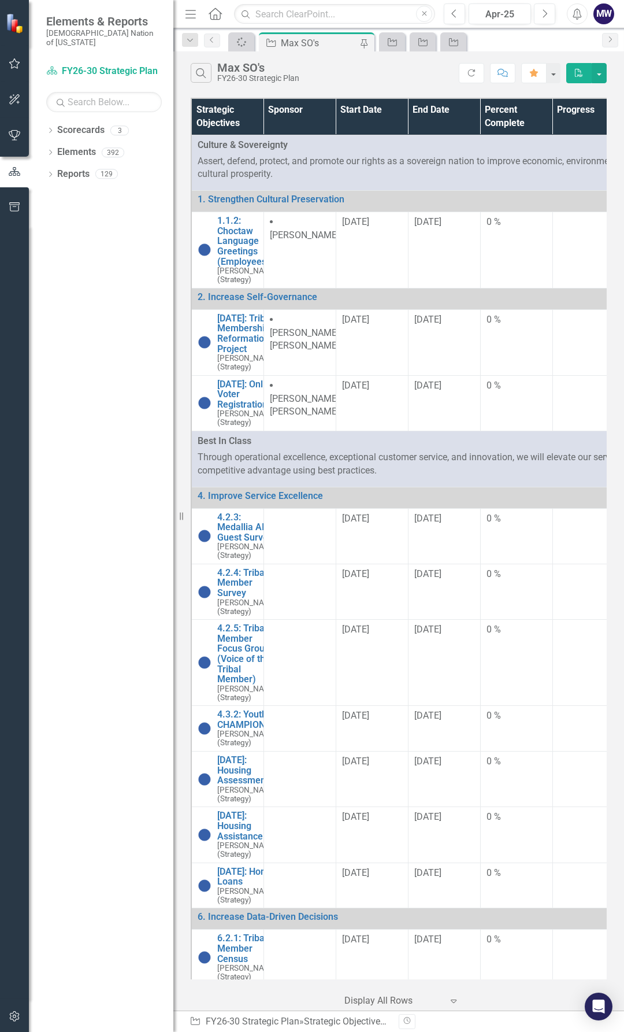
click at [287, 36] on div "Max SO's" at bounding box center [319, 43] width 76 height 14
click at [240, 41] on icon "Spinner" at bounding box center [242, 42] width 14 height 13
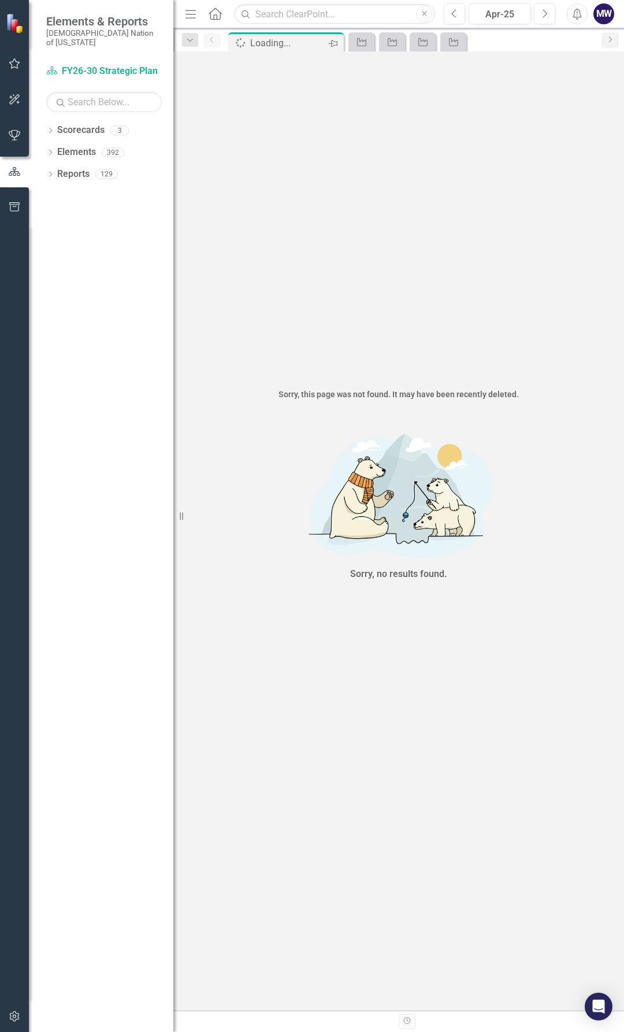
click at [333, 45] on icon "Pin" at bounding box center [332, 44] width 9 height 12
click at [238, 38] on icon "Strategic Objective" at bounding box center [242, 42] width 12 height 9
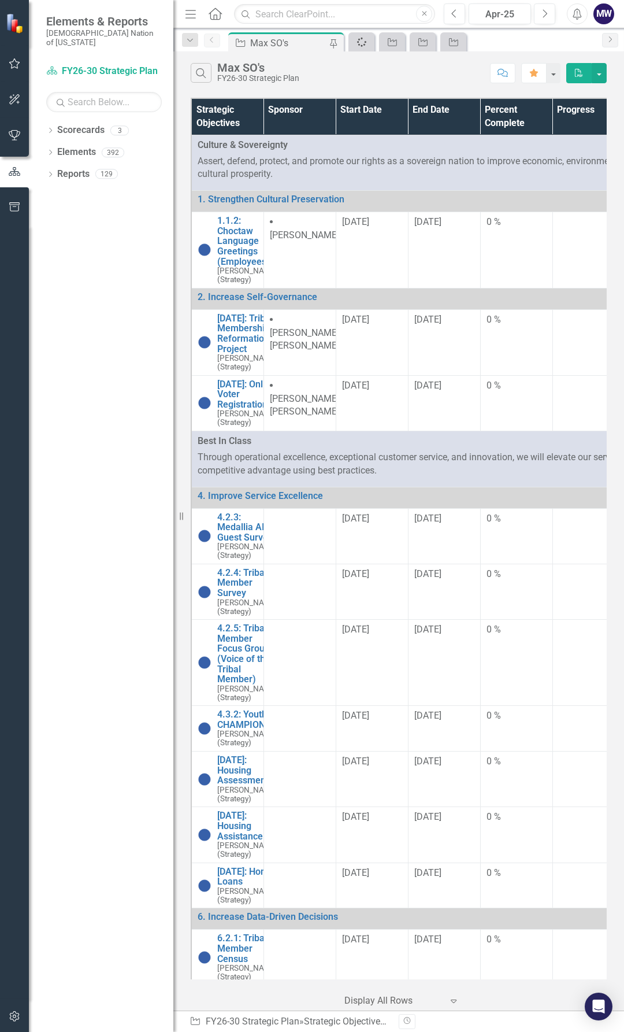
click at [363, 37] on div "Spinner" at bounding box center [359, 42] width 16 height 14
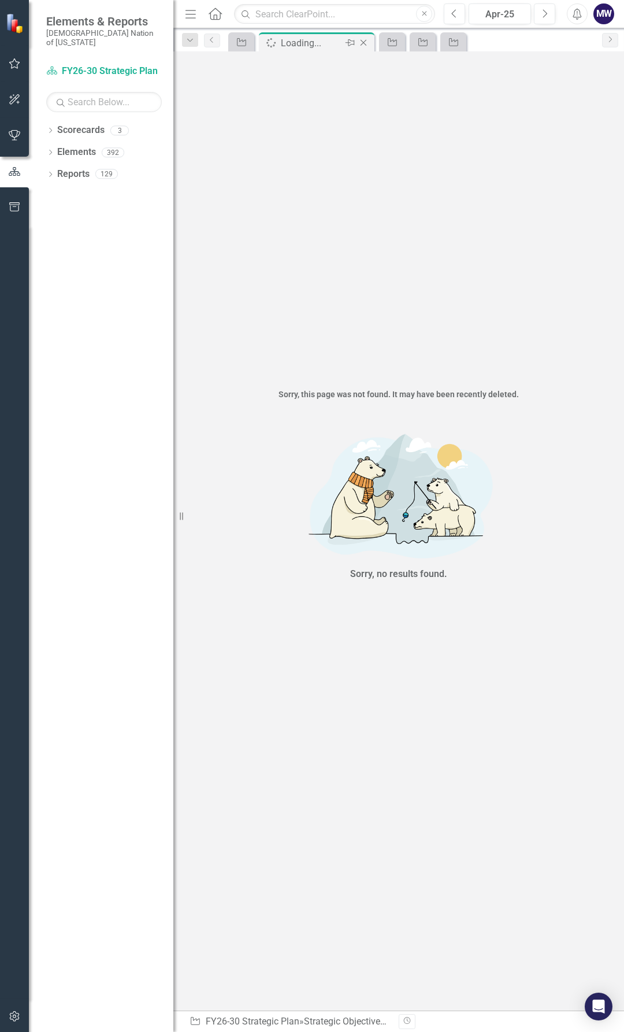
click at [364, 42] on icon "Close" at bounding box center [364, 42] width 12 height 9
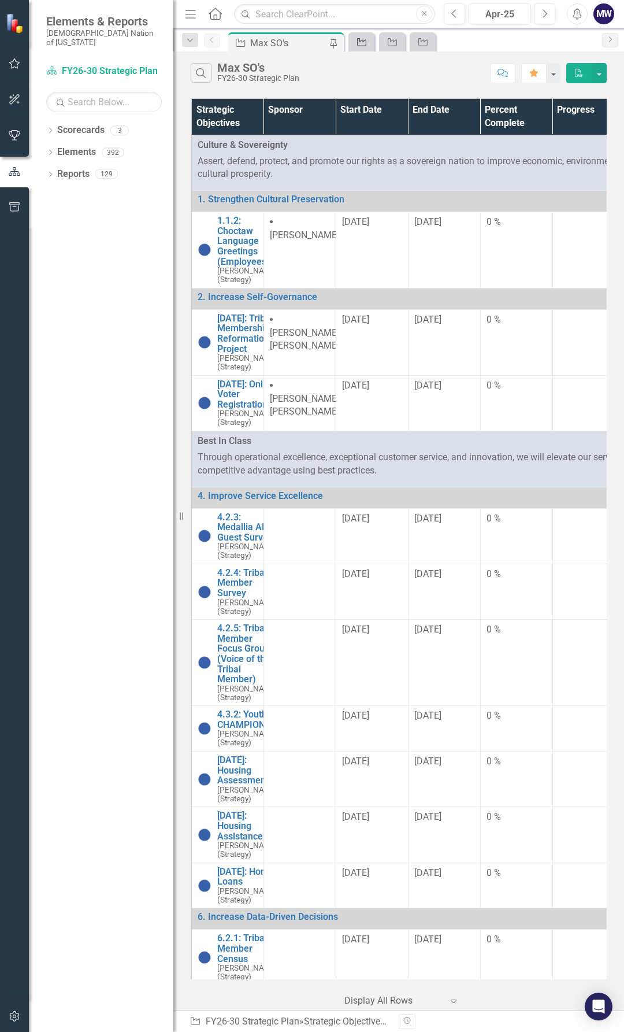
click at [359, 38] on icon "Strategic Objective" at bounding box center [362, 42] width 12 height 9
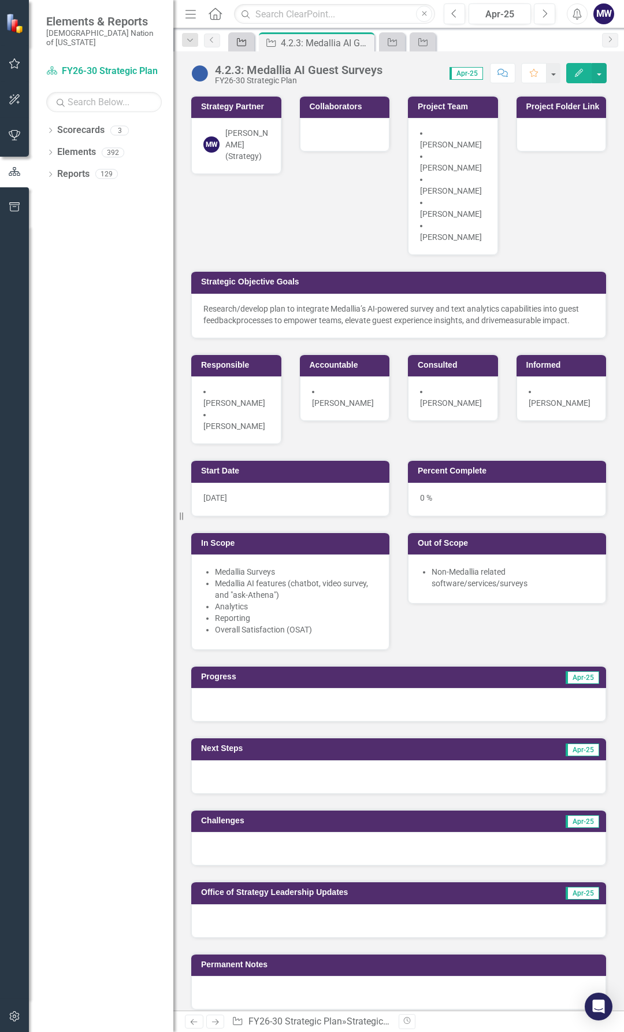
click at [238, 46] on icon "Strategic Objective" at bounding box center [242, 42] width 12 height 9
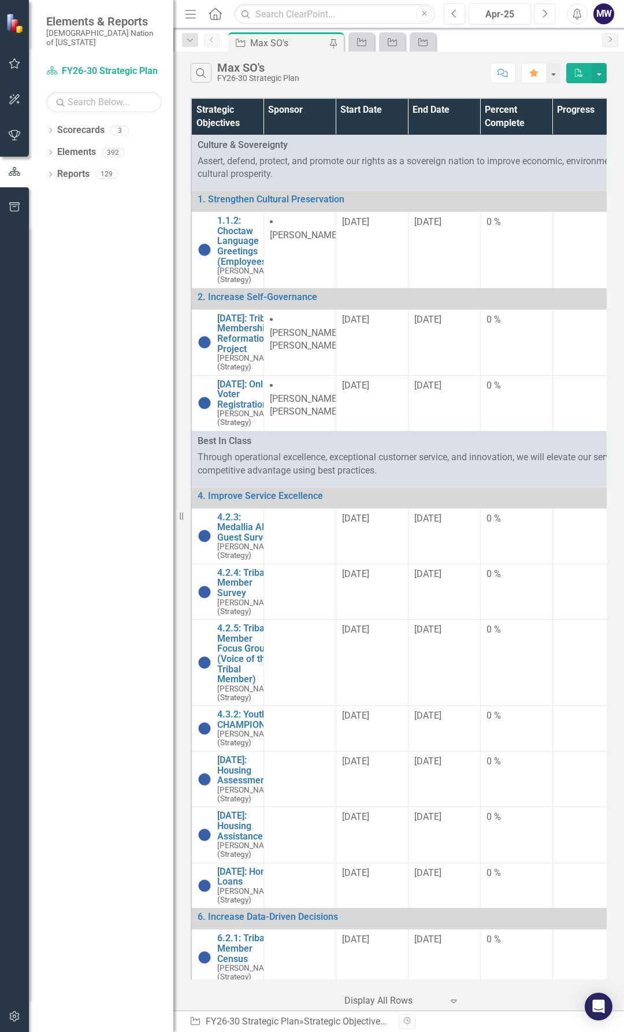
click at [543, 9] on icon "Next" at bounding box center [545, 14] width 6 height 10
click at [544, 9] on icon "Next" at bounding box center [545, 14] width 6 height 10
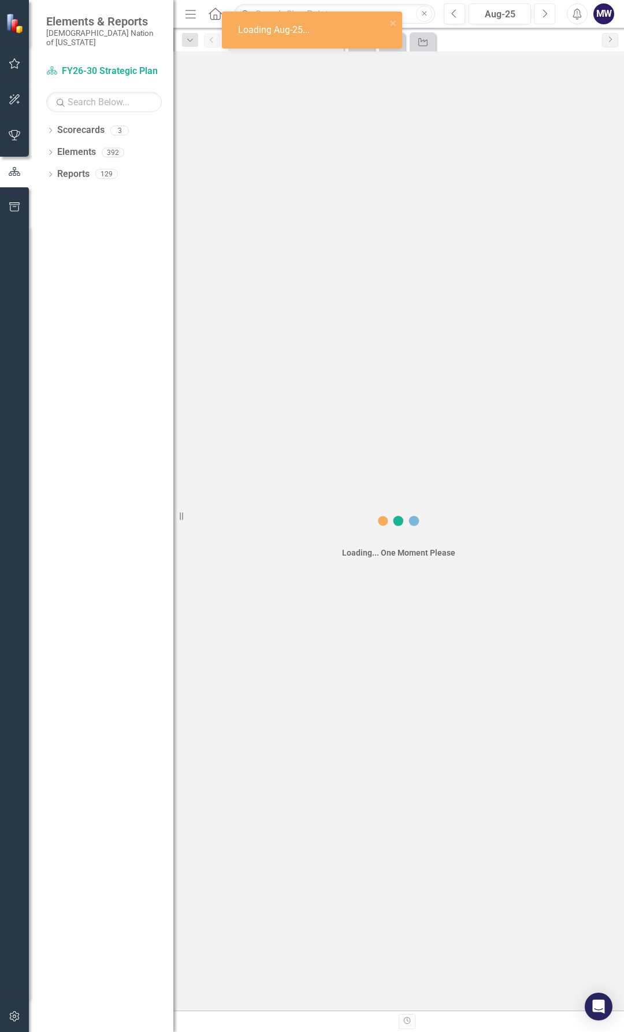
click at [544, 9] on icon "Next" at bounding box center [545, 14] width 6 height 10
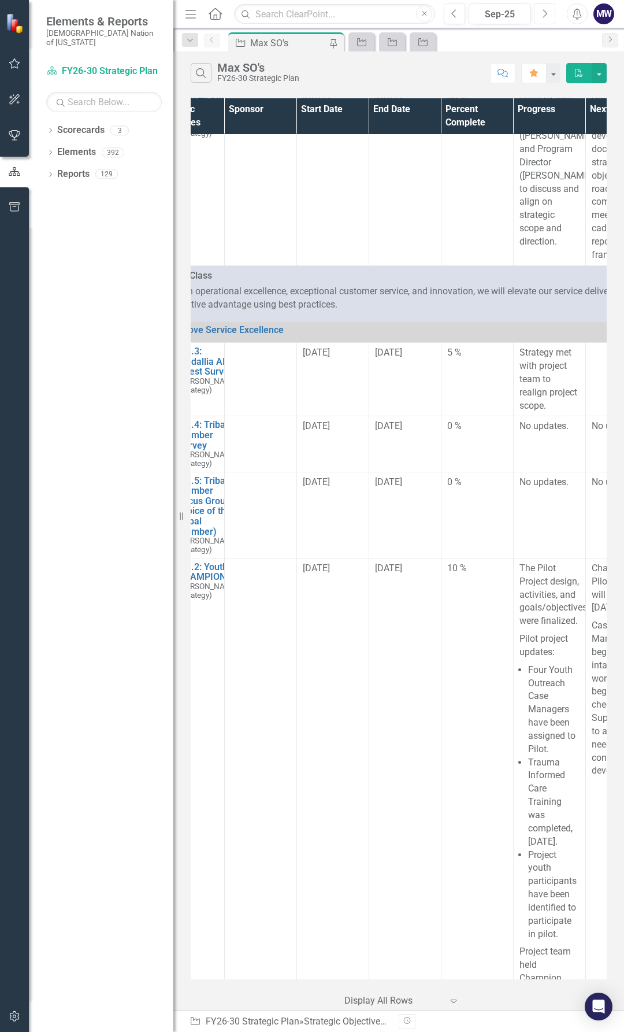
scroll to position [289, 99]
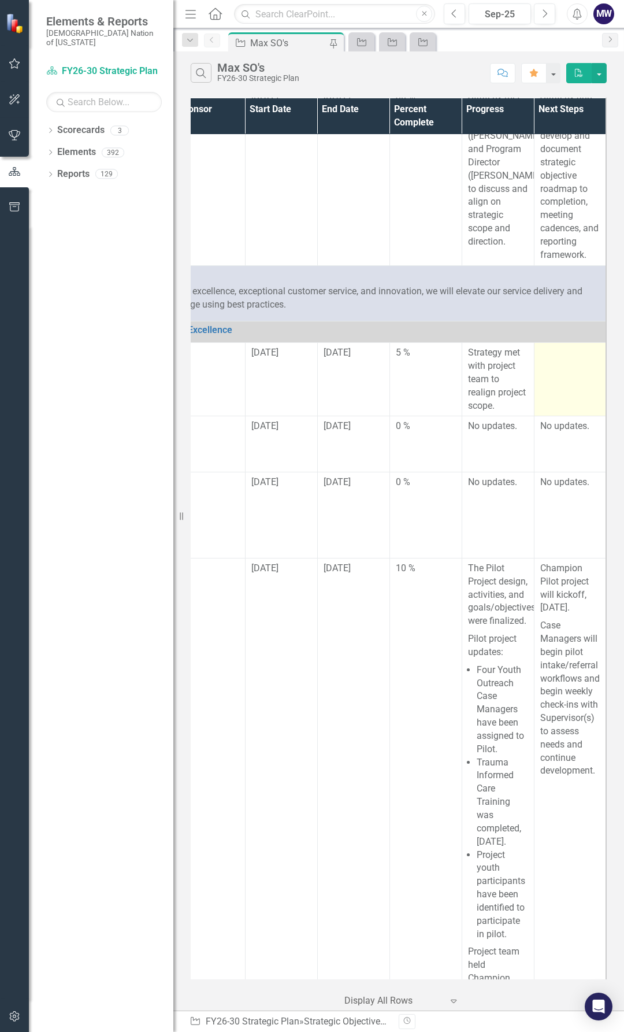
click at [568, 390] on td at bounding box center [570, 379] width 72 height 73
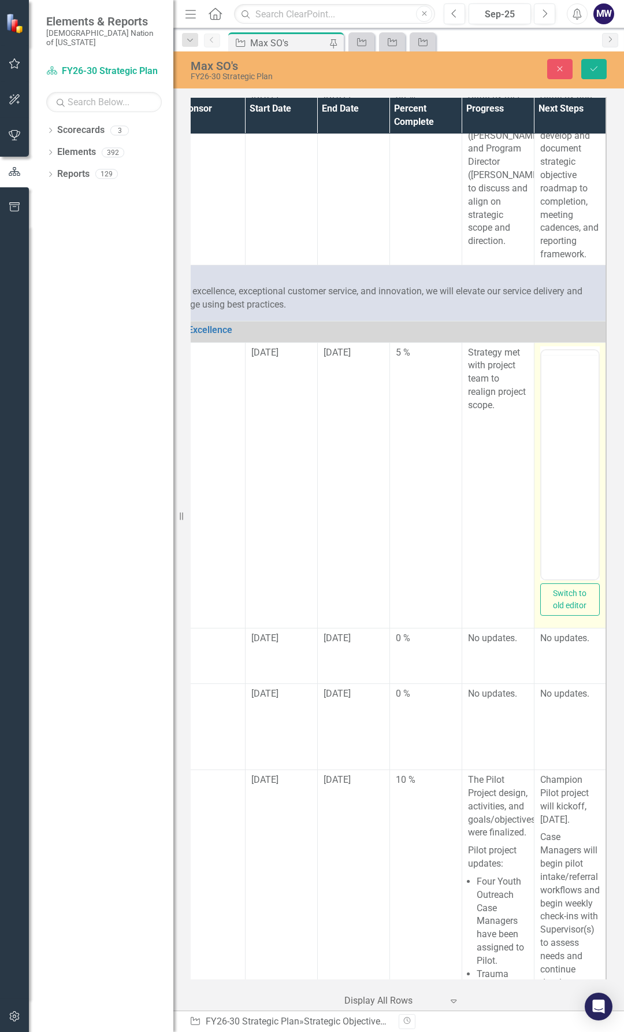
scroll to position [0, 0]
click at [551, 407] on body "Rich Text Area. Press ALT-0 for help." at bounding box center [570, 463] width 58 height 173
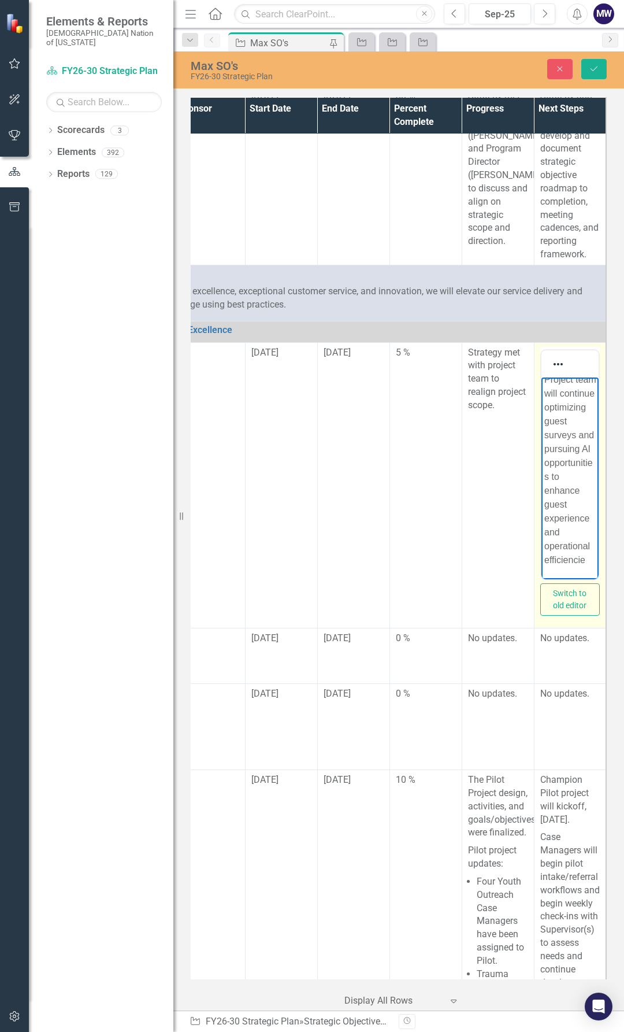
scroll to position [62, 0]
click at [598, 68] on icon "Save" at bounding box center [594, 69] width 10 height 8
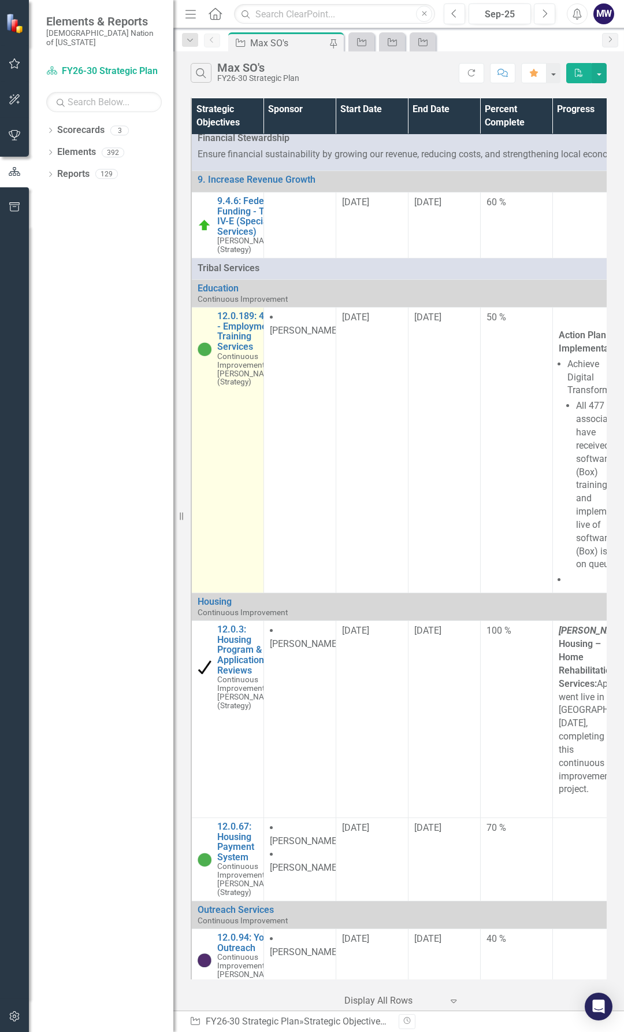
scroll to position [1849, 0]
click at [225, 353] on link "12.0.189: 477 - Employment Training Services" at bounding box center [247, 332] width 61 height 40
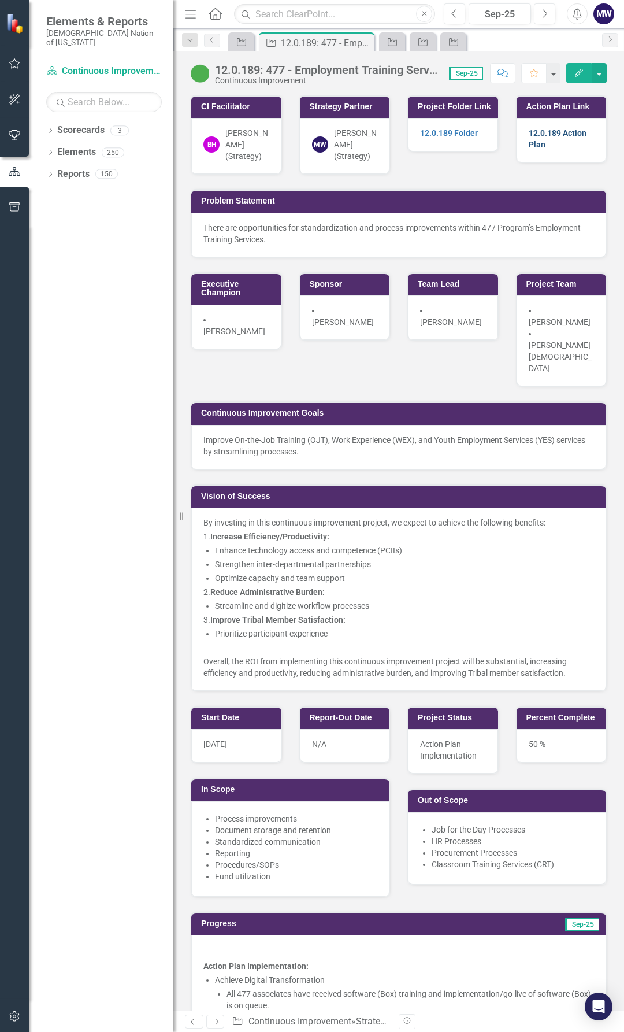
click at [544, 130] on link "12.0.189 Action Plan" at bounding box center [558, 138] width 58 height 21
